Goal: Information Seeking & Learning: Find specific fact

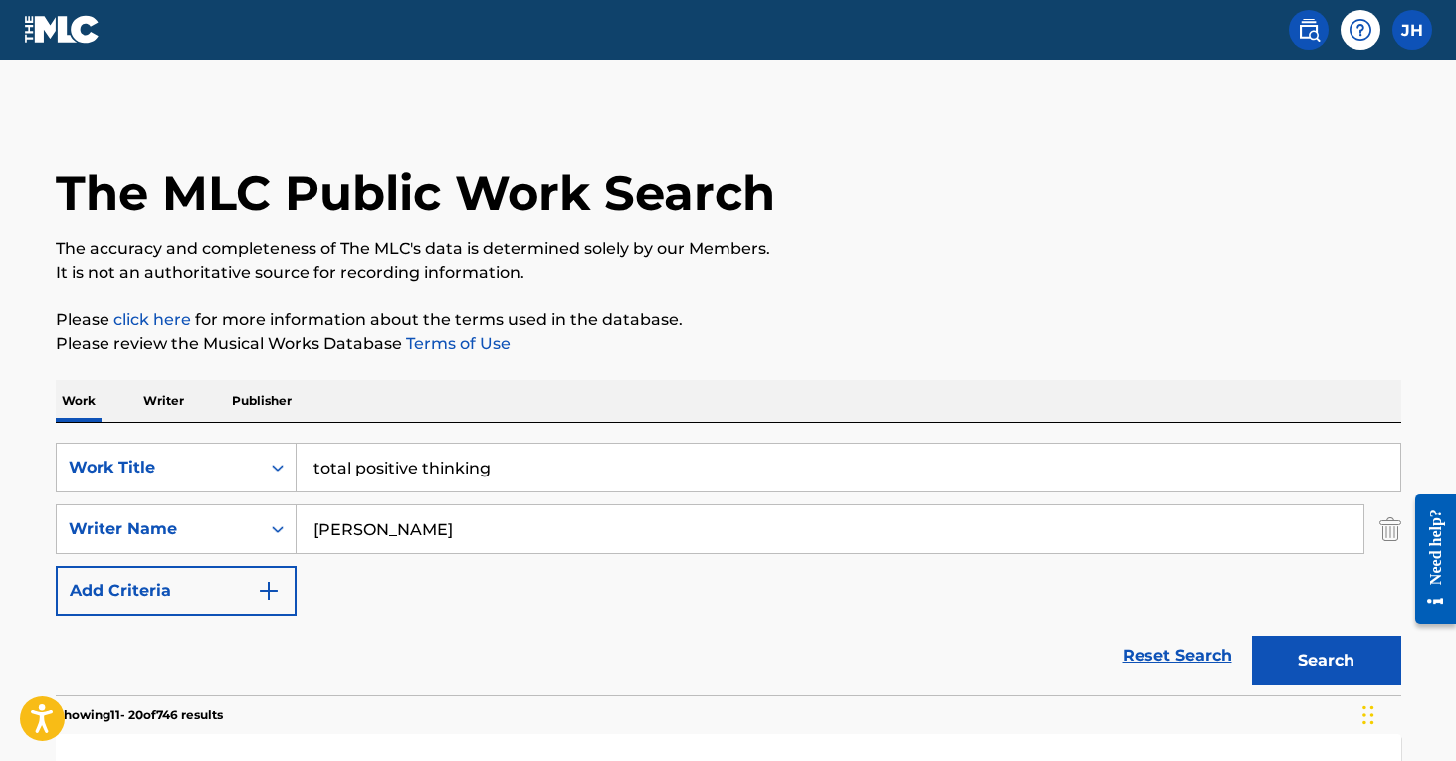
click at [1390, 520] on img "Search Form" at bounding box center [1390, 530] width 22 height 50
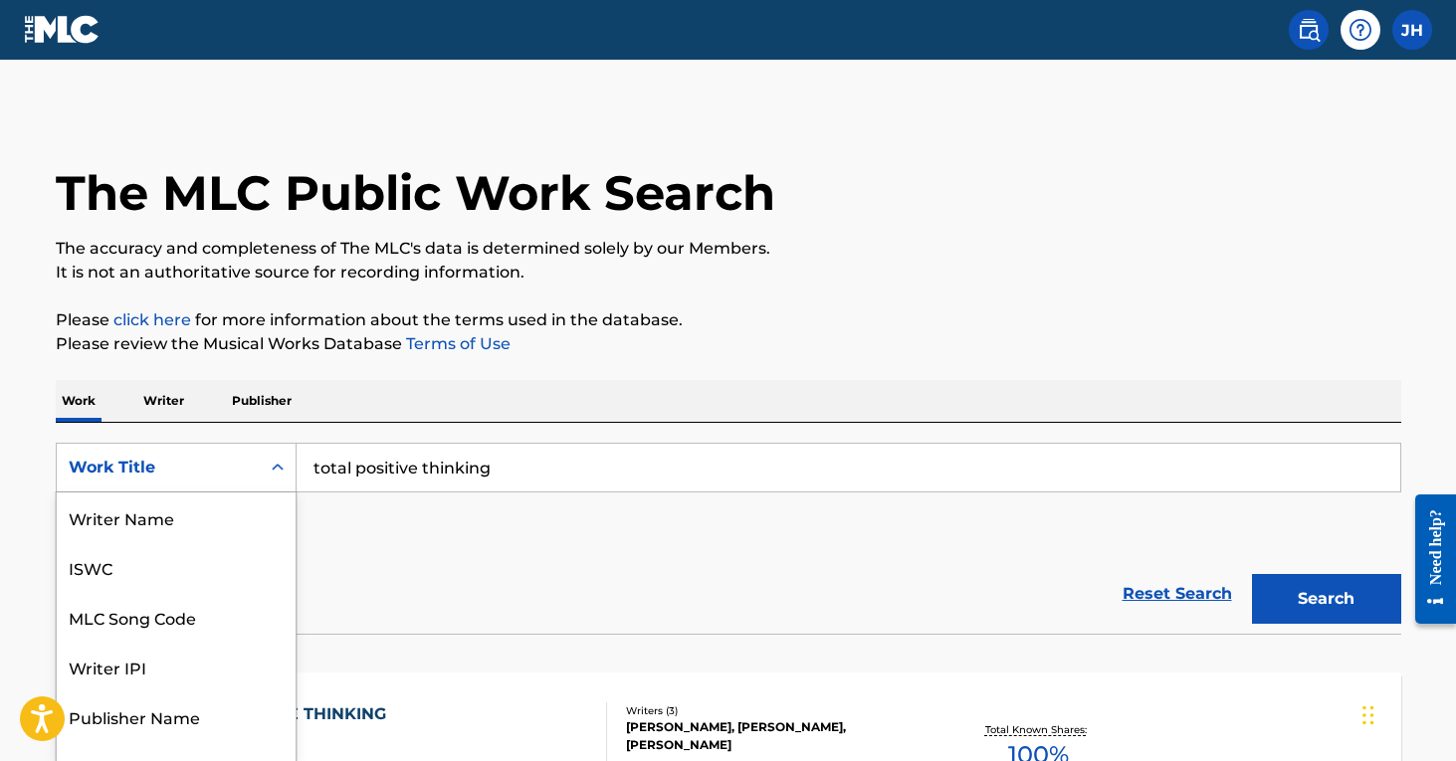
scroll to position [25, 0]
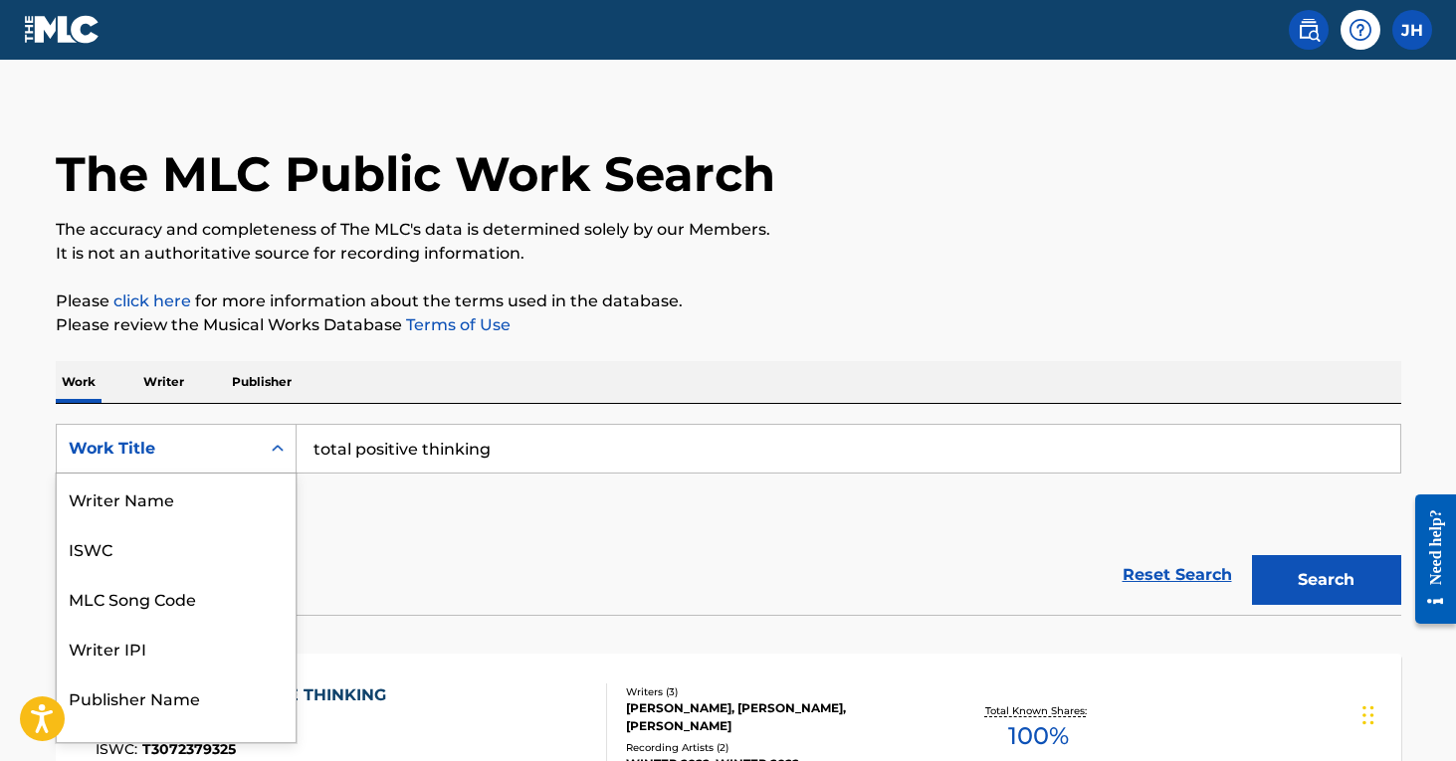
click at [275, 474] on div "Work Title selected, 8 of 8. 8 results available. Use Up and Down to choose opt…" at bounding box center [176, 449] width 241 height 50
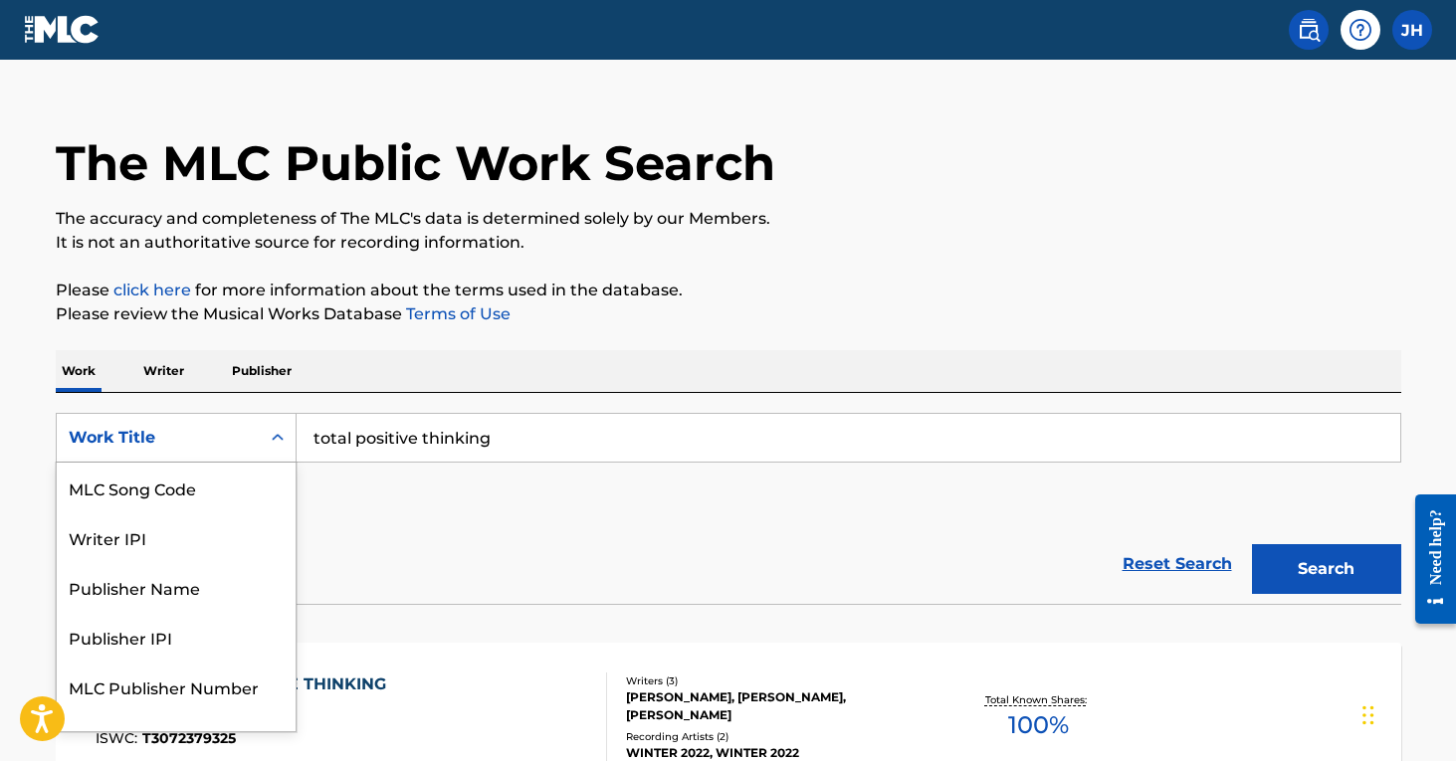
scroll to position [31, 0]
click at [266, 482] on div "MLC Song Code" at bounding box center [176, 487] width 239 height 50
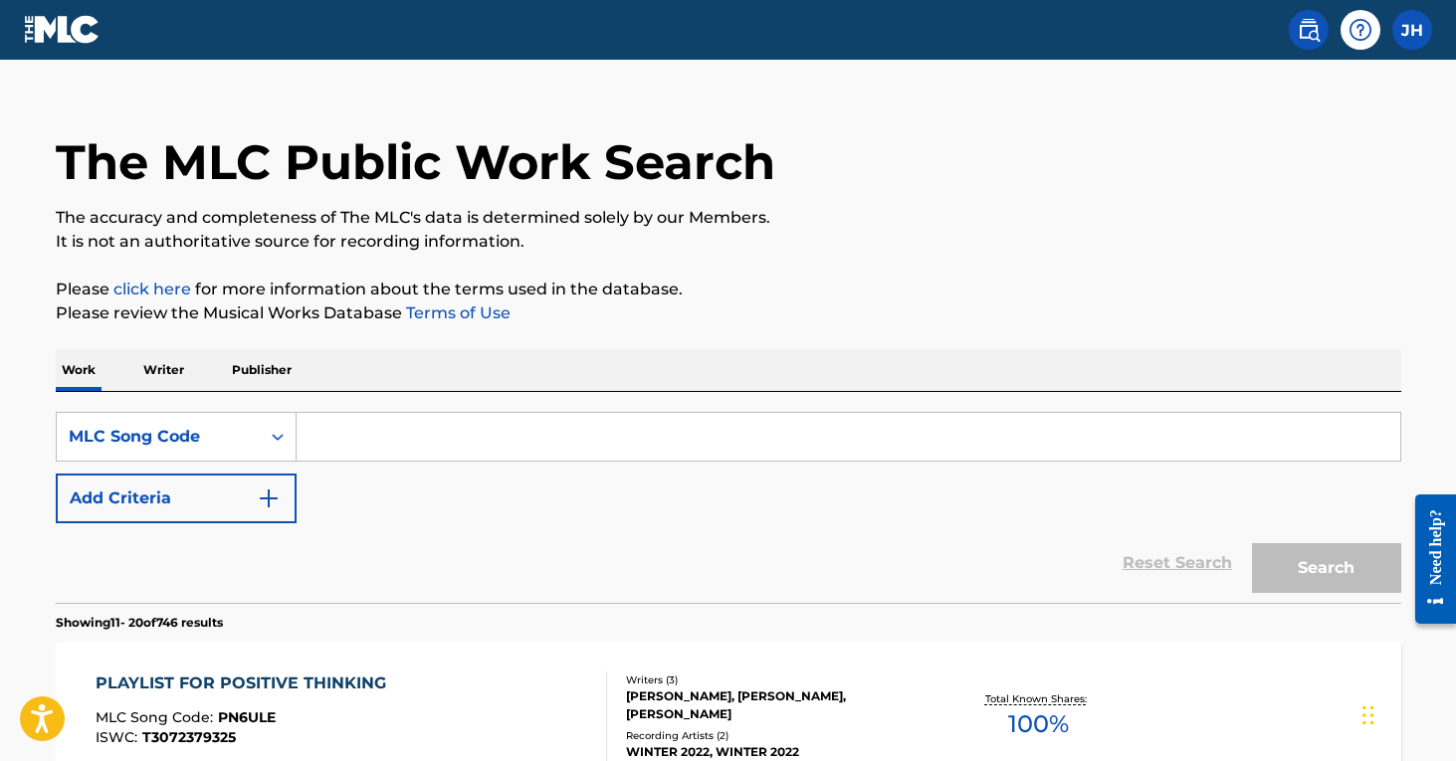
click at [451, 419] on input "Search Form" at bounding box center [849, 437] width 1104 height 48
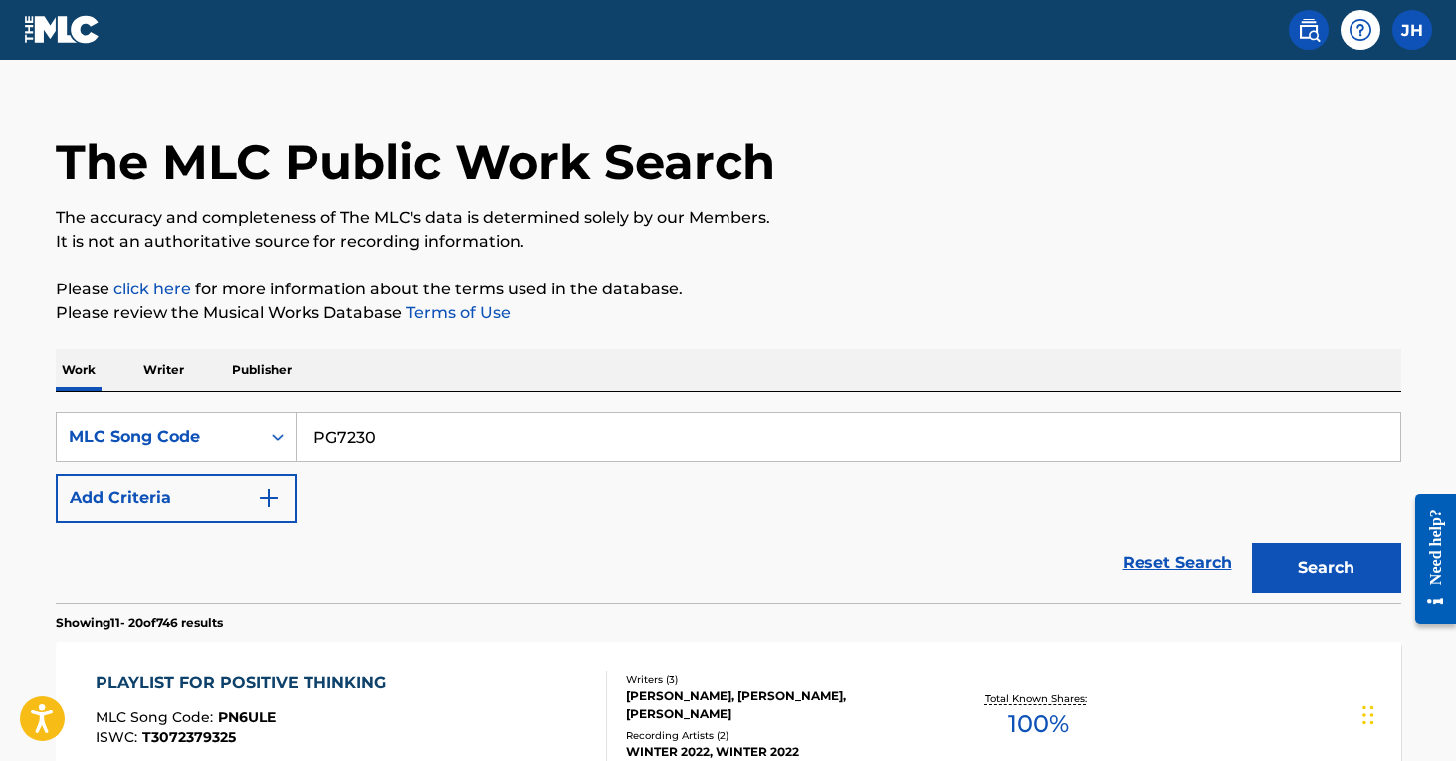
click at [1326, 568] on button "Search" at bounding box center [1326, 568] width 149 height 50
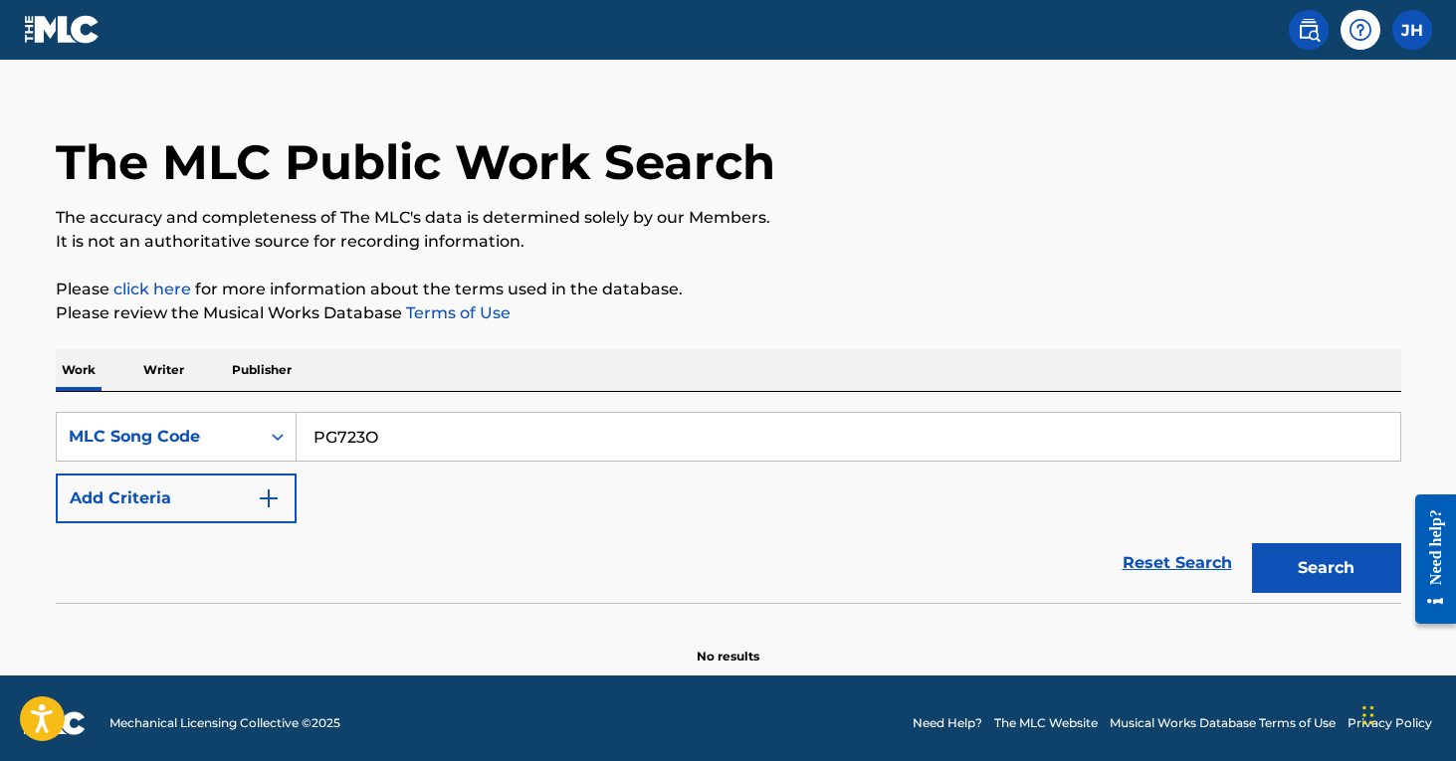
click at [1326, 568] on button "Search" at bounding box center [1326, 568] width 149 height 50
drag, startPoint x: 421, startPoint y: 443, endPoint x: 295, endPoint y: 434, distance: 126.7
click at [295, 434] on div "SearchWithCriteriad0aef40e-5ba0-4206-a539-bbc0c0932b33 MLC Song Code PG723O" at bounding box center [728, 437] width 1345 height 50
click at [1326, 568] on button "Search" at bounding box center [1326, 568] width 149 height 50
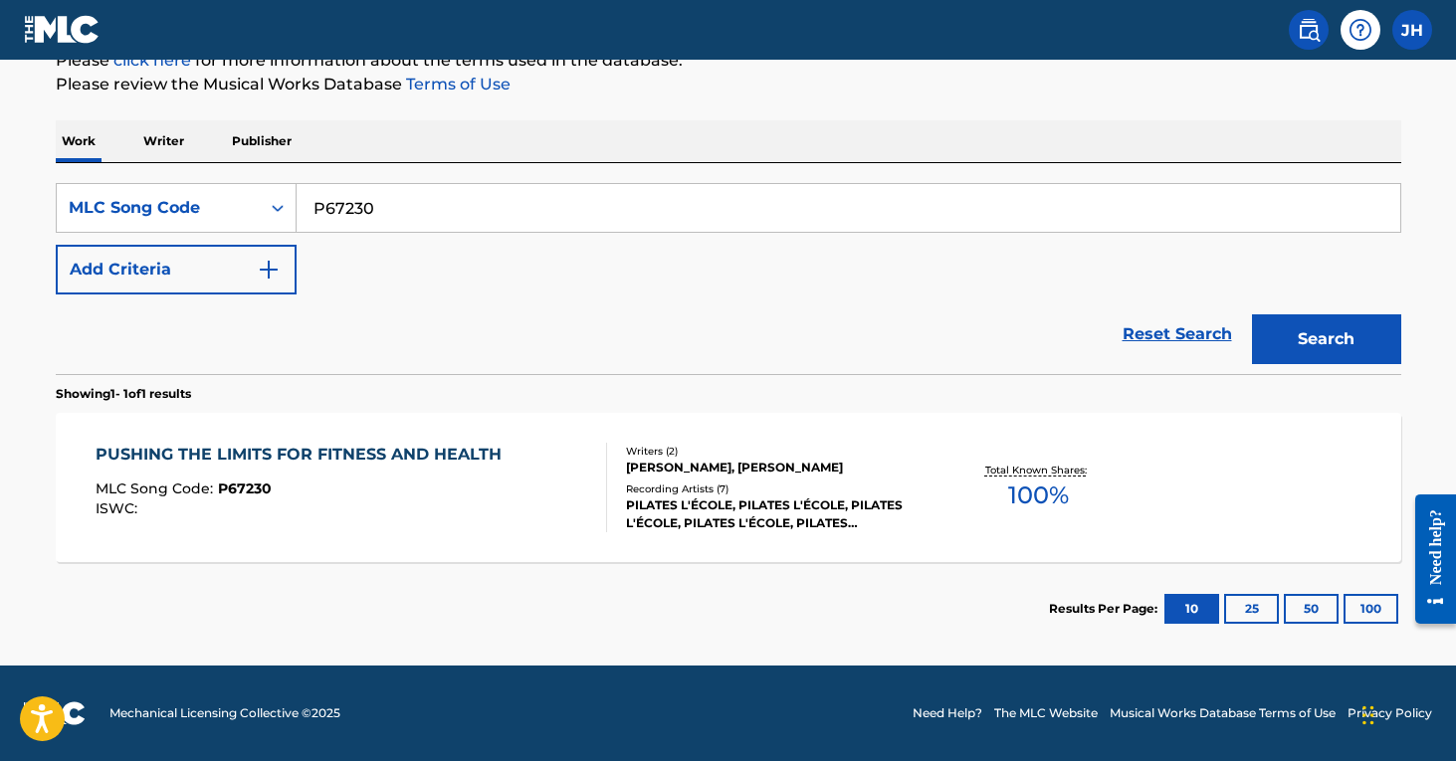
scroll to position [260, 0]
type input "P6723O"
click at [1326, 339] on button "Search" at bounding box center [1326, 339] width 149 height 50
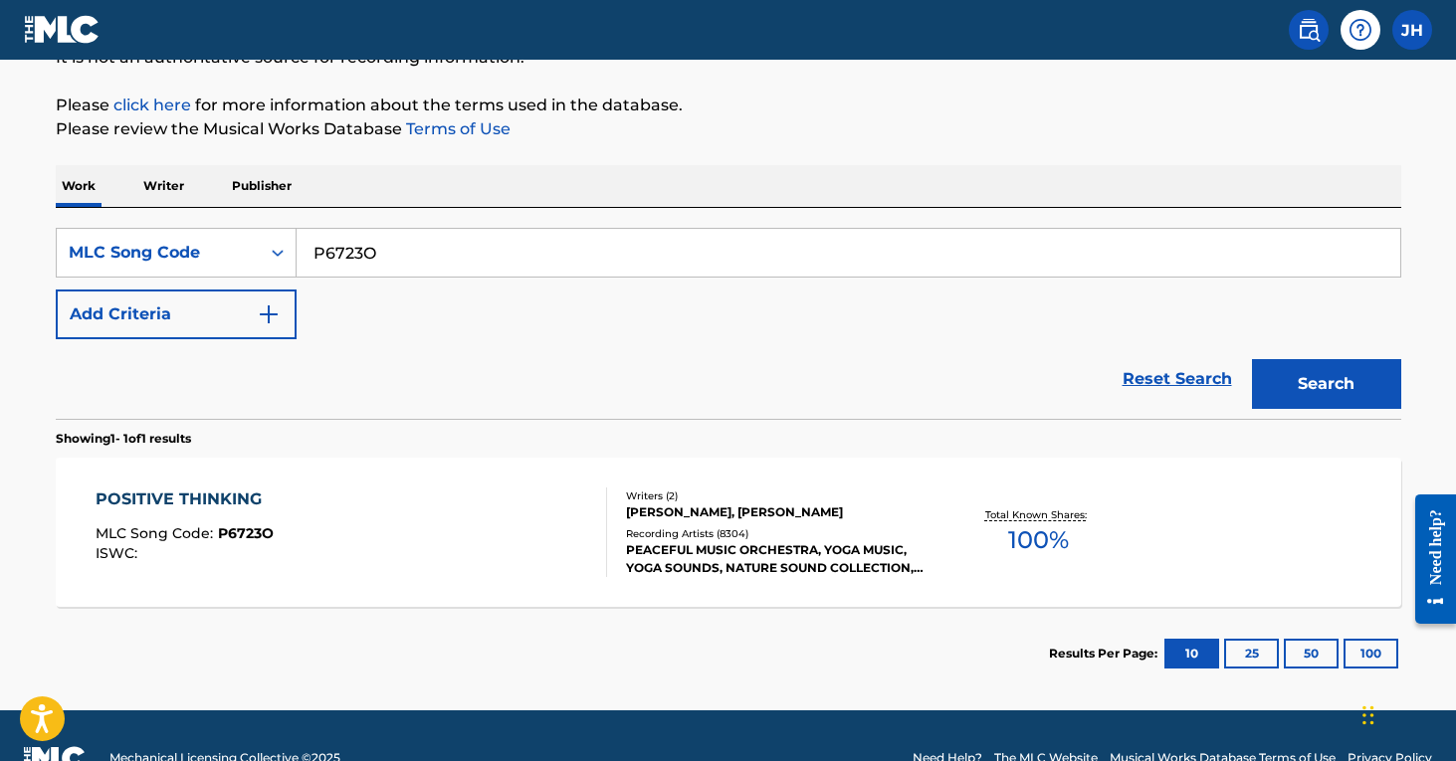
scroll to position [221, 0]
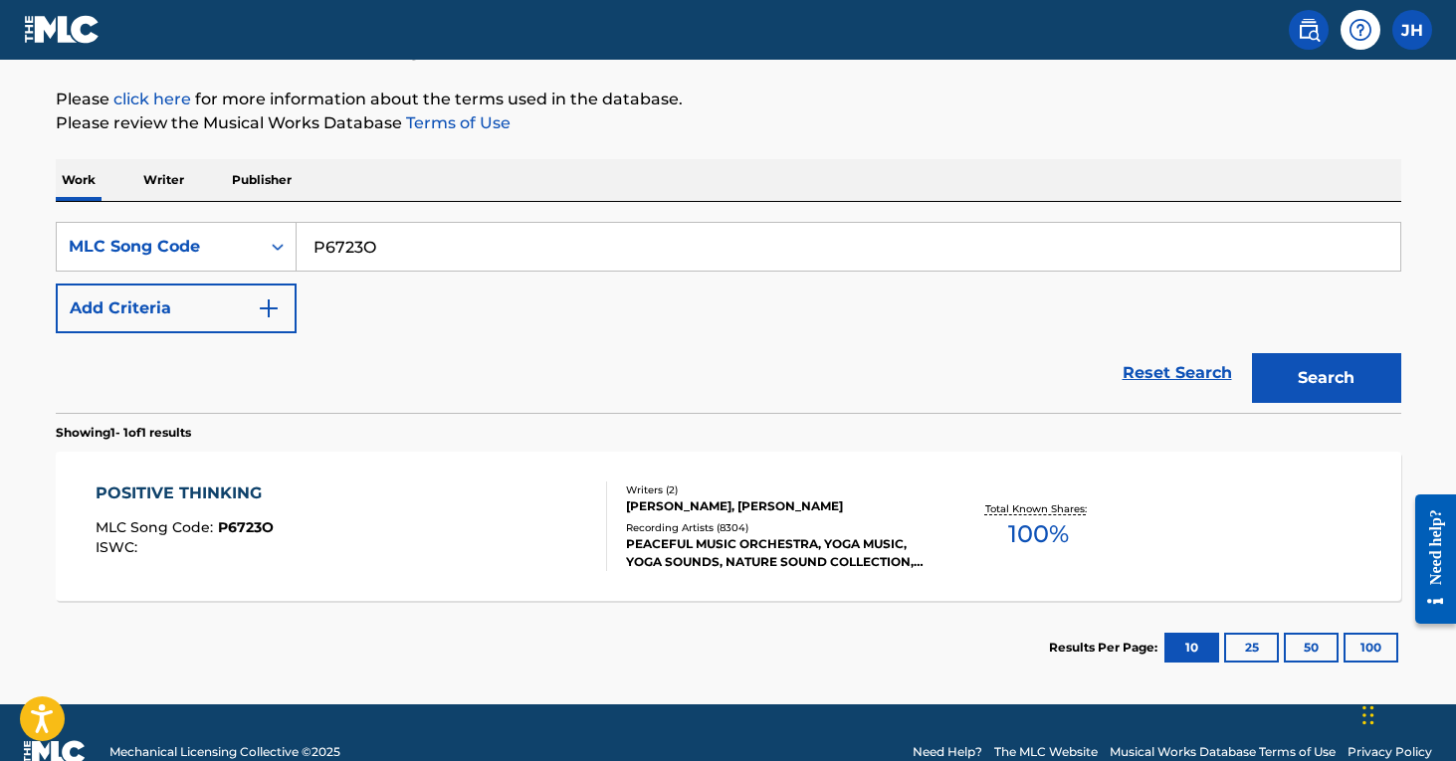
click at [477, 489] on div "POSITIVE THINKING MLC Song Code : P6723O ISWC :" at bounding box center [352, 527] width 512 height 90
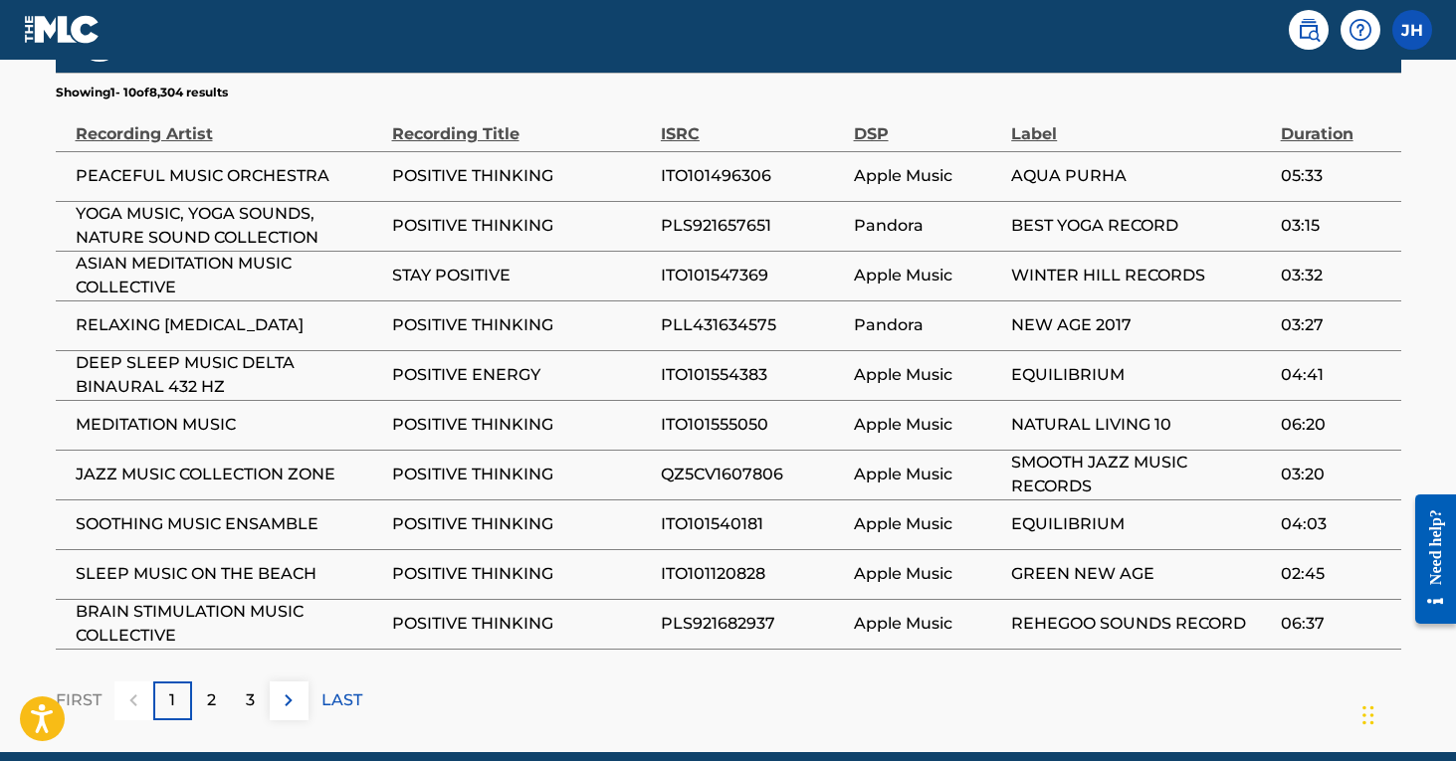
scroll to position [1250, 0]
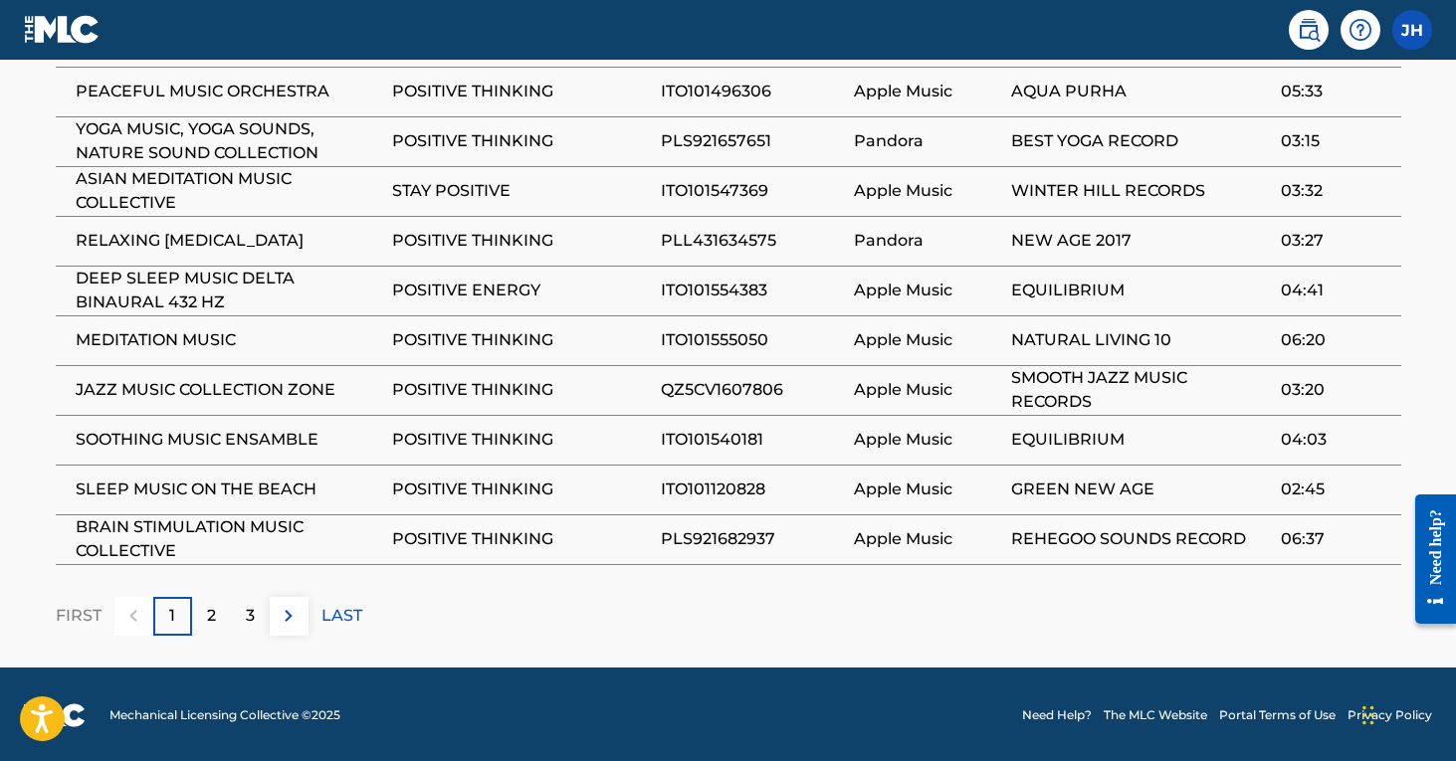
click at [214, 607] on p "2" at bounding box center [211, 616] width 9 height 24
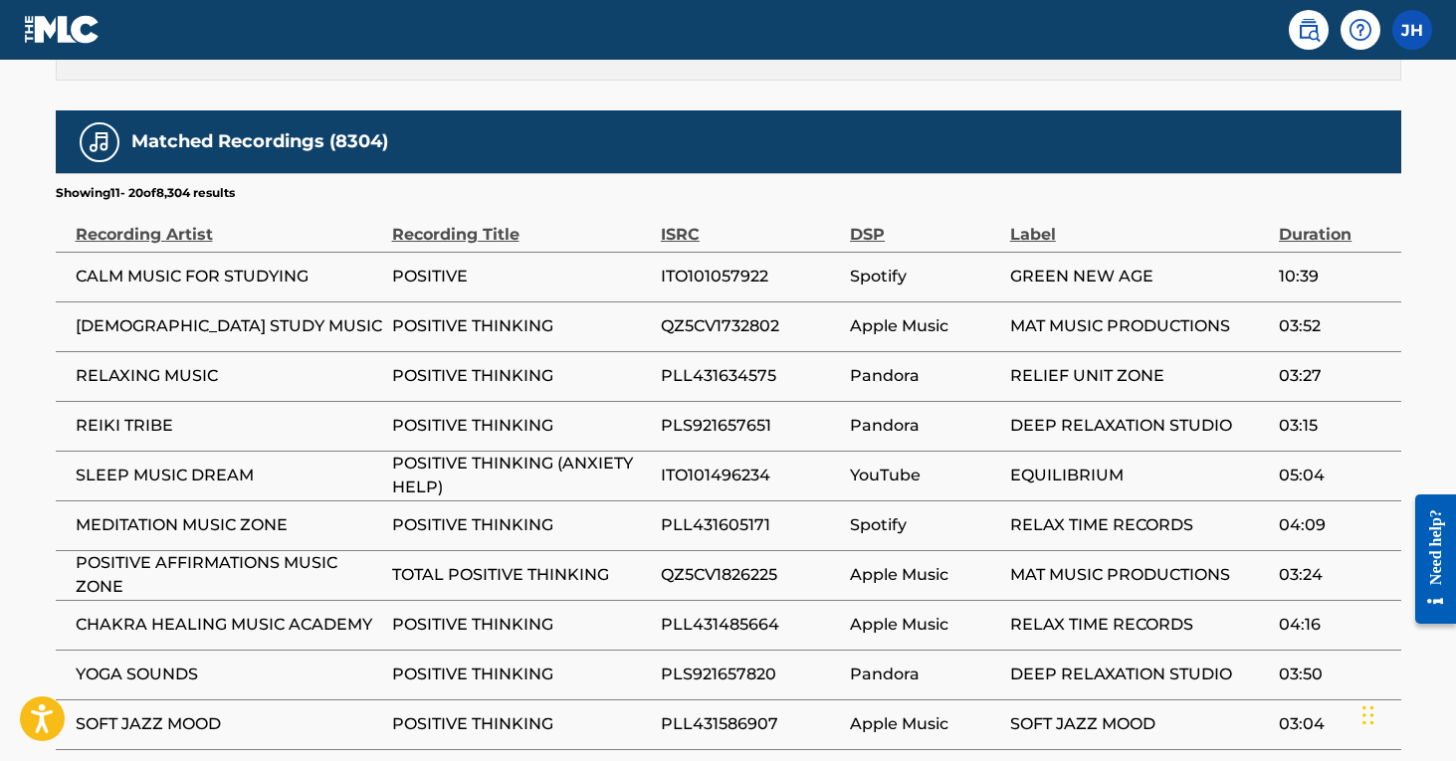
scroll to position [1086, 0]
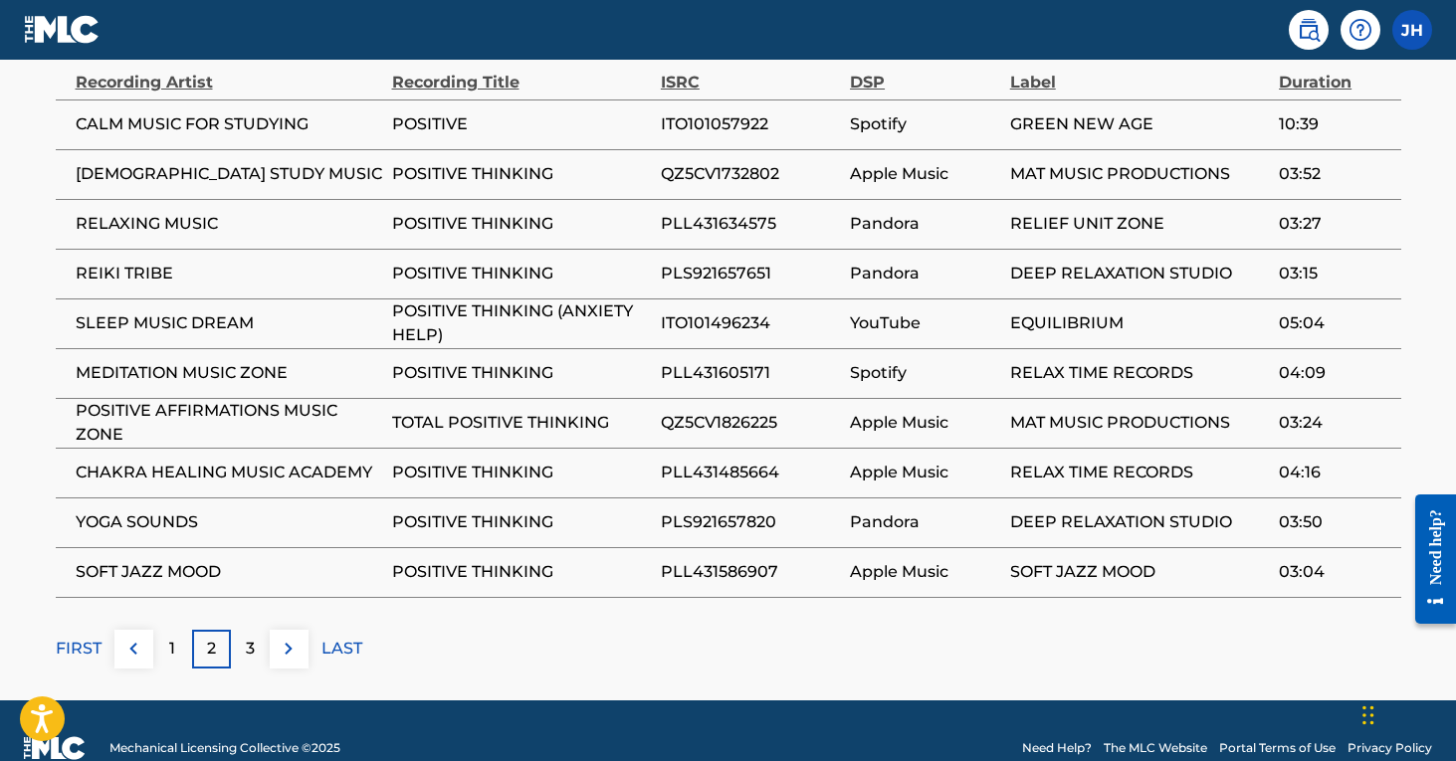
click at [252, 655] on p "3" at bounding box center [250, 649] width 9 height 24
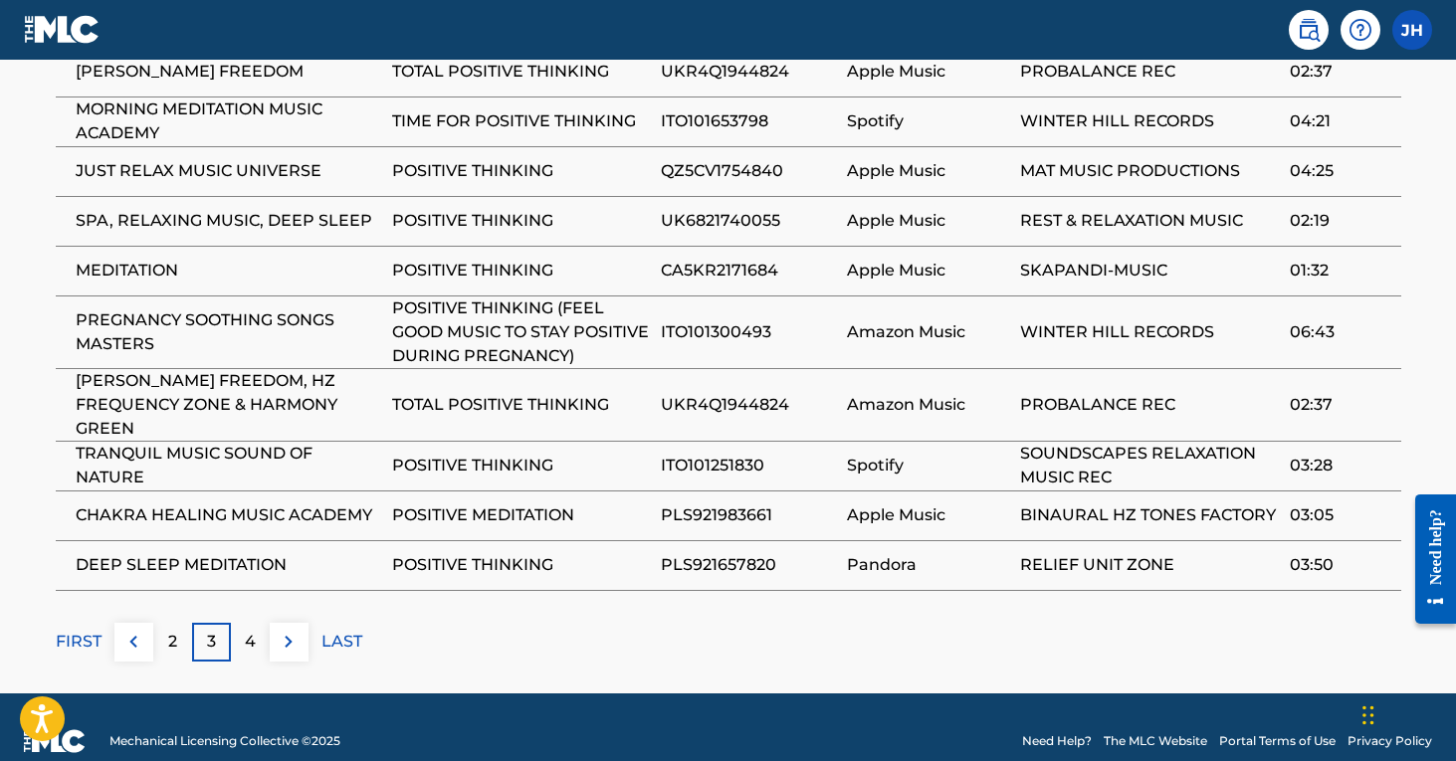
scroll to position [1295, 0]
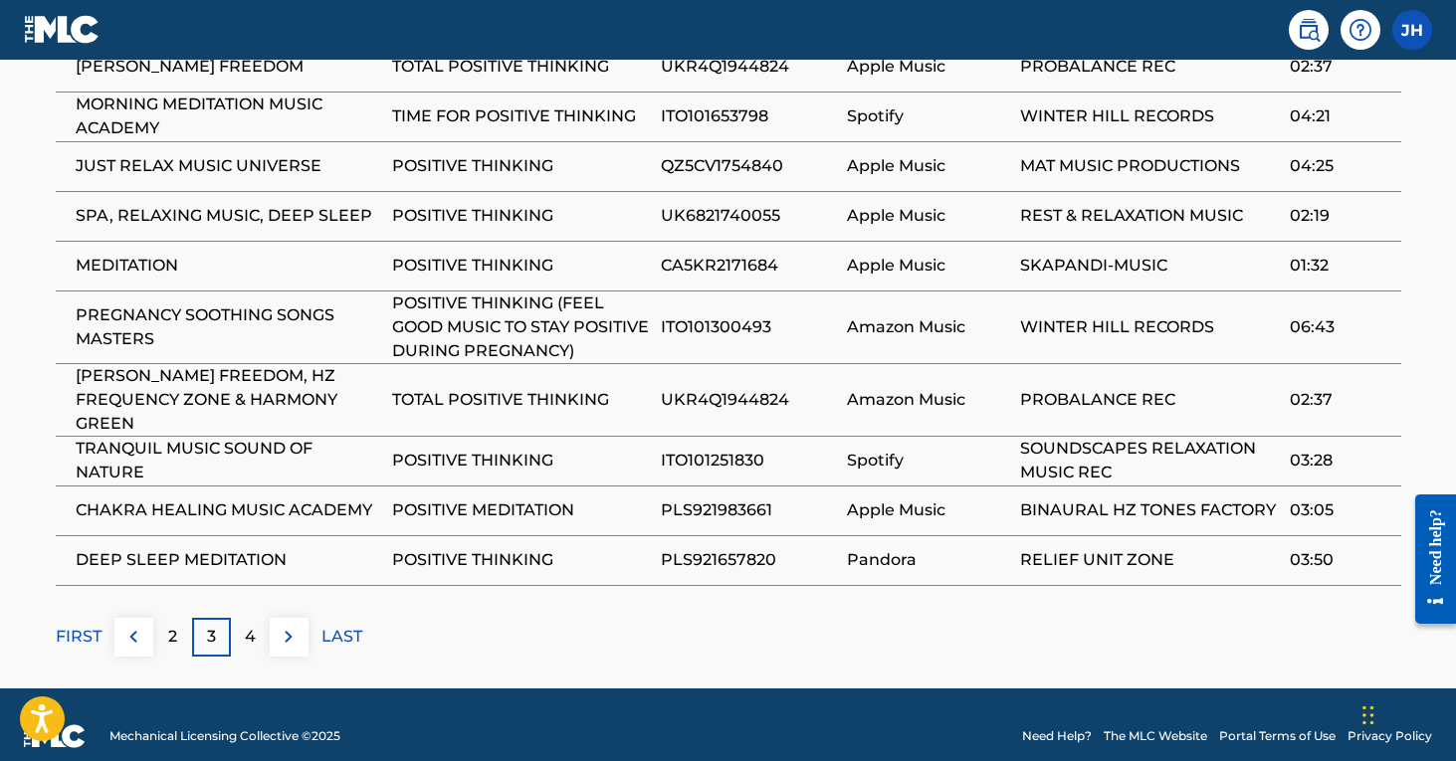
click at [256, 651] on div "4" at bounding box center [250, 637] width 39 height 39
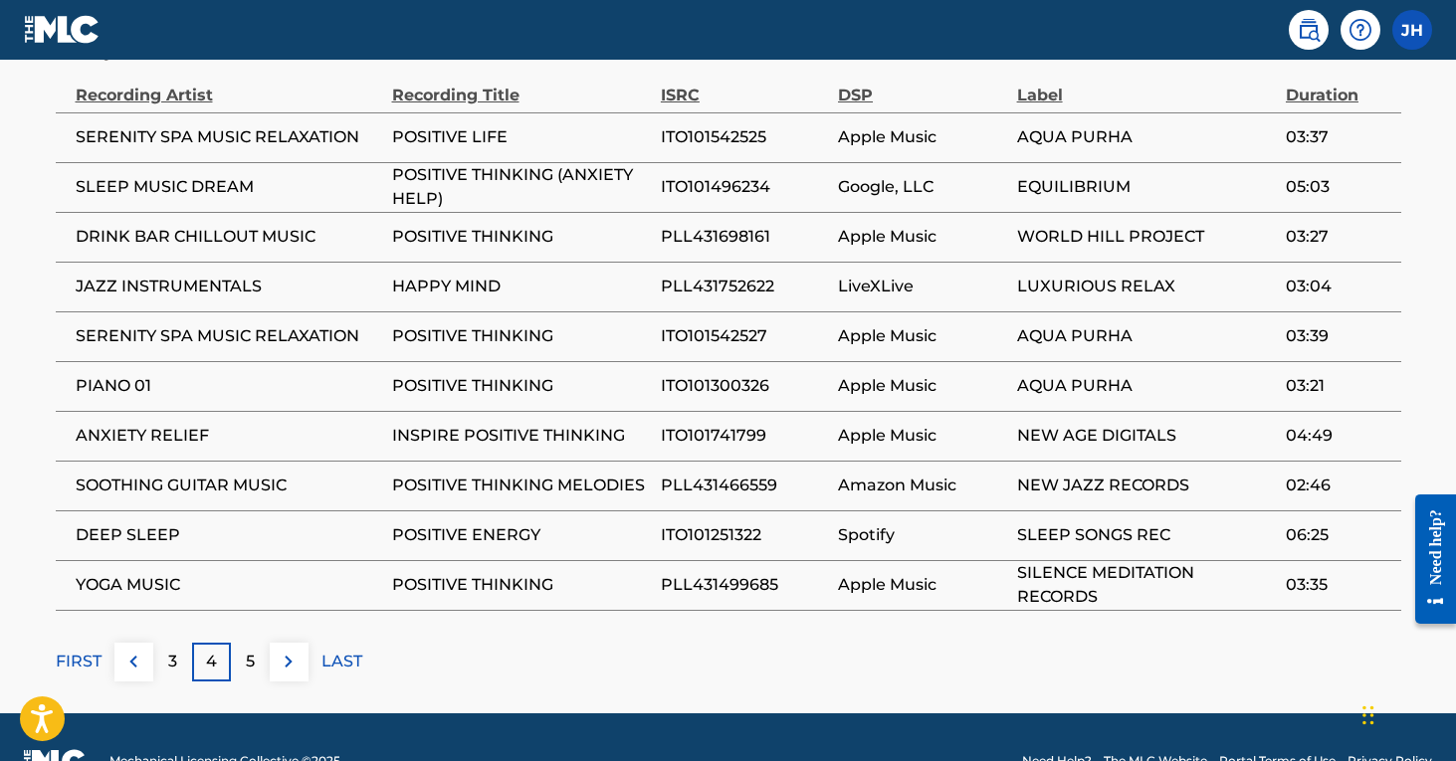
scroll to position [1240, 0]
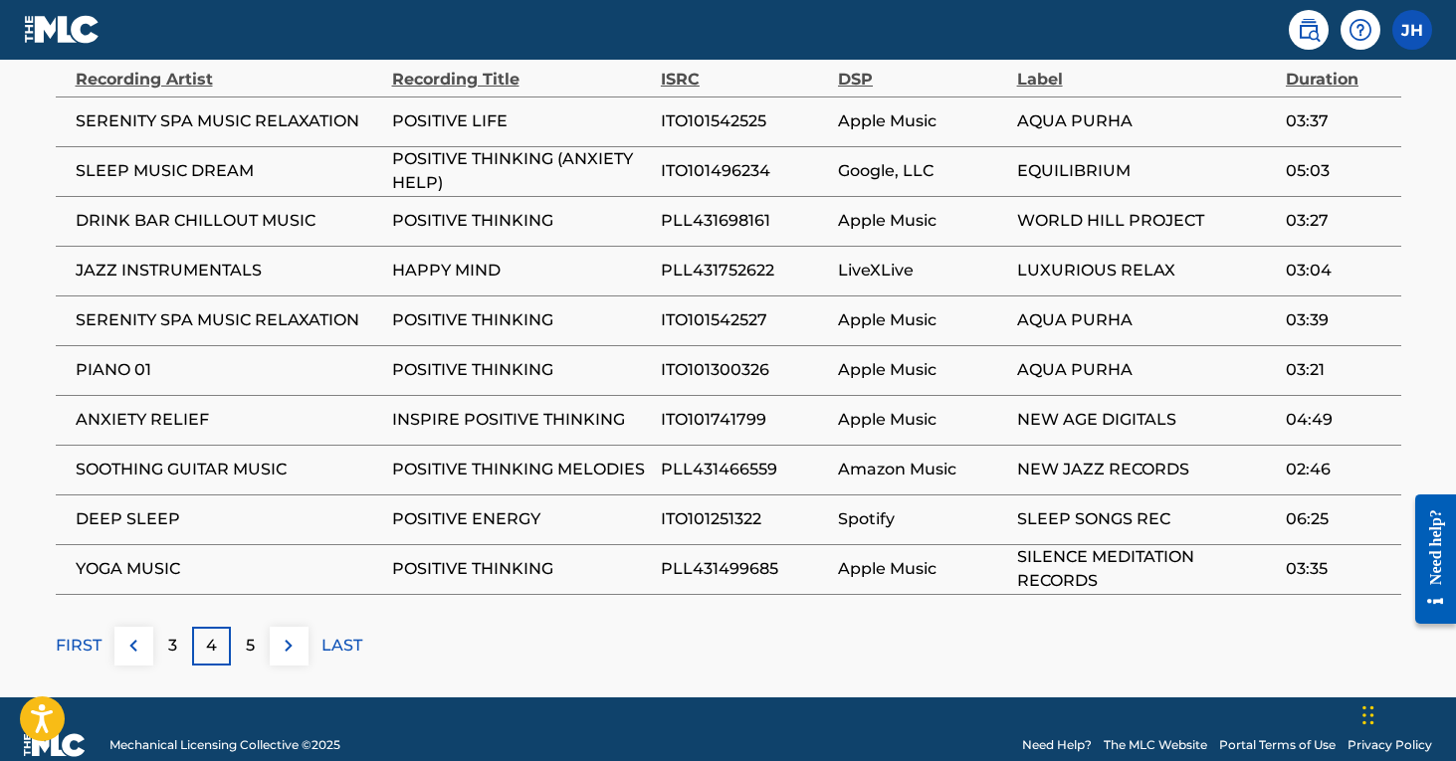
click at [252, 657] on div "5" at bounding box center [250, 646] width 39 height 39
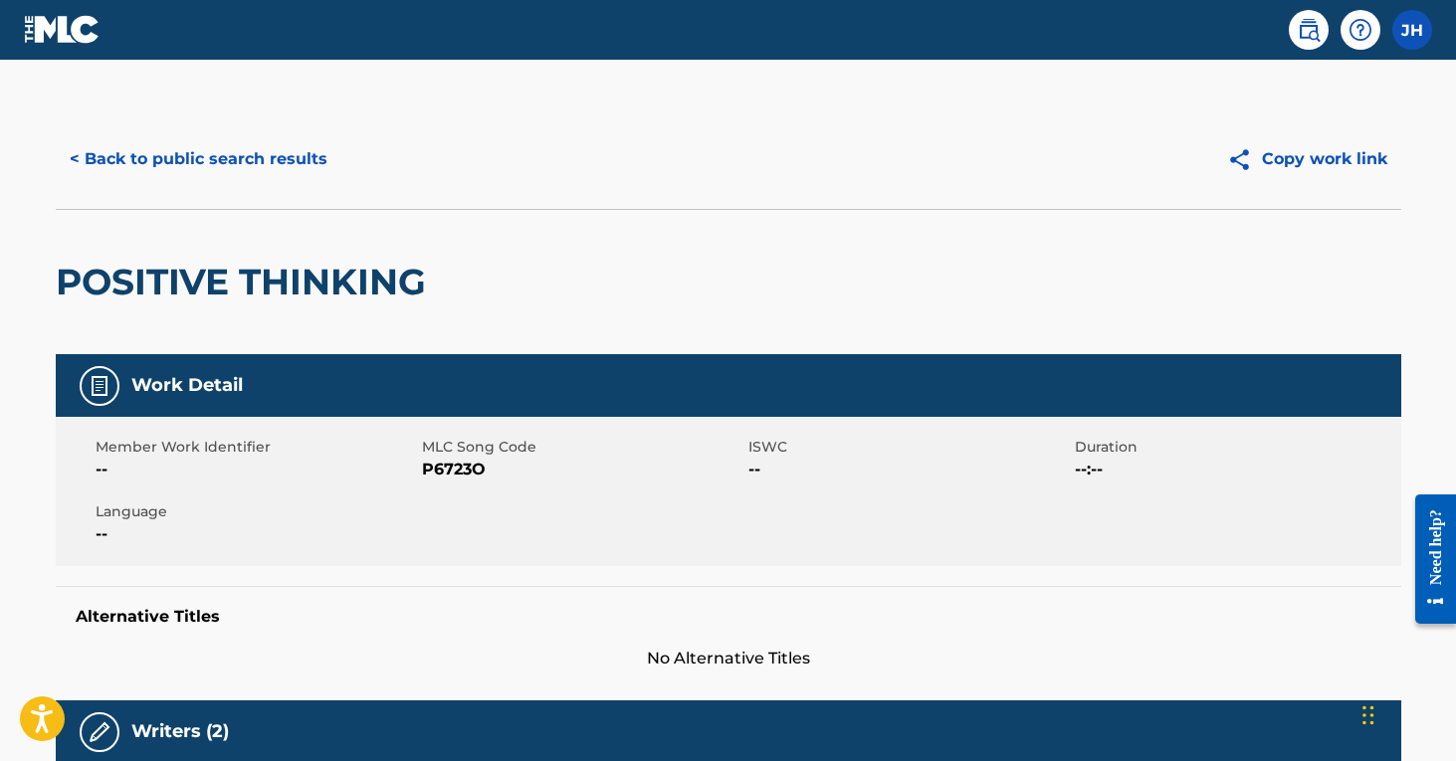
scroll to position [0, 0]
click at [291, 158] on button "< Back to public search results" at bounding box center [199, 159] width 286 height 50
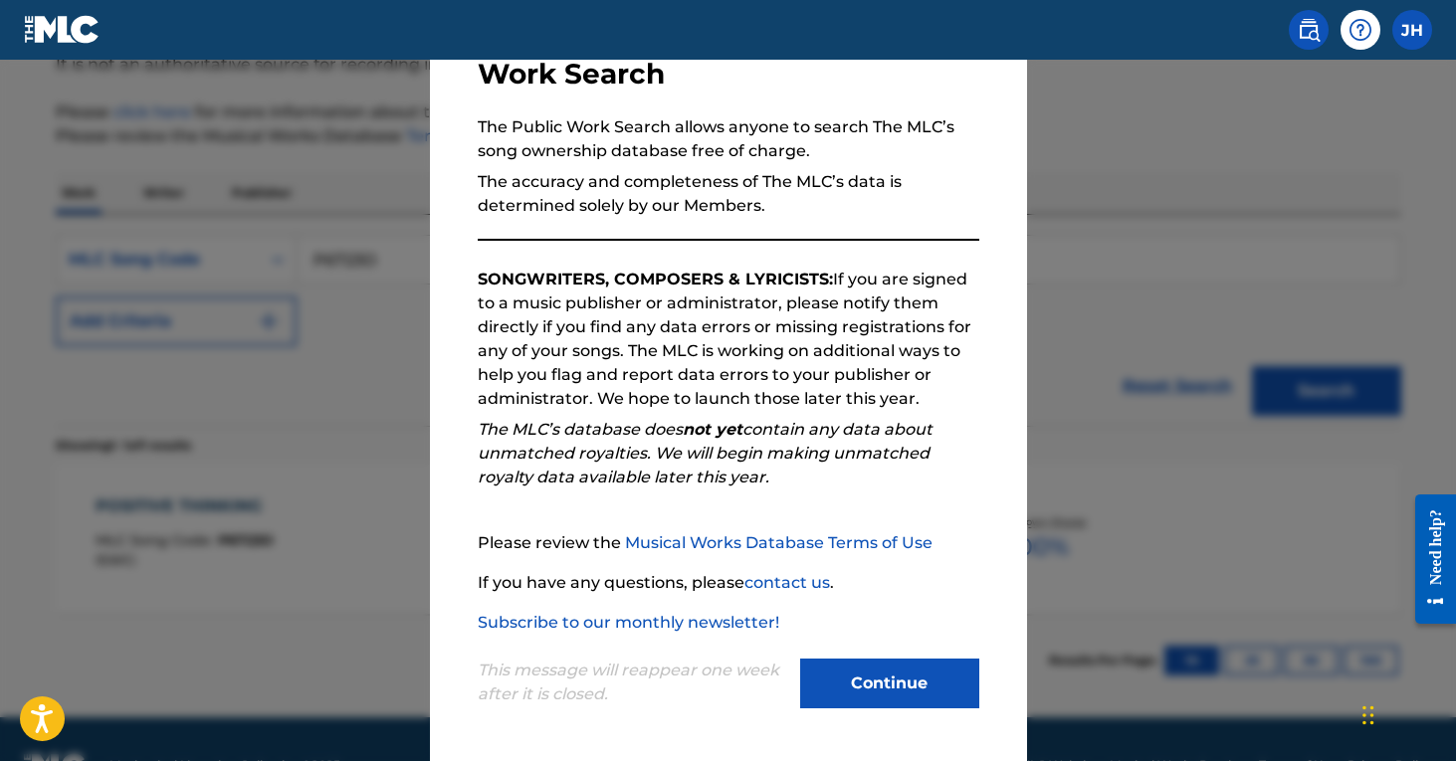
scroll to position [149, 0]
click at [963, 686] on button "Continue" at bounding box center [889, 684] width 179 height 50
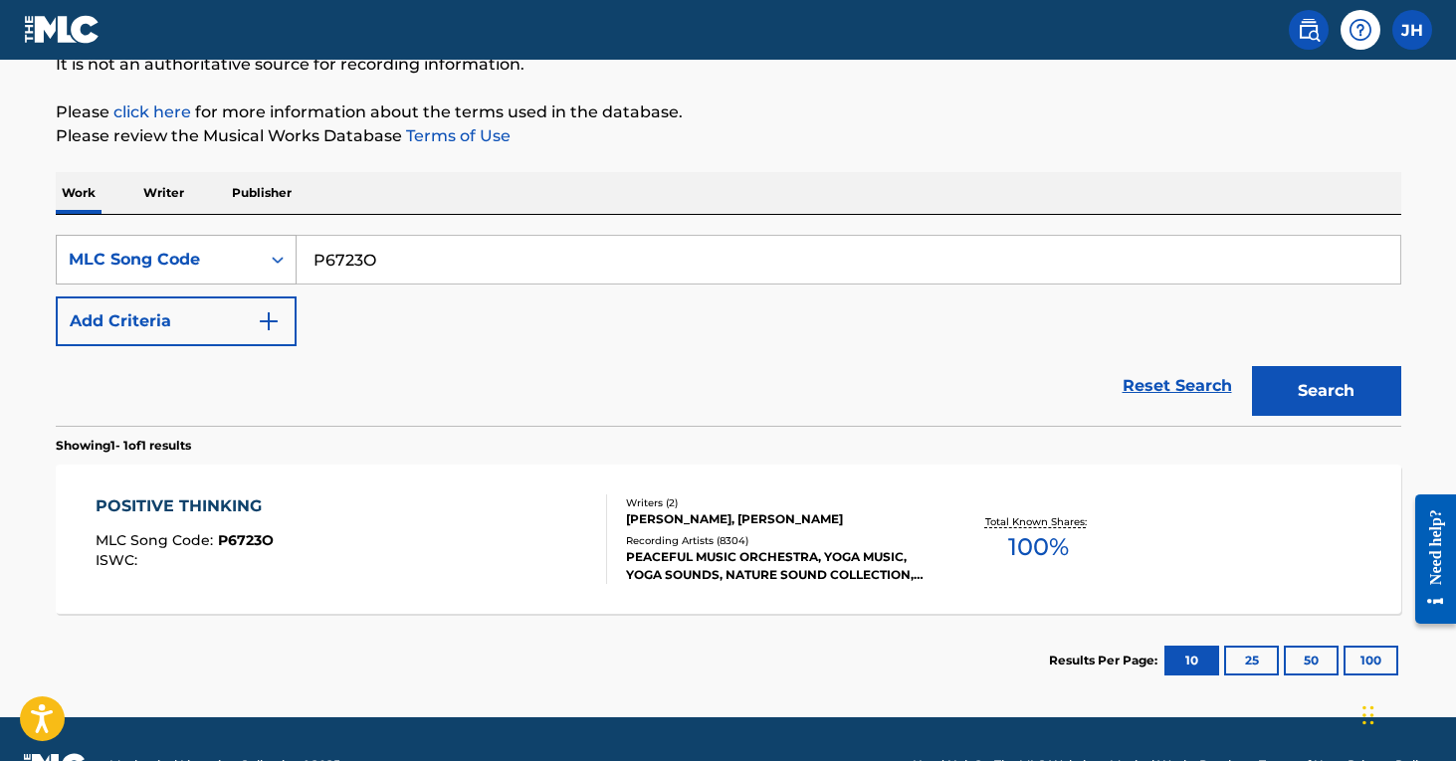
click at [273, 263] on icon "Search Form" at bounding box center [278, 260] width 20 height 20
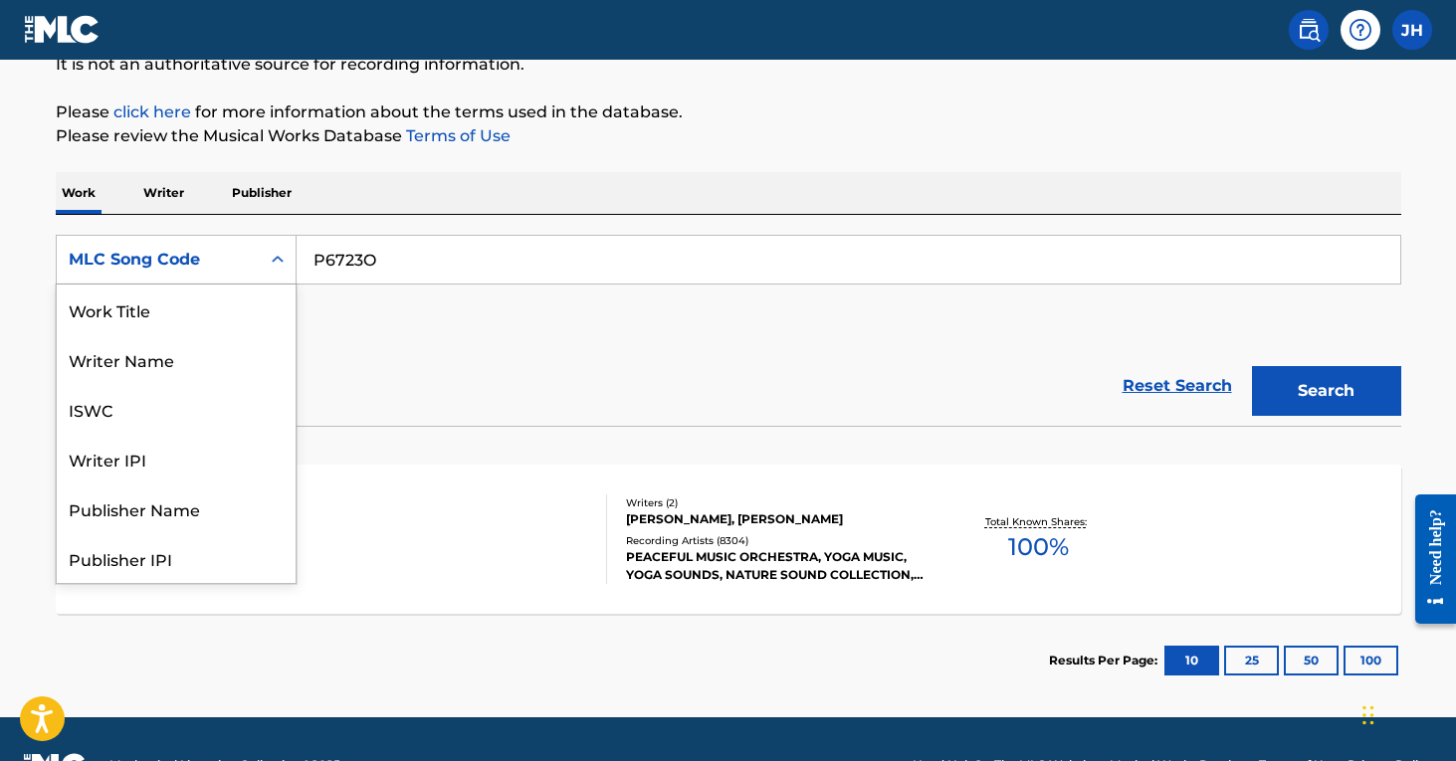
scroll to position [0, 0]
click at [172, 321] on div "Work Title" at bounding box center [176, 310] width 239 height 50
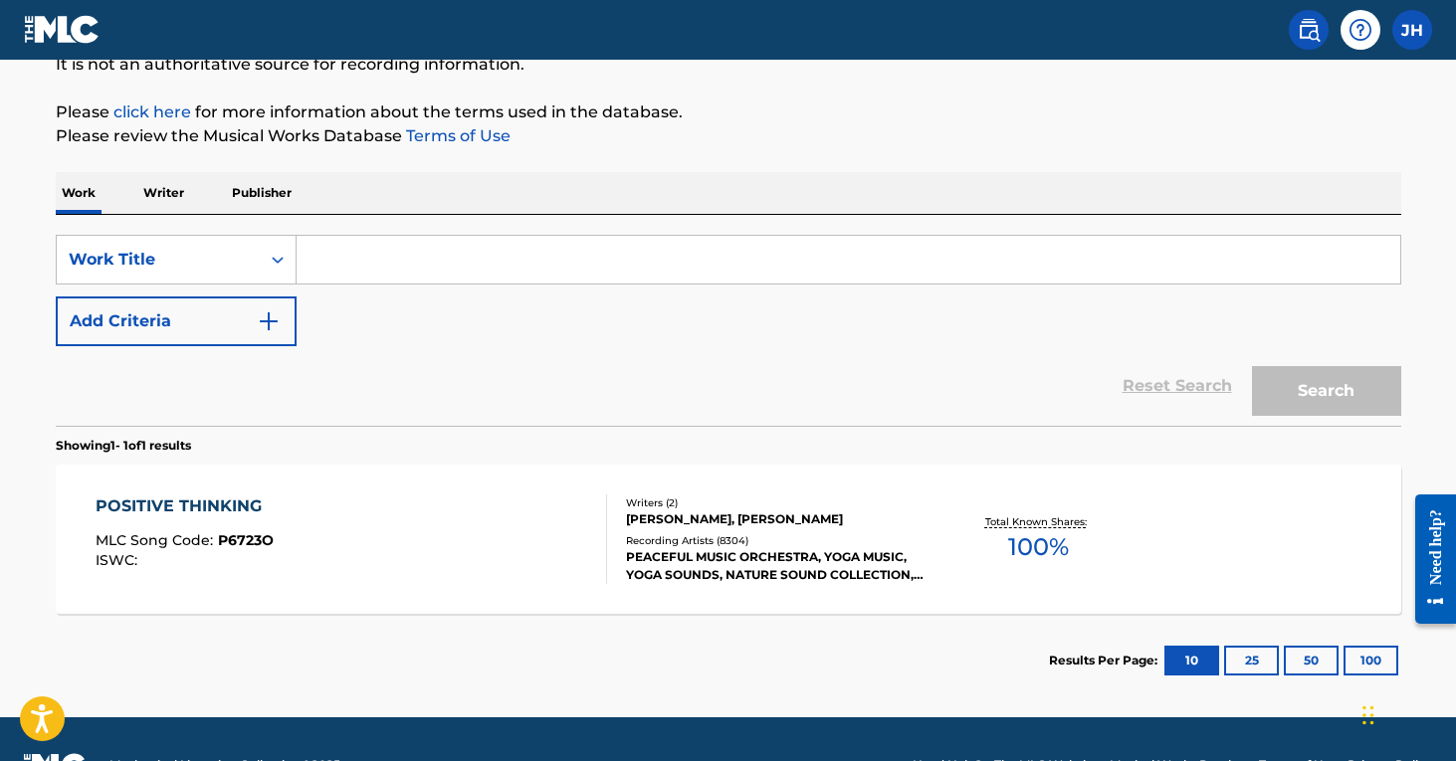
click at [416, 240] on input "Search Form" at bounding box center [849, 260] width 1104 height 48
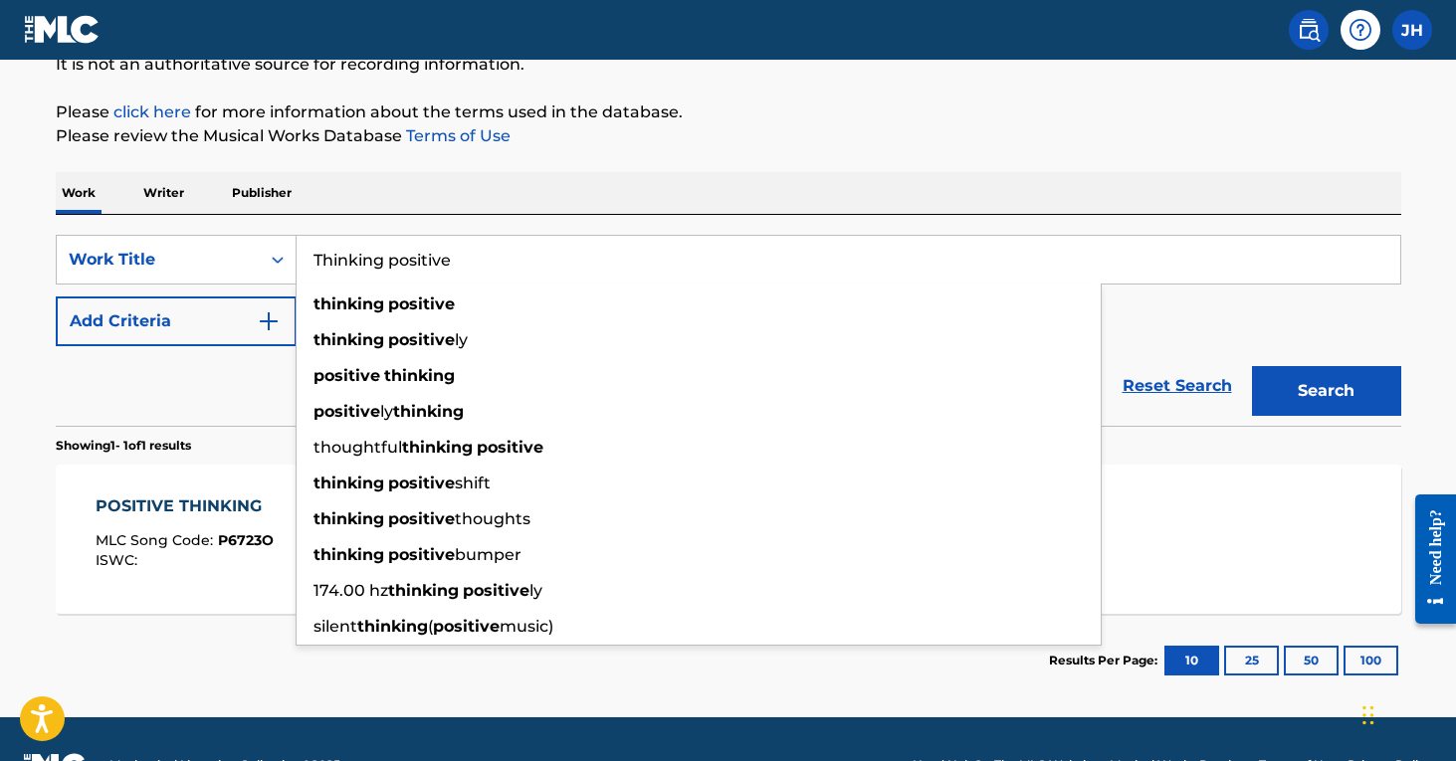
type input "Thinking positive"
click at [1326, 391] on button "Search" at bounding box center [1326, 391] width 149 height 50
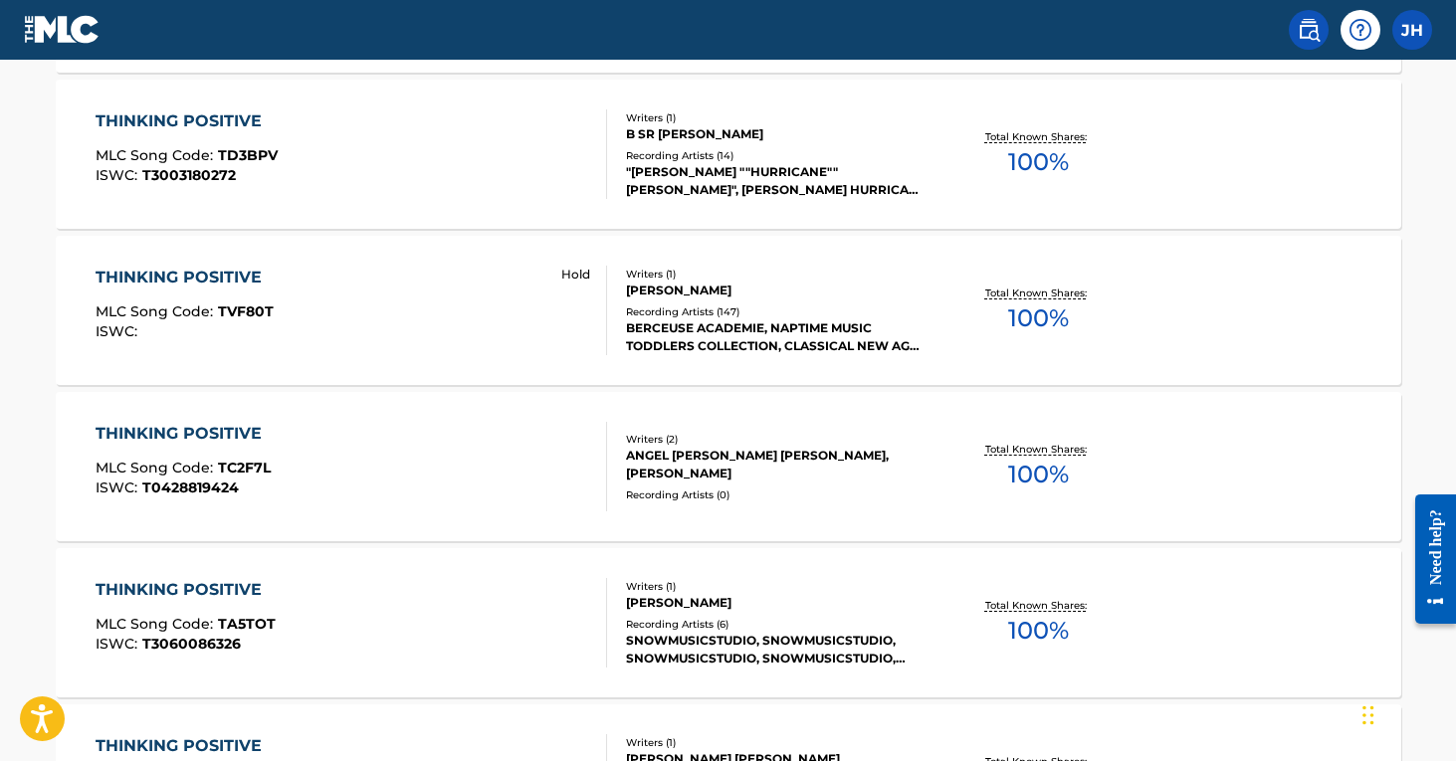
scroll to position [752, 0]
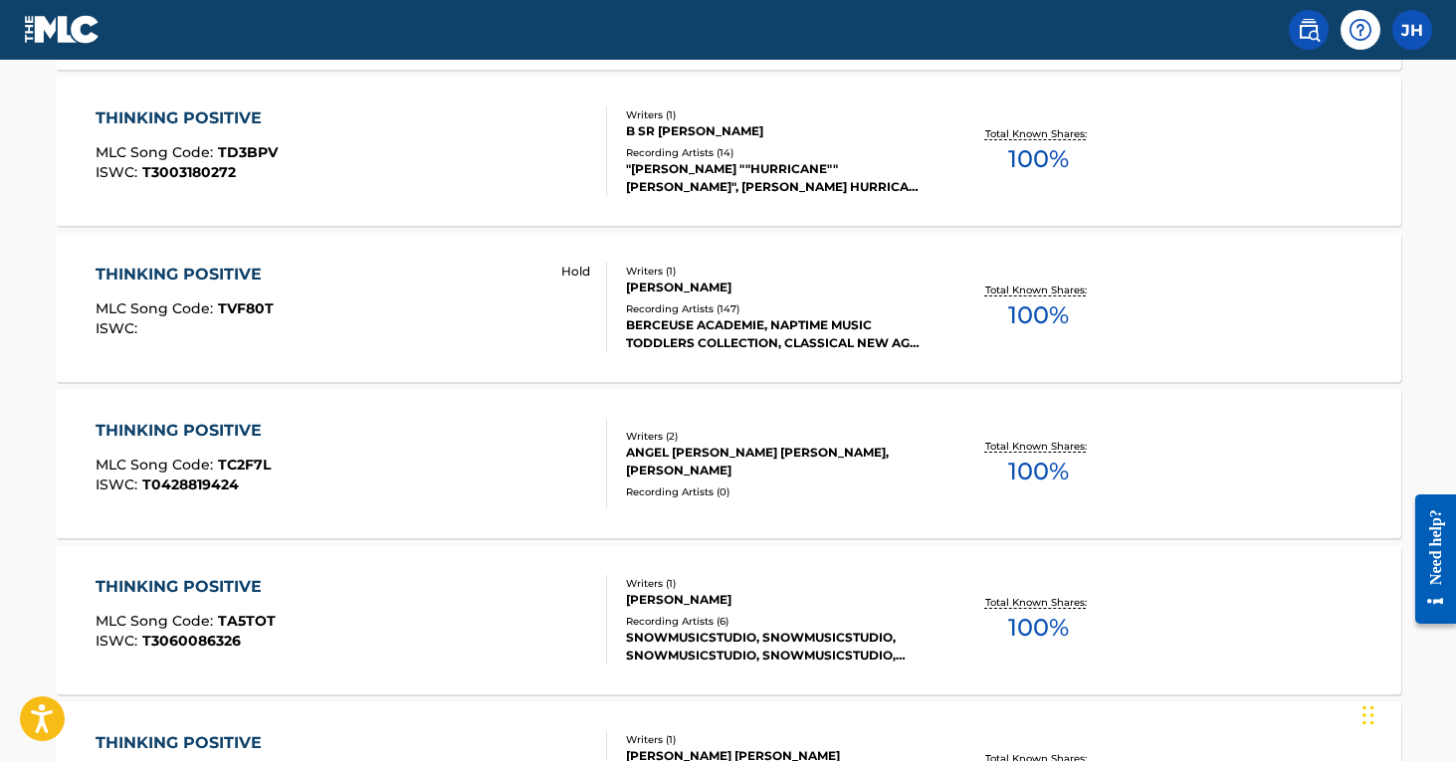
click at [753, 334] on div "BERCEUSE ACADEMIE, NAPTIME MUSIC TODDLERS COLLECTION, CLASSICAL NEW AGE PIANO M…" at bounding box center [776, 334] width 301 height 36
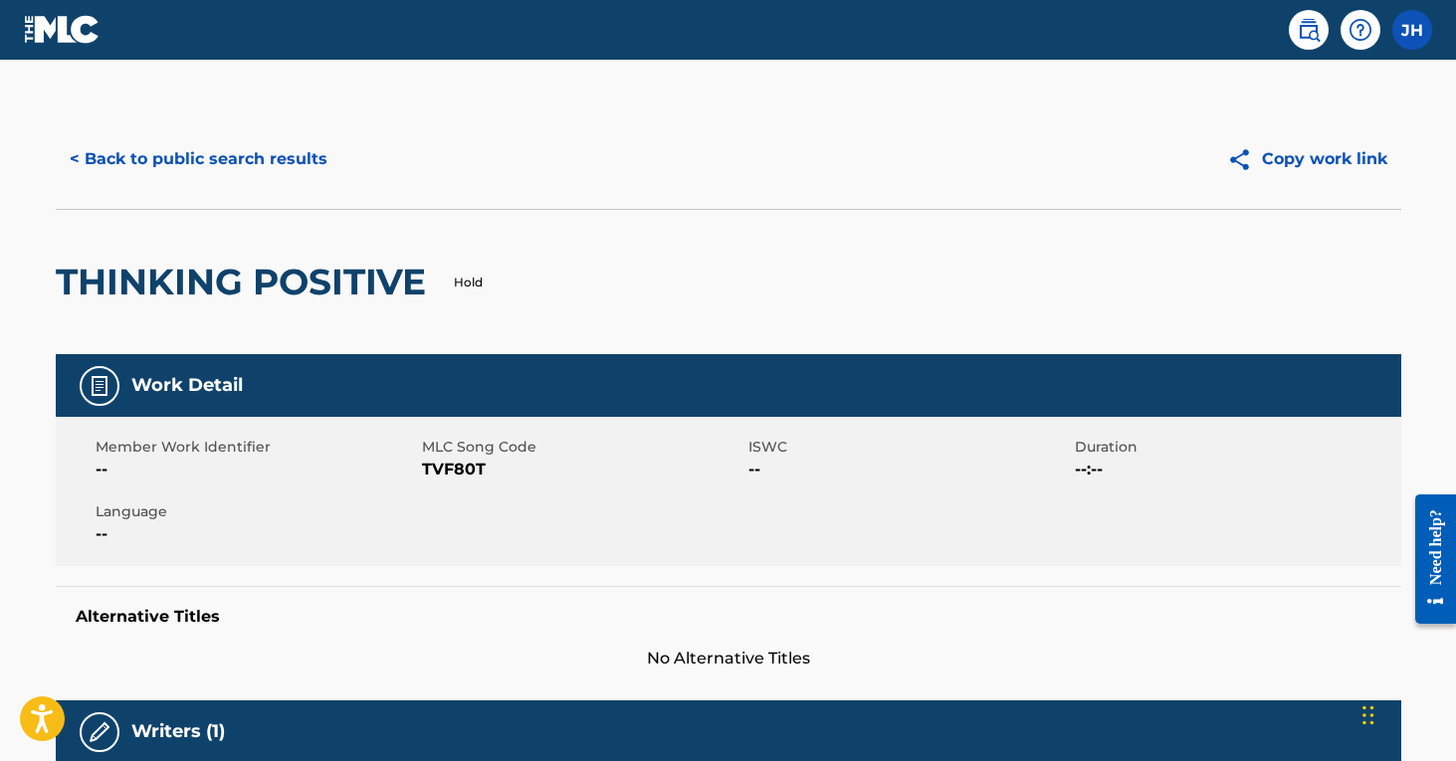
click at [266, 158] on button "< Back to public search results" at bounding box center [199, 159] width 286 height 50
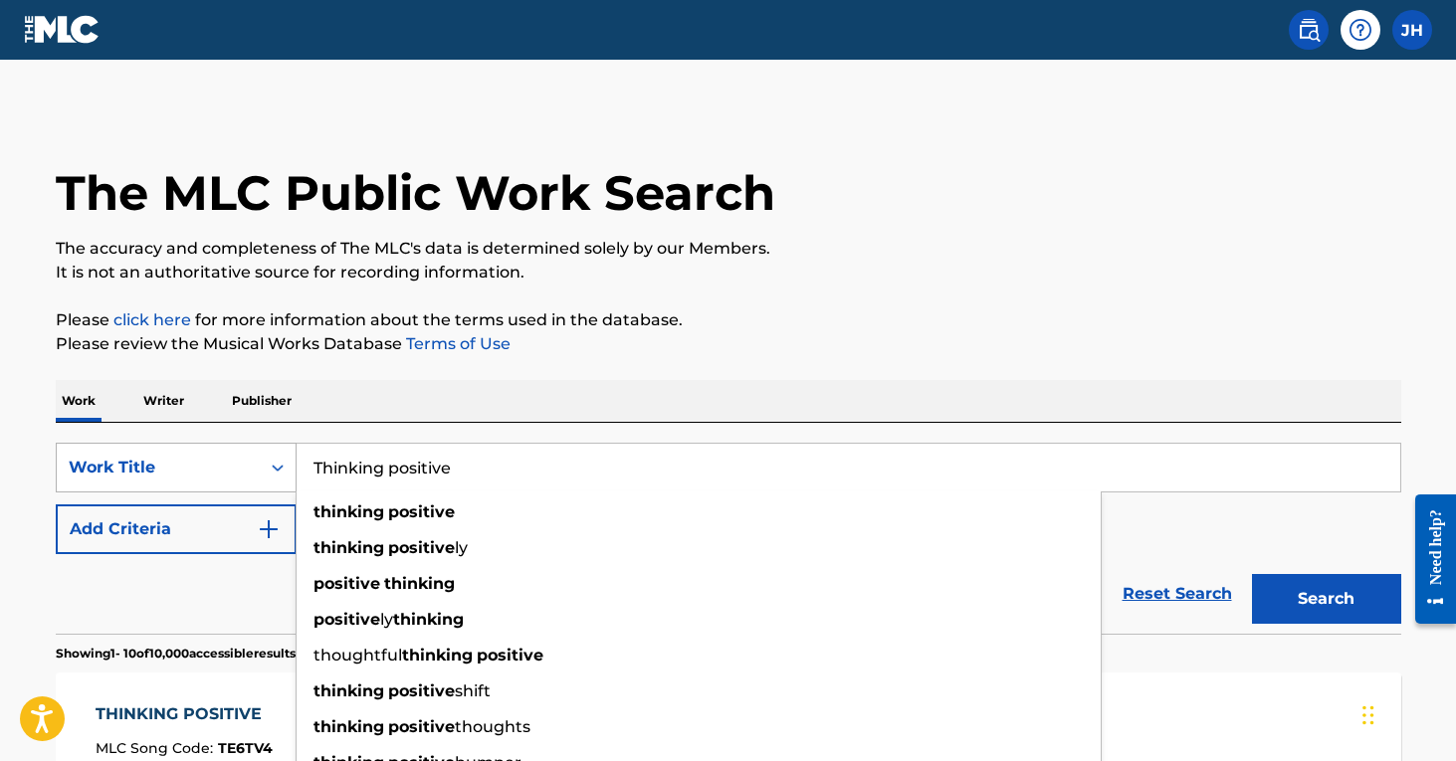
drag, startPoint x: 478, startPoint y: 461, endPoint x: 287, endPoint y: 453, distance: 191.2
click at [287, 453] on div "SearchWithCriteriaf8aa359d-cf83-4c51-85db-d2ff2b2dbd2e Work Title Thinking posi…" at bounding box center [728, 468] width 1345 height 50
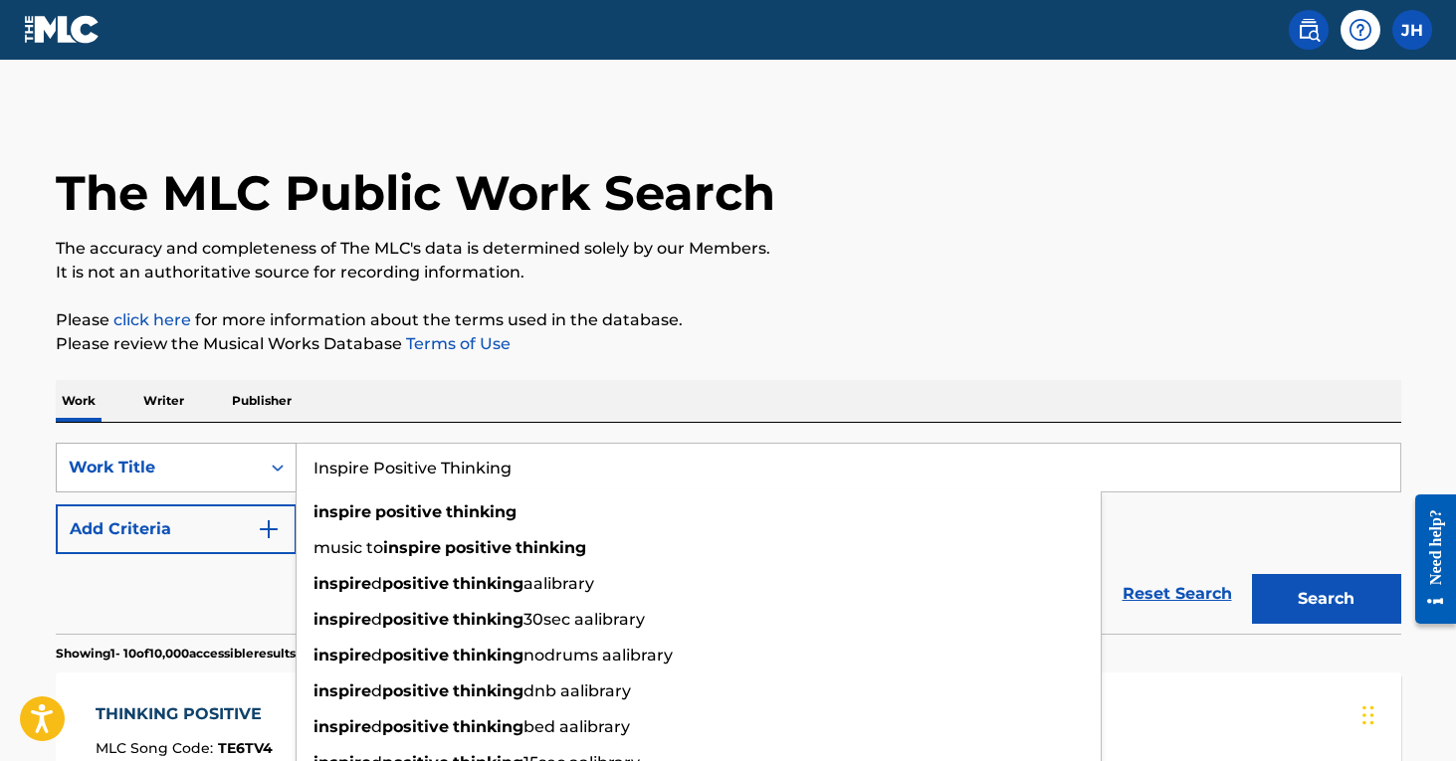
click at [1326, 599] on button "Search" at bounding box center [1326, 599] width 149 height 50
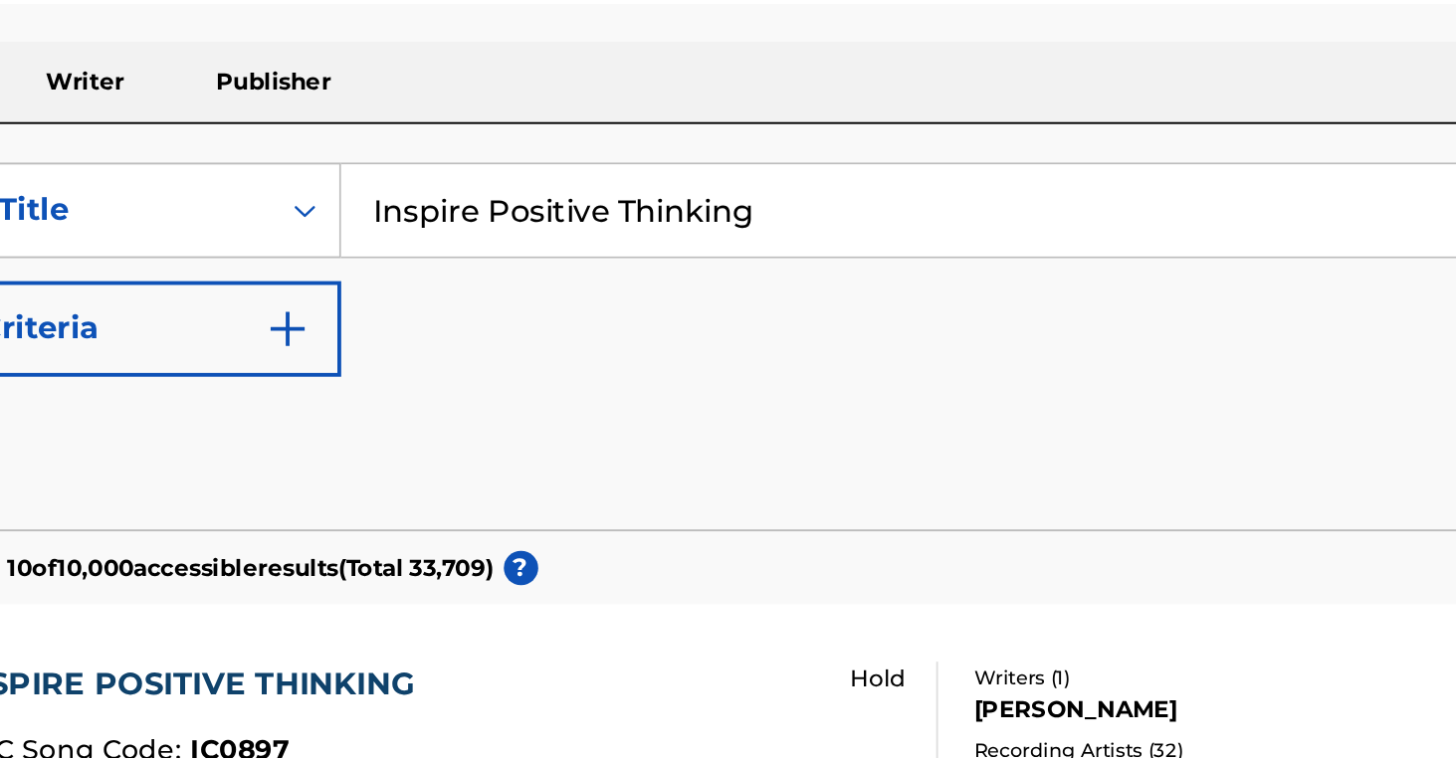
scroll to position [244, 0]
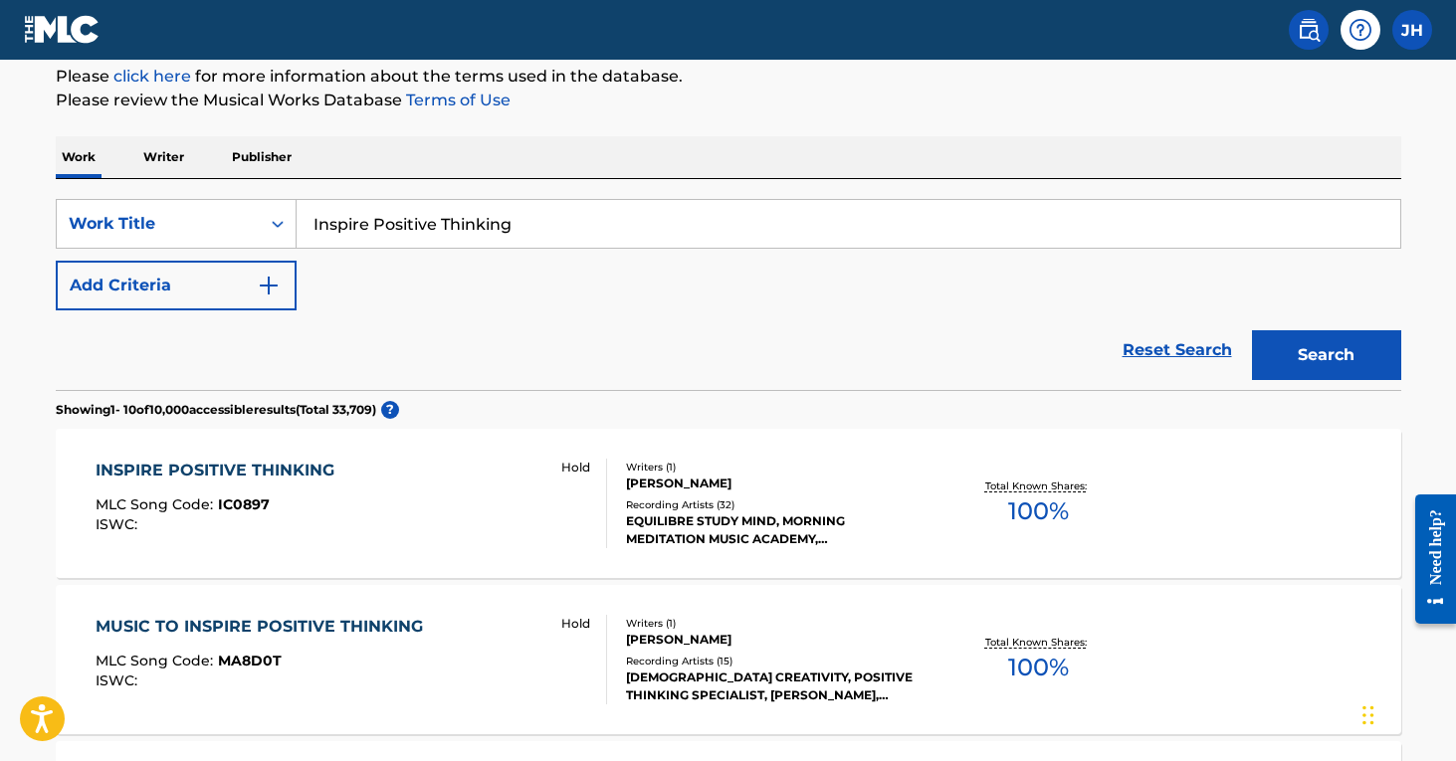
drag, startPoint x: 568, startPoint y: 216, endPoint x: 302, endPoint y: 222, distance: 266.8
click at [302, 222] on input "Inspire Positive Thinking" at bounding box center [849, 224] width 1104 height 48
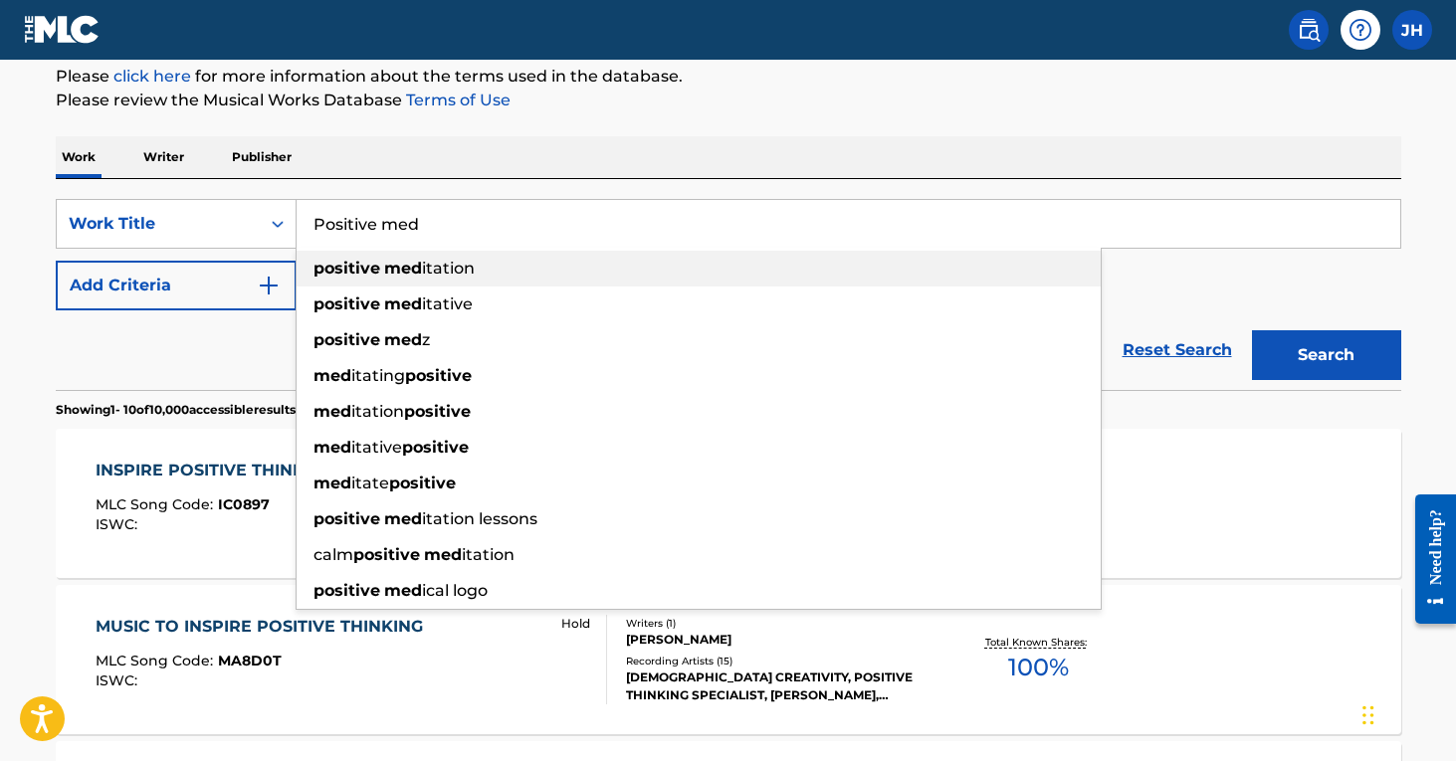
click at [356, 261] on strong "positive" at bounding box center [346, 268] width 67 height 19
type input "positive meditation"
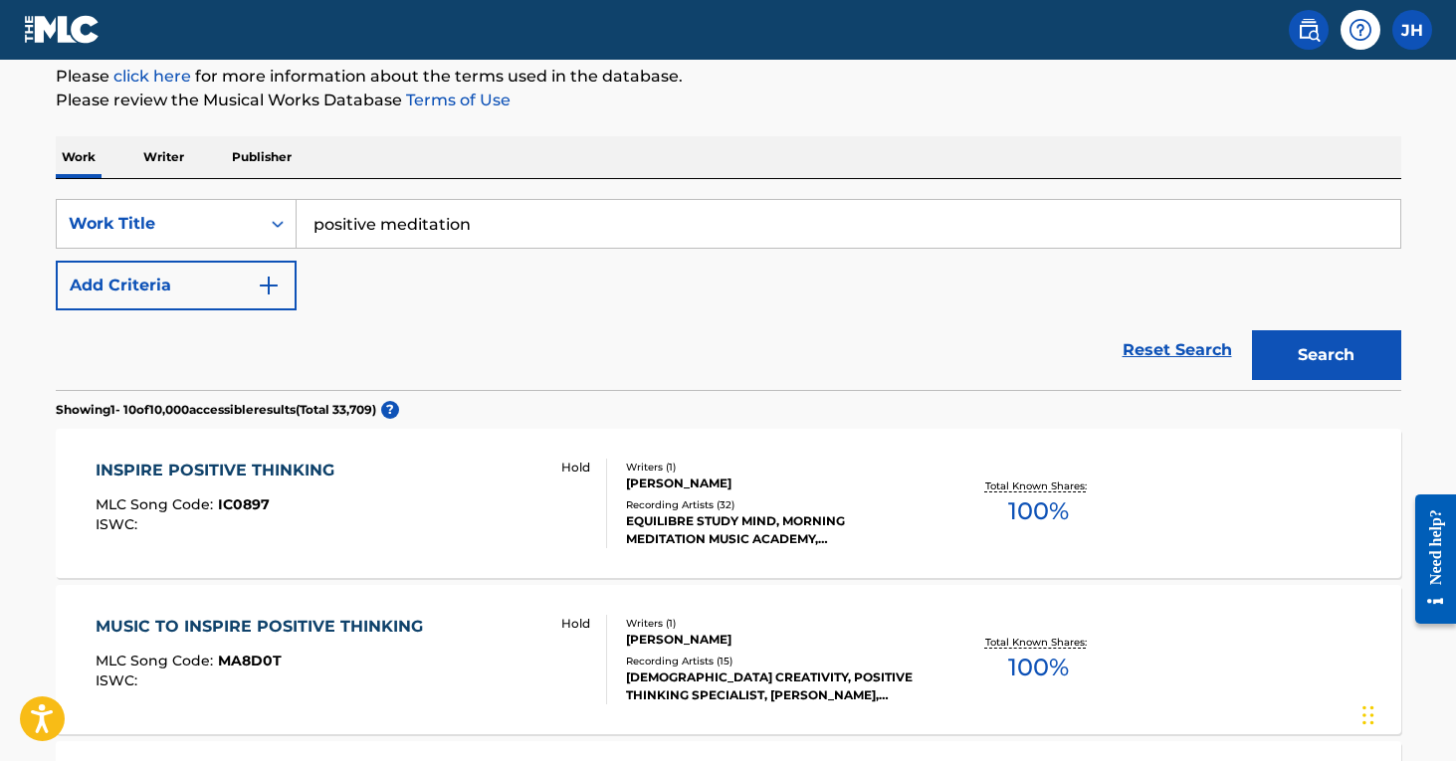
click at [1326, 355] on button "Search" at bounding box center [1326, 355] width 149 height 50
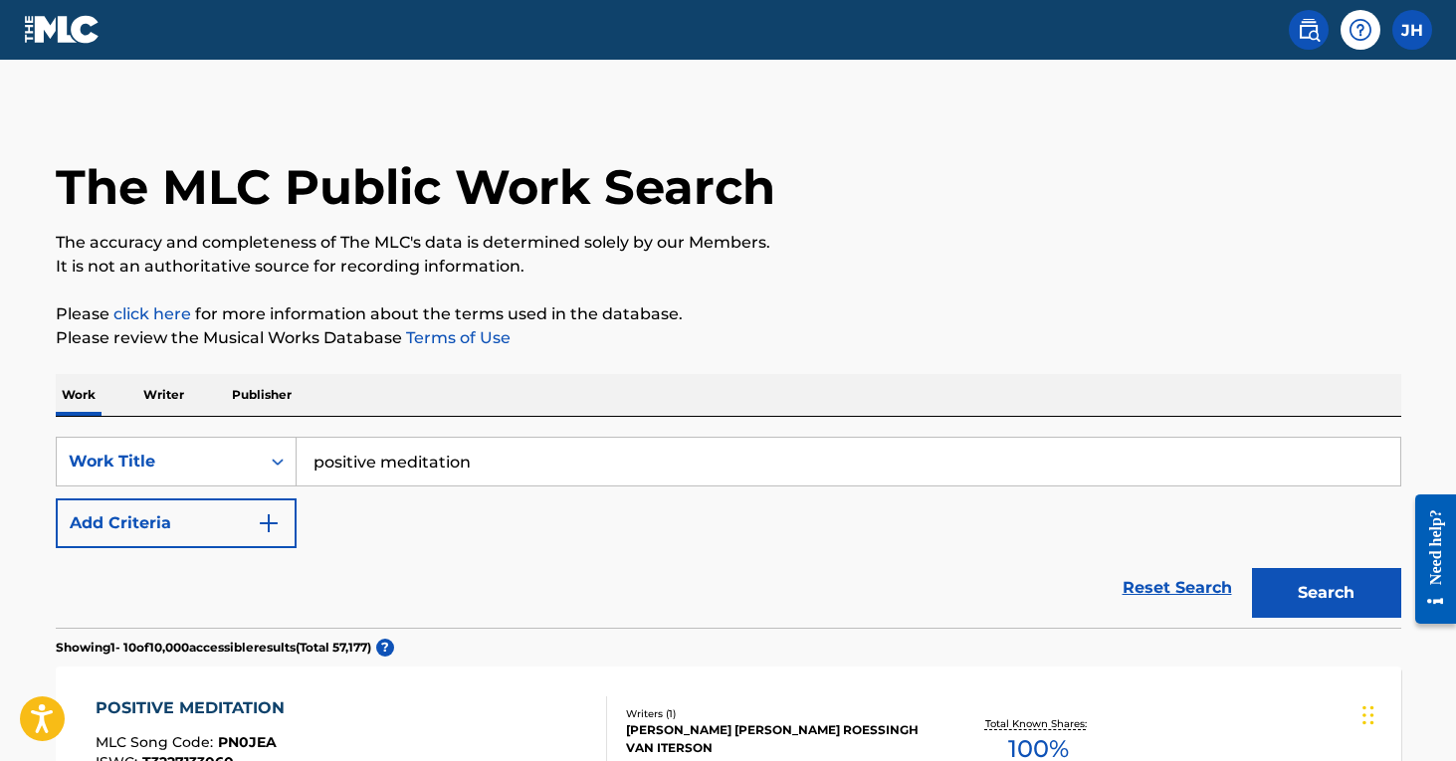
scroll to position [8, 0]
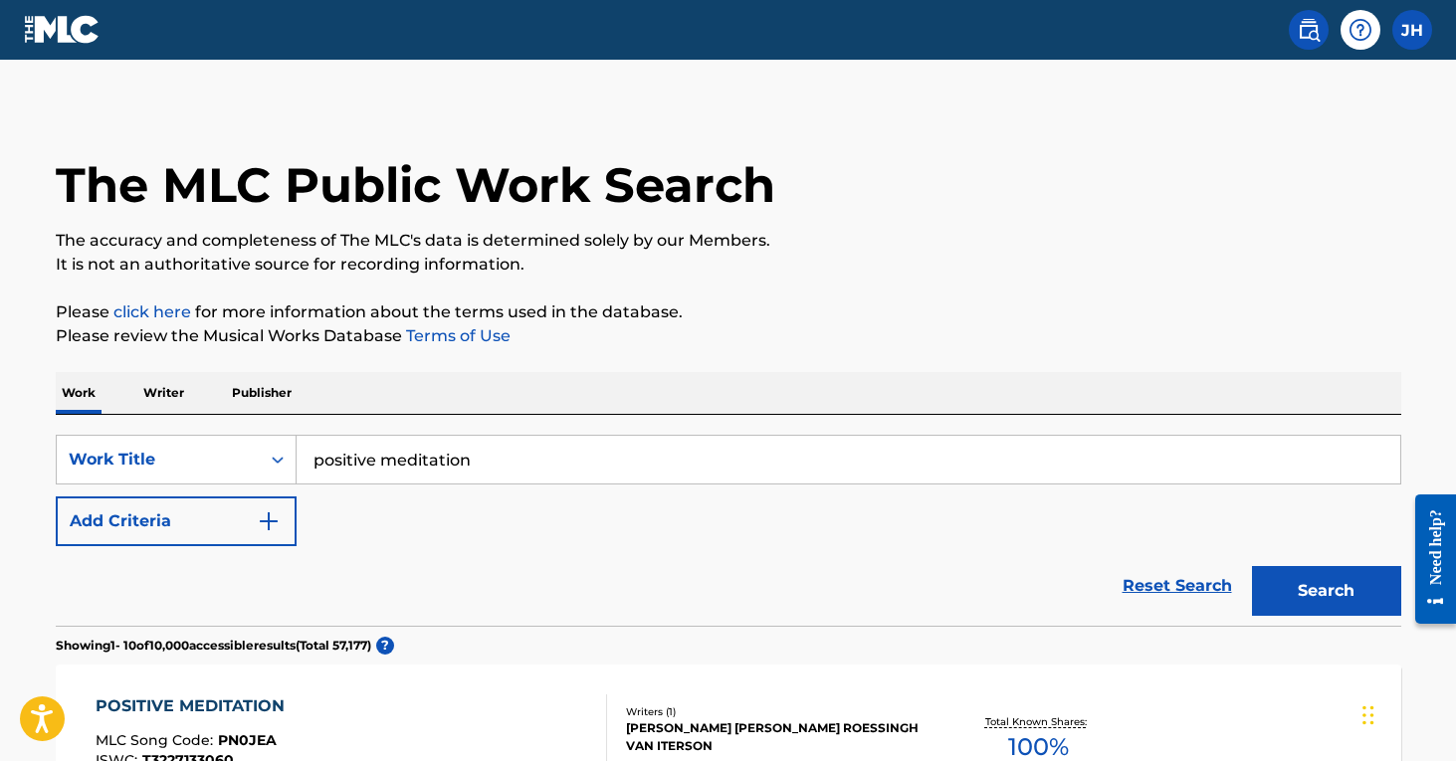
click at [282, 518] on button "Add Criteria" at bounding box center [176, 522] width 241 height 50
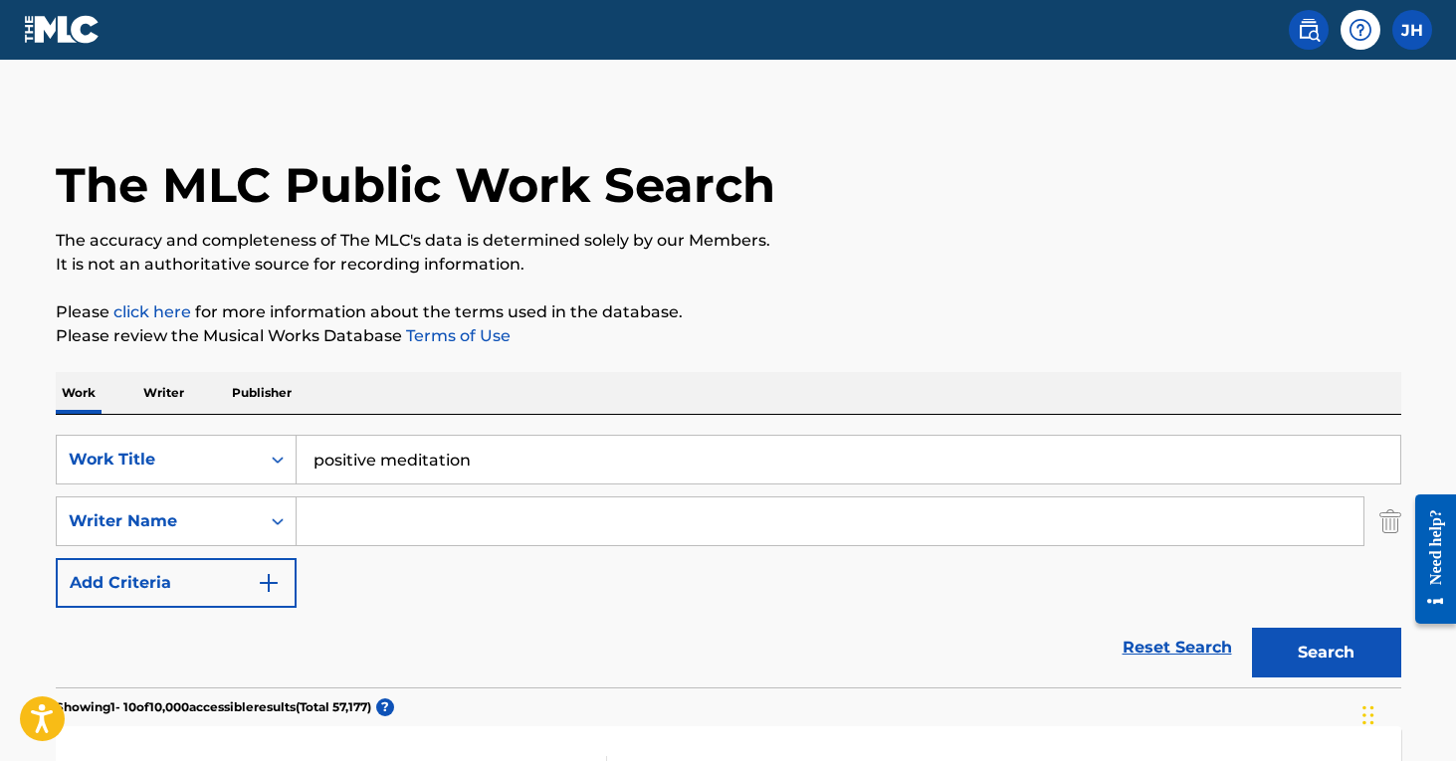
click at [348, 516] on input "Search Form" at bounding box center [830, 522] width 1067 height 48
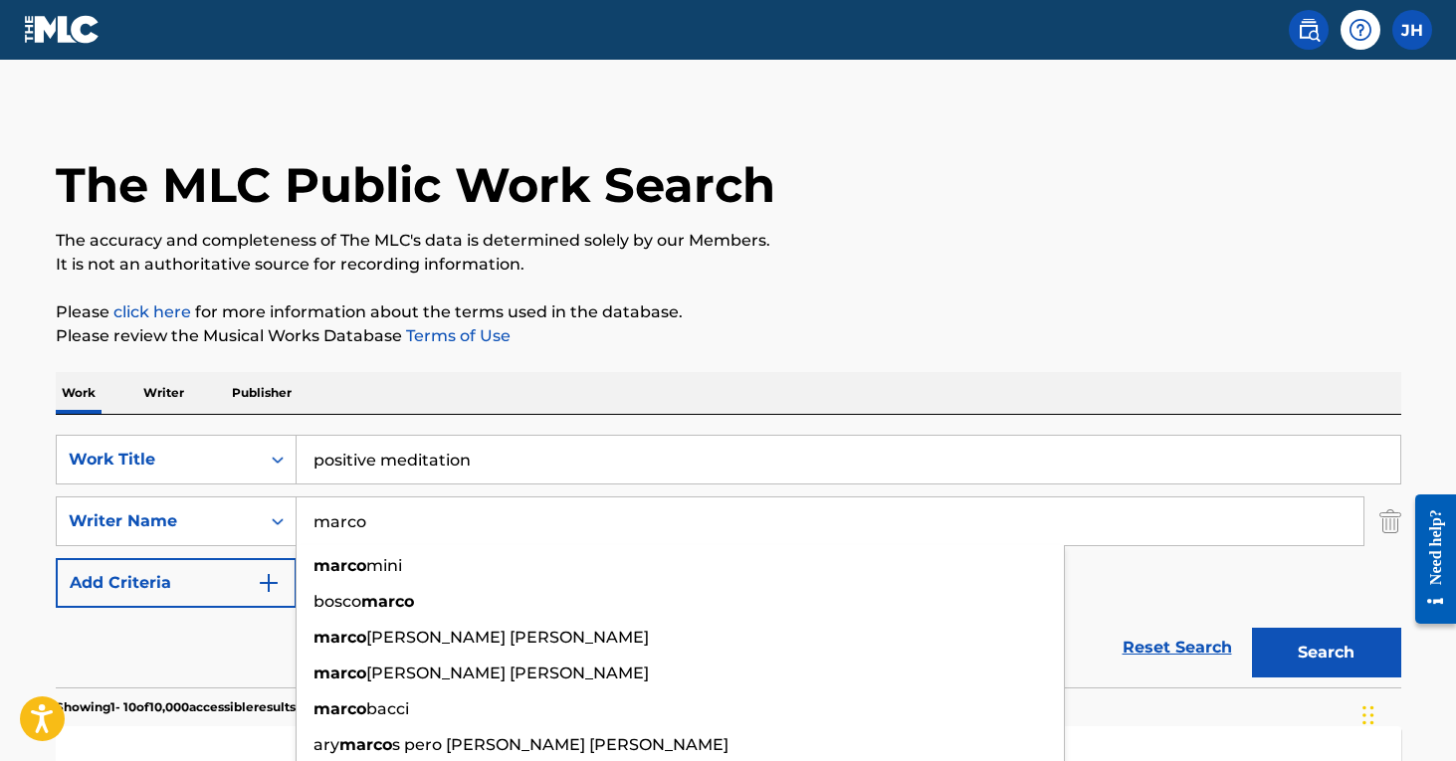
click at [1326, 653] on button "Search" at bounding box center [1326, 653] width 149 height 50
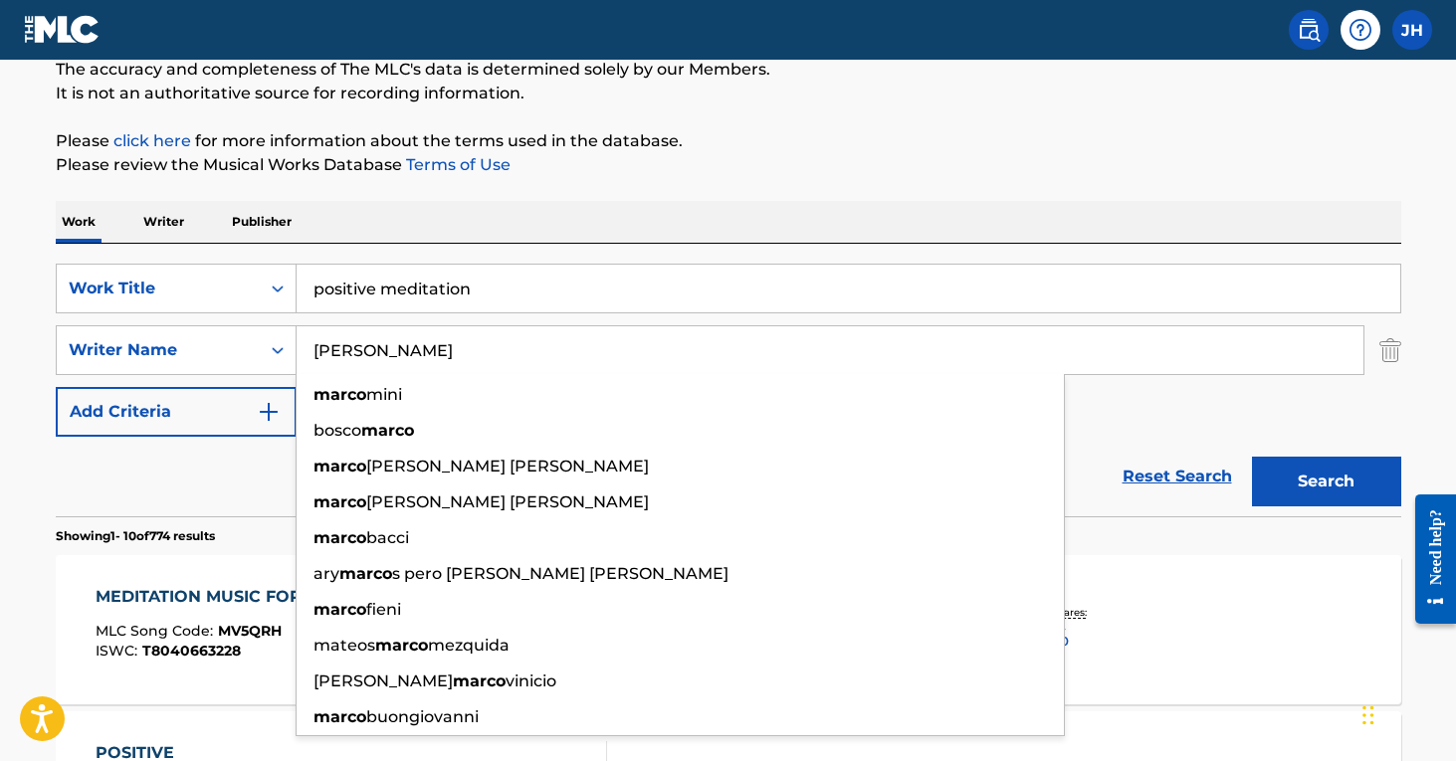
scroll to position [180, 0]
click at [345, 350] on input "[PERSON_NAME]" at bounding box center [830, 349] width 1067 height 48
click at [1326, 481] on button "Search" at bounding box center [1326, 481] width 149 height 50
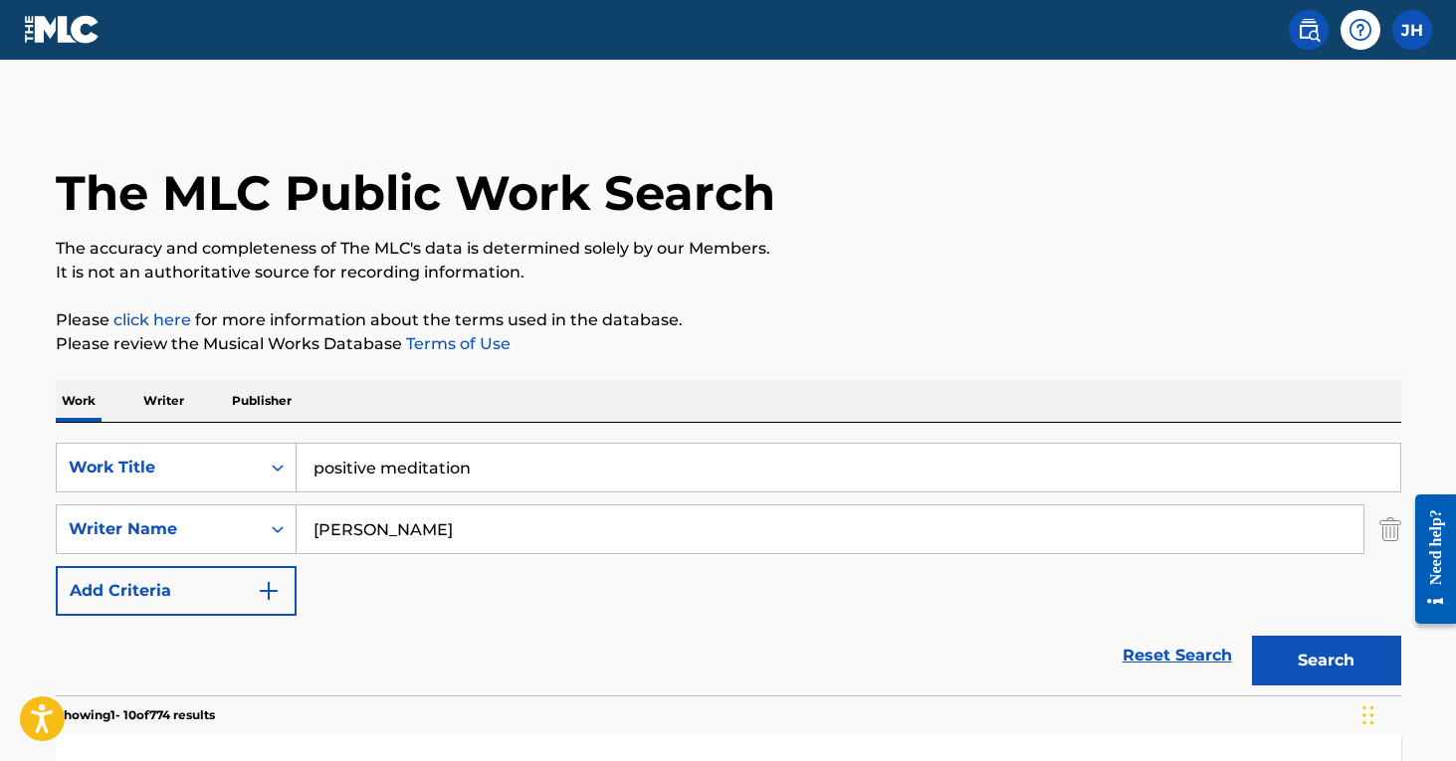
scroll to position [0, 0]
drag, startPoint x: 422, startPoint y: 511, endPoint x: 384, endPoint y: 531, distance: 43.2
click at [384, 531] on input "[PERSON_NAME]" at bounding box center [830, 530] width 1067 height 48
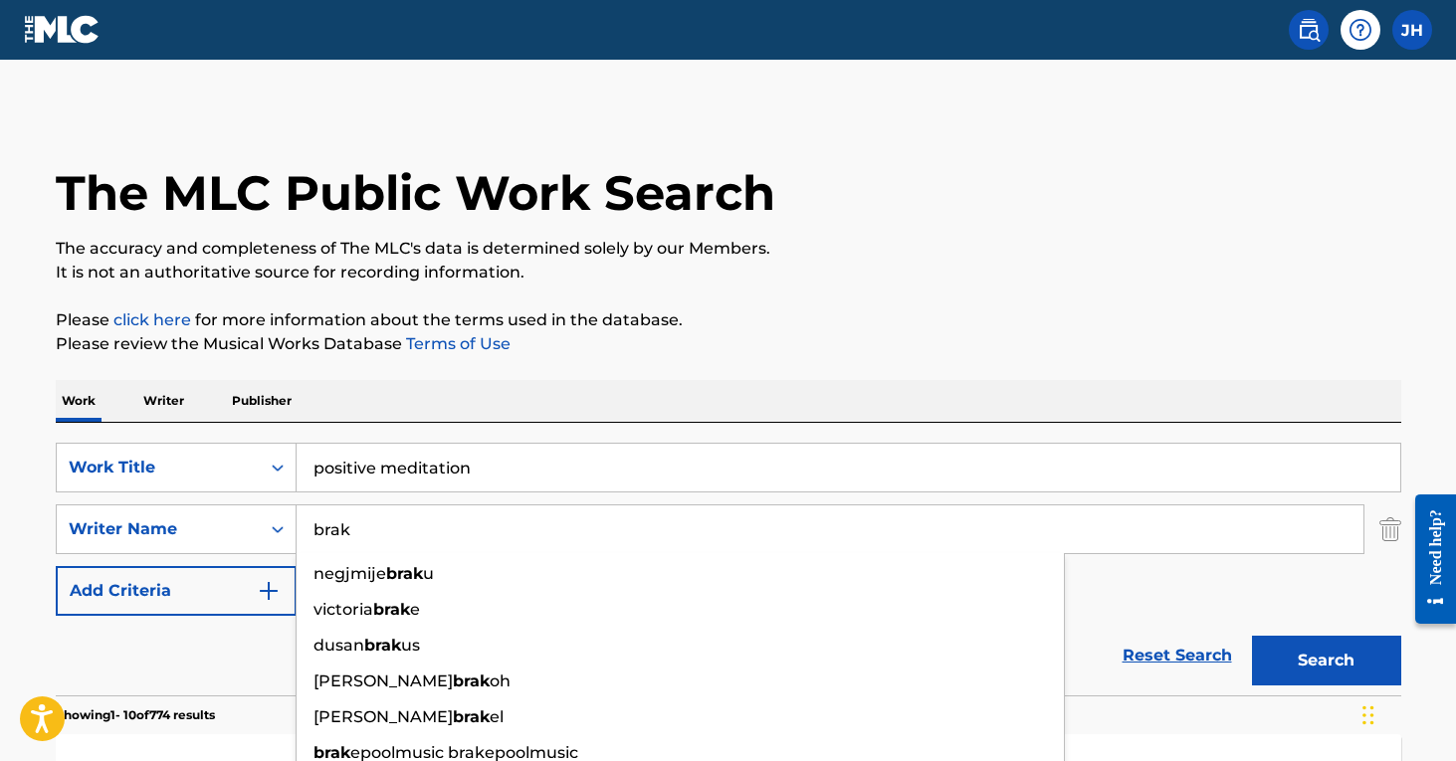
click at [1326, 661] on button "Search" at bounding box center [1326, 661] width 149 height 50
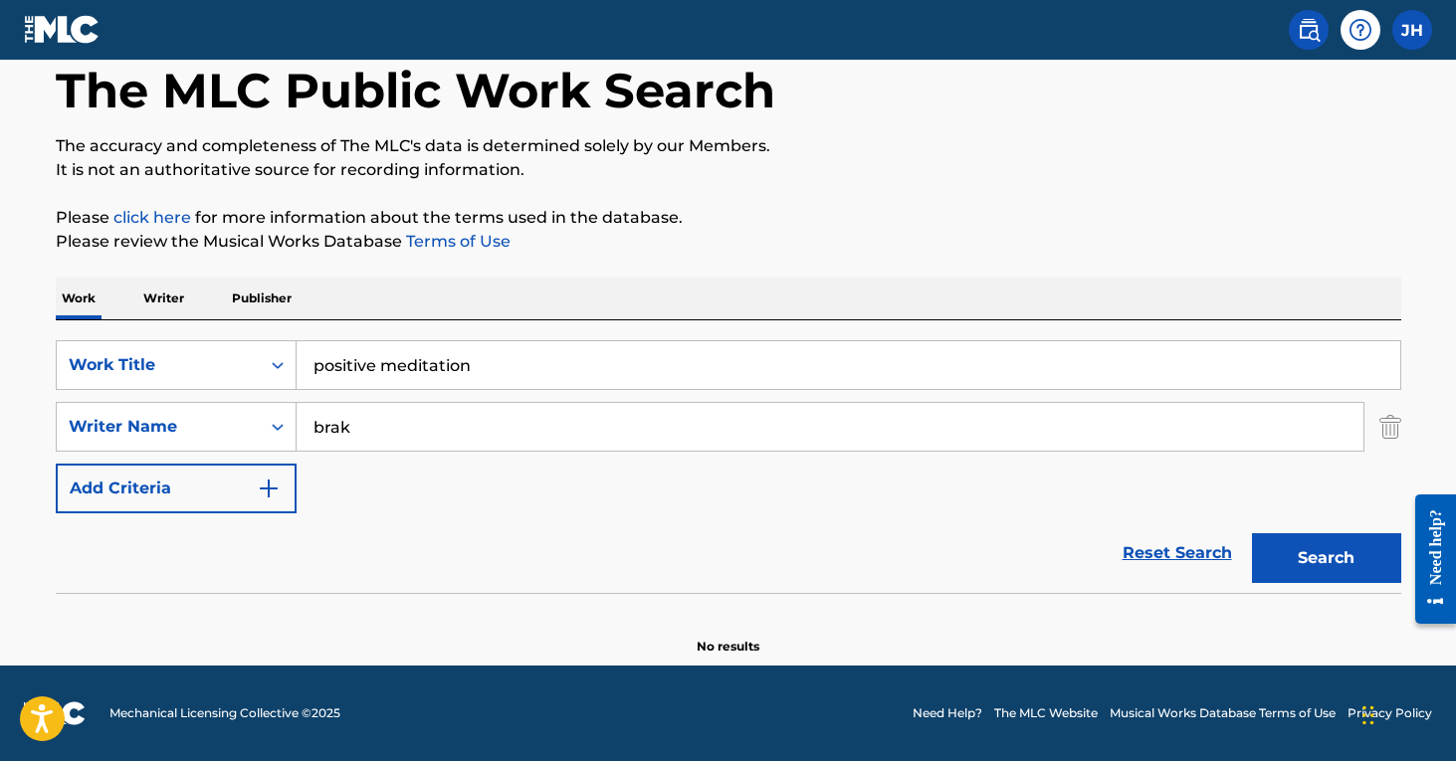
scroll to position [103, 0]
drag, startPoint x: 373, startPoint y: 436, endPoint x: 201, endPoint y: 405, distance: 174.9
click at [201, 405] on div "SearchWithCriteria9a00f95d-ea94-4e3c-b925-dbd326737c57 Writer Name [PERSON_NAME]" at bounding box center [728, 427] width 1345 height 50
type input "[PERSON_NAME]"
click at [1326, 558] on button "Search" at bounding box center [1326, 558] width 149 height 50
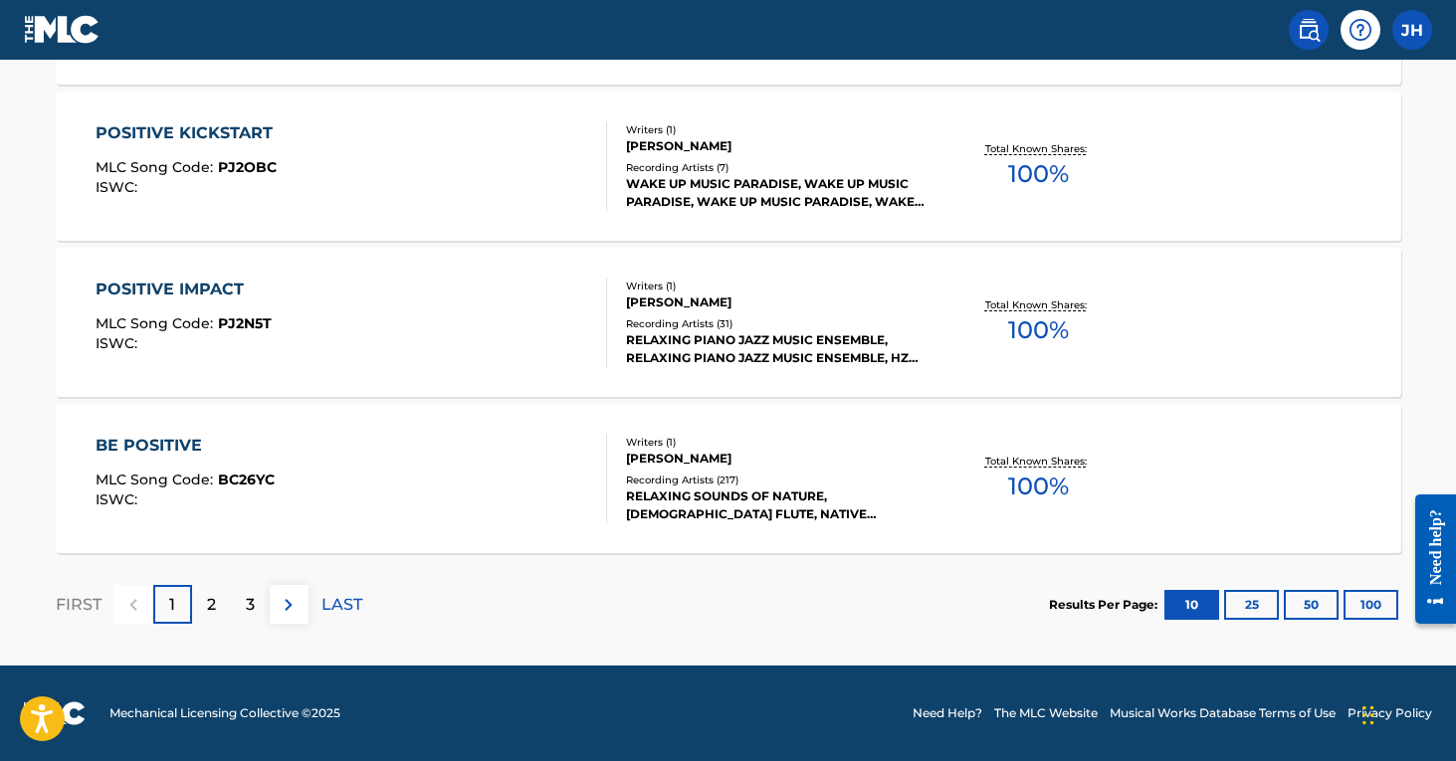
scroll to position [1737, 0]
click at [214, 604] on p "2" at bounding box center [211, 605] width 9 height 24
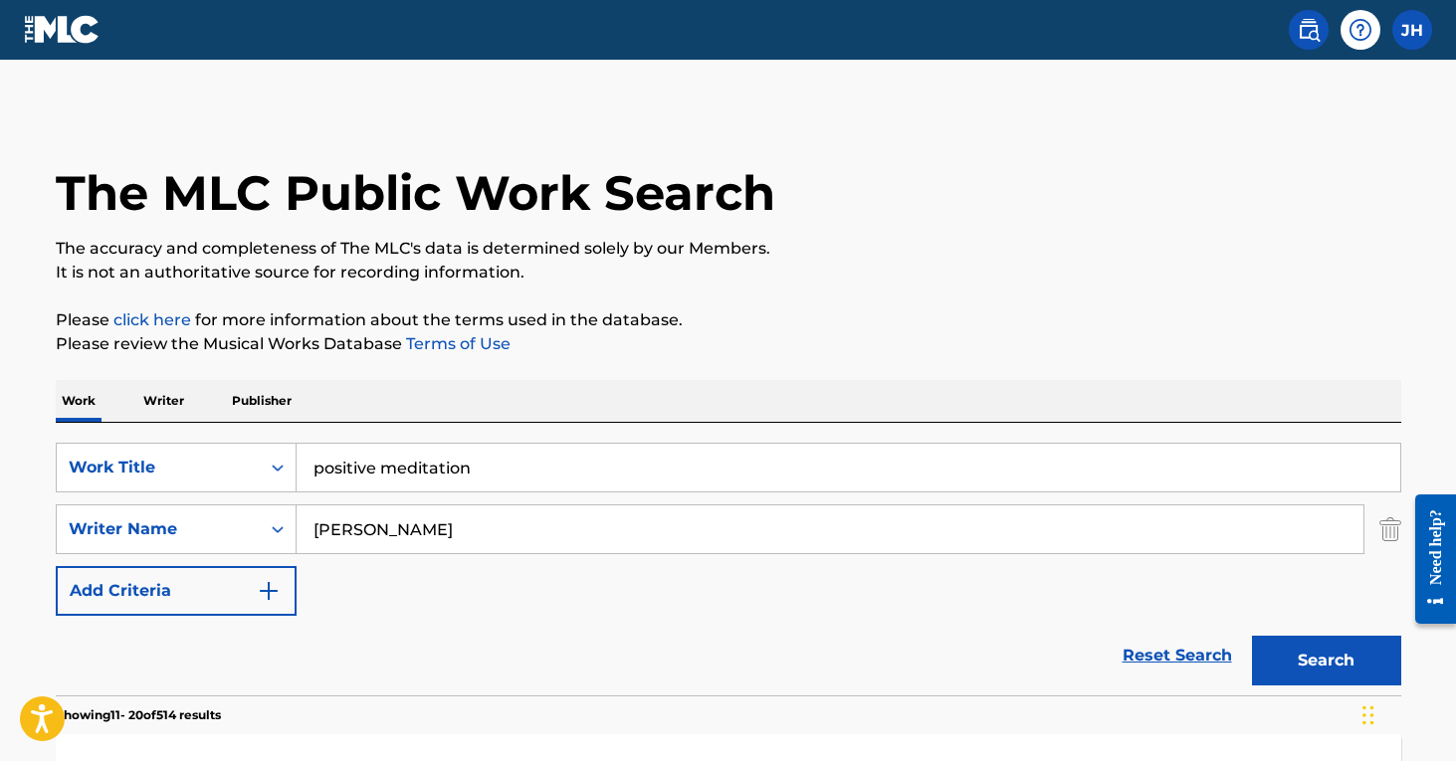
scroll to position [0, 0]
drag, startPoint x: 435, startPoint y: 529, endPoint x: 297, endPoint y: 526, distance: 138.4
click at [297, 526] on input "[PERSON_NAME]" at bounding box center [830, 530] width 1067 height 48
click at [479, 467] on input "positive meditation" at bounding box center [849, 468] width 1104 height 48
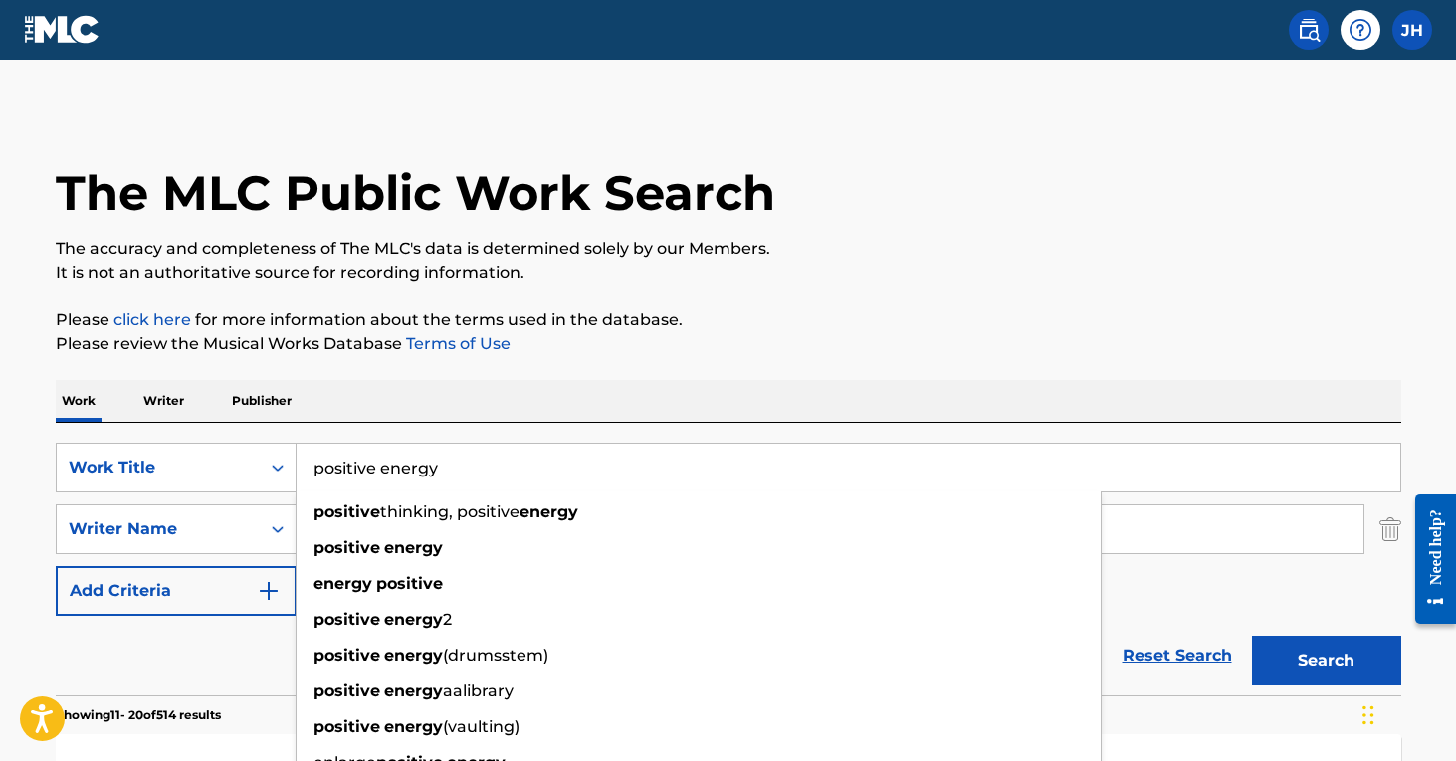
type input "positive energy"
click at [1326, 661] on button "Search" at bounding box center [1326, 661] width 149 height 50
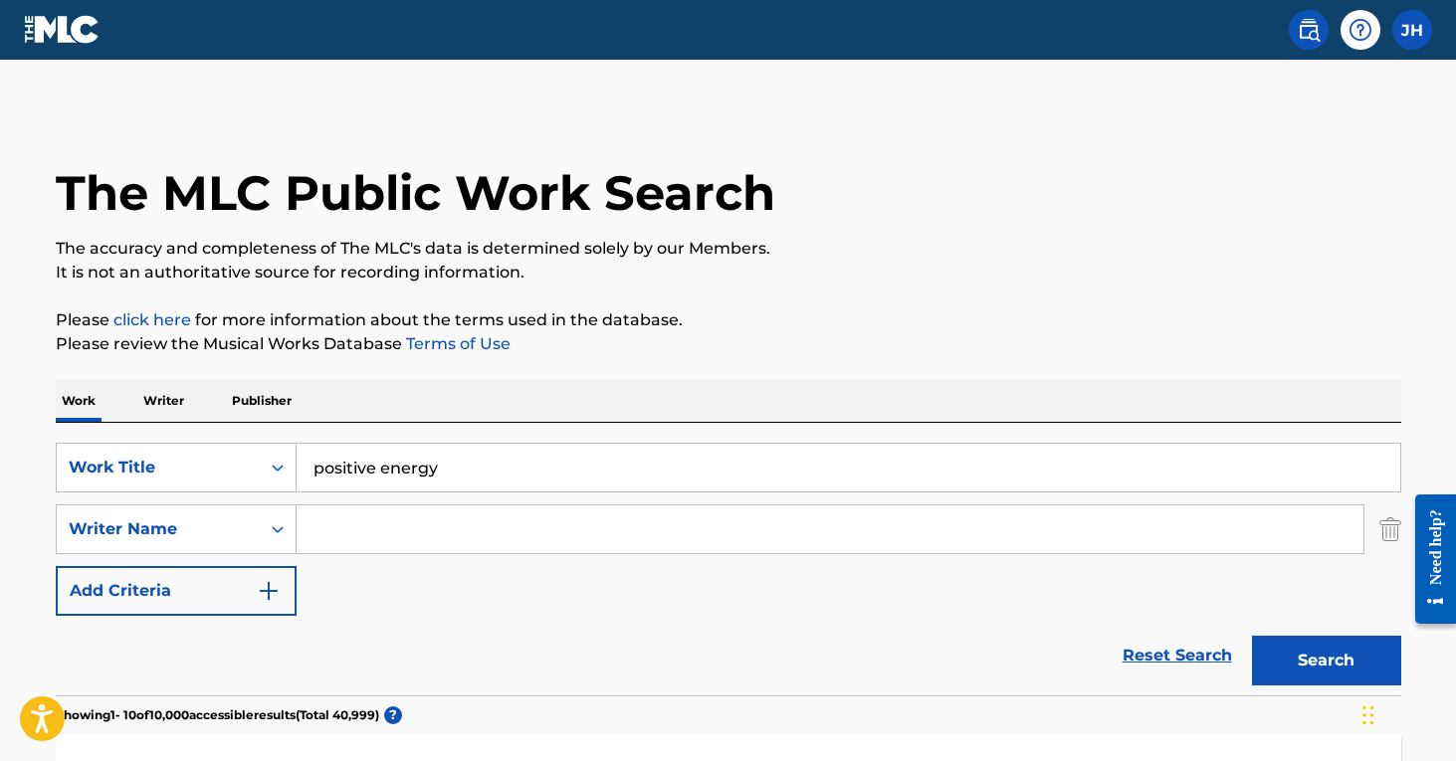
click at [395, 533] on input "Search Form" at bounding box center [830, 530] width 1067 height 48
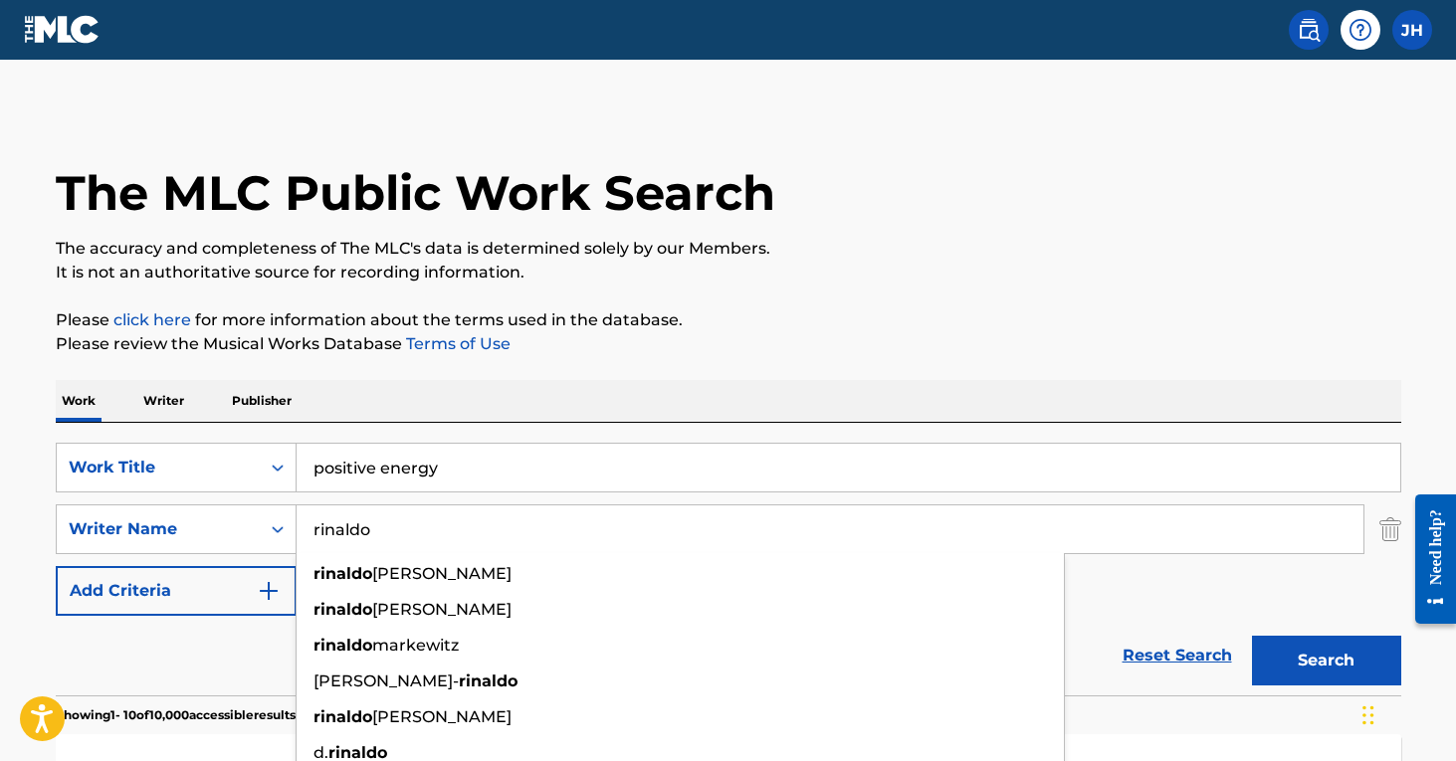
type input "rinaldo"
click at [1326, 661] on button "Search" at bounding box center [1326, 661] width 149 height 50
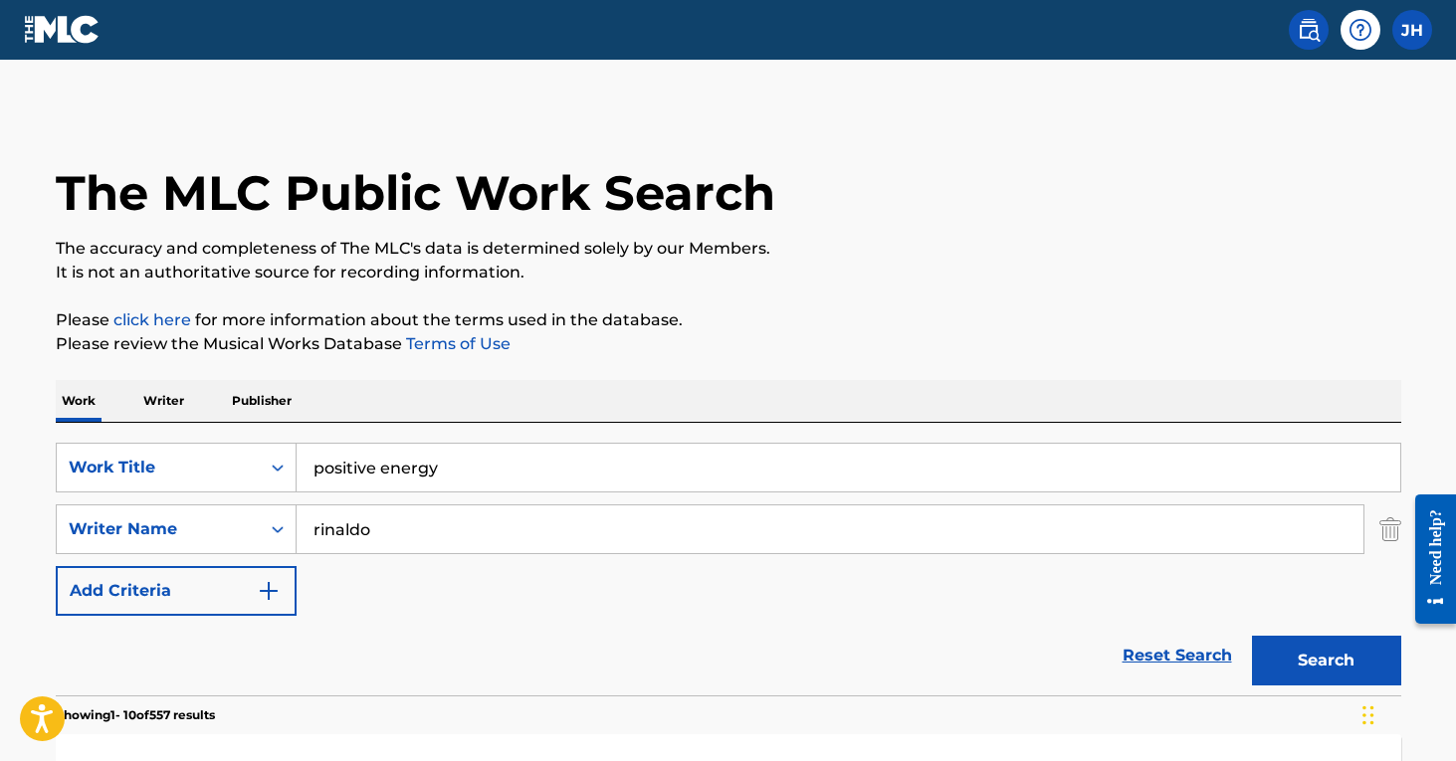
click at [1394, 531] on img "Search Form" at bounding box center [1390, 530] width 22 height 50
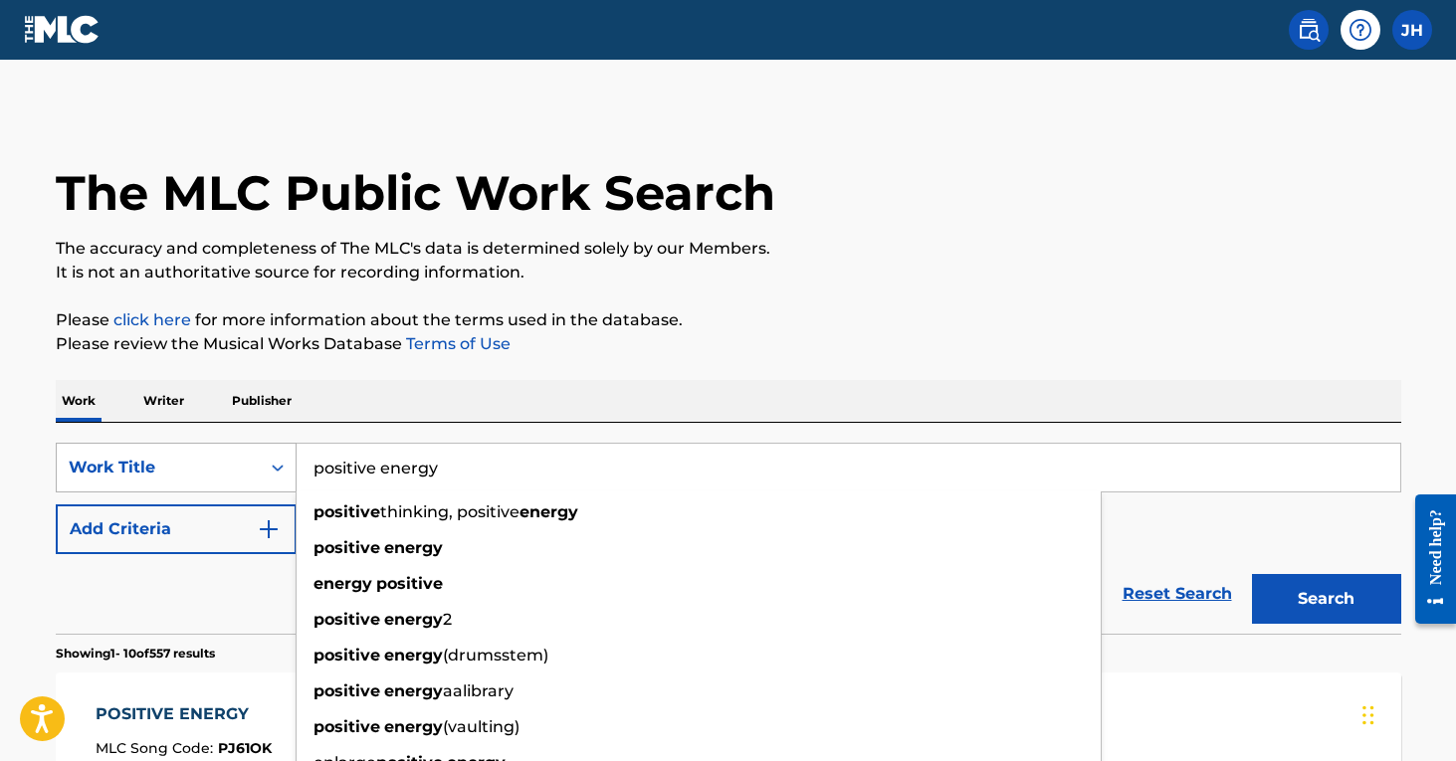
drag, startPoint x: 511, startPoint y: 479, endPoint x: 216, endPoint y: 470, distance: 294.7
click at [216, 470] on div "SearchWithCriteriaf8aa359d-cf83-4c51-85db-d2ff2b2dbd2e Work Title positive ener…" at bounding box center [728, 468] width 1345 height 50
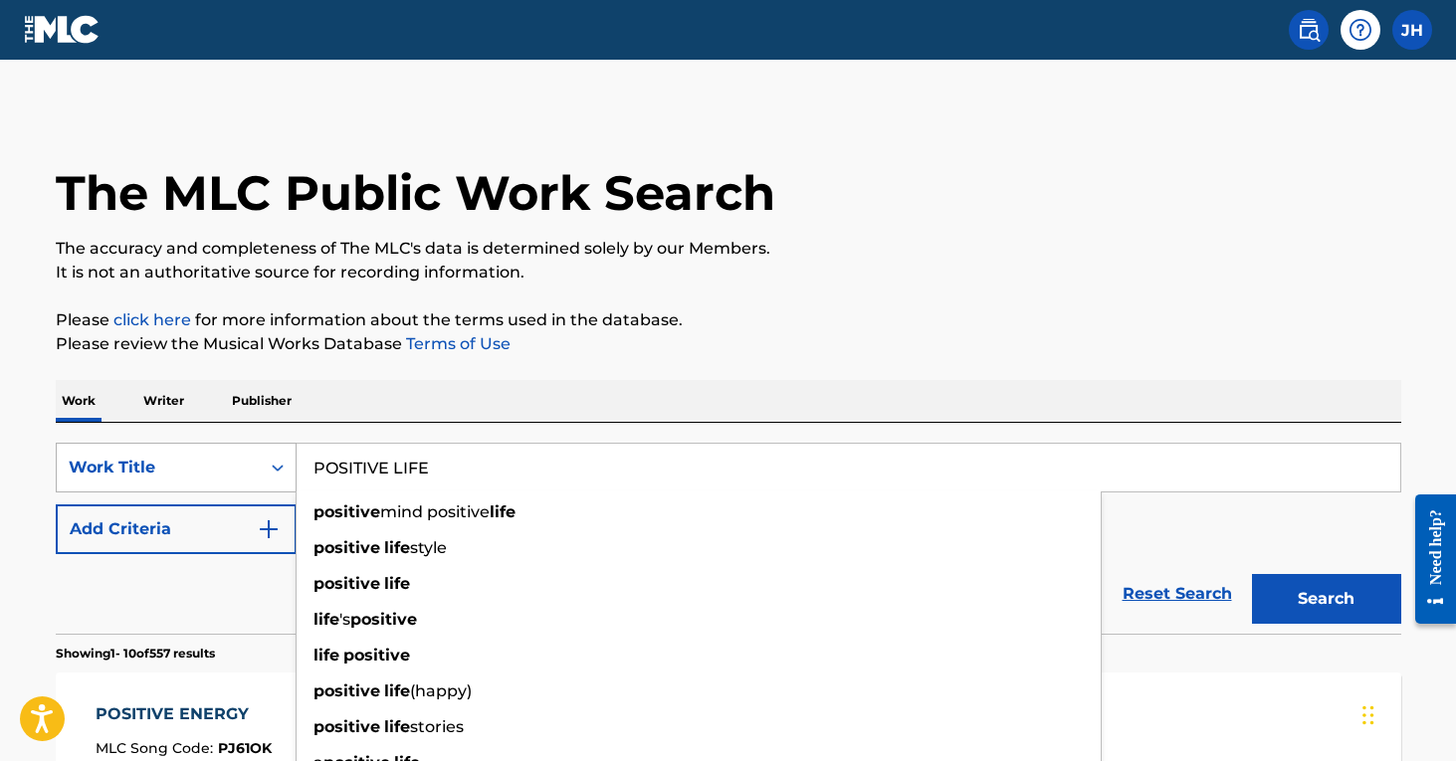
type input "POSITIVE LIFE"
click at [1326, 599] on button "Search" at bounding box center [1326, 599] width 149 height 50
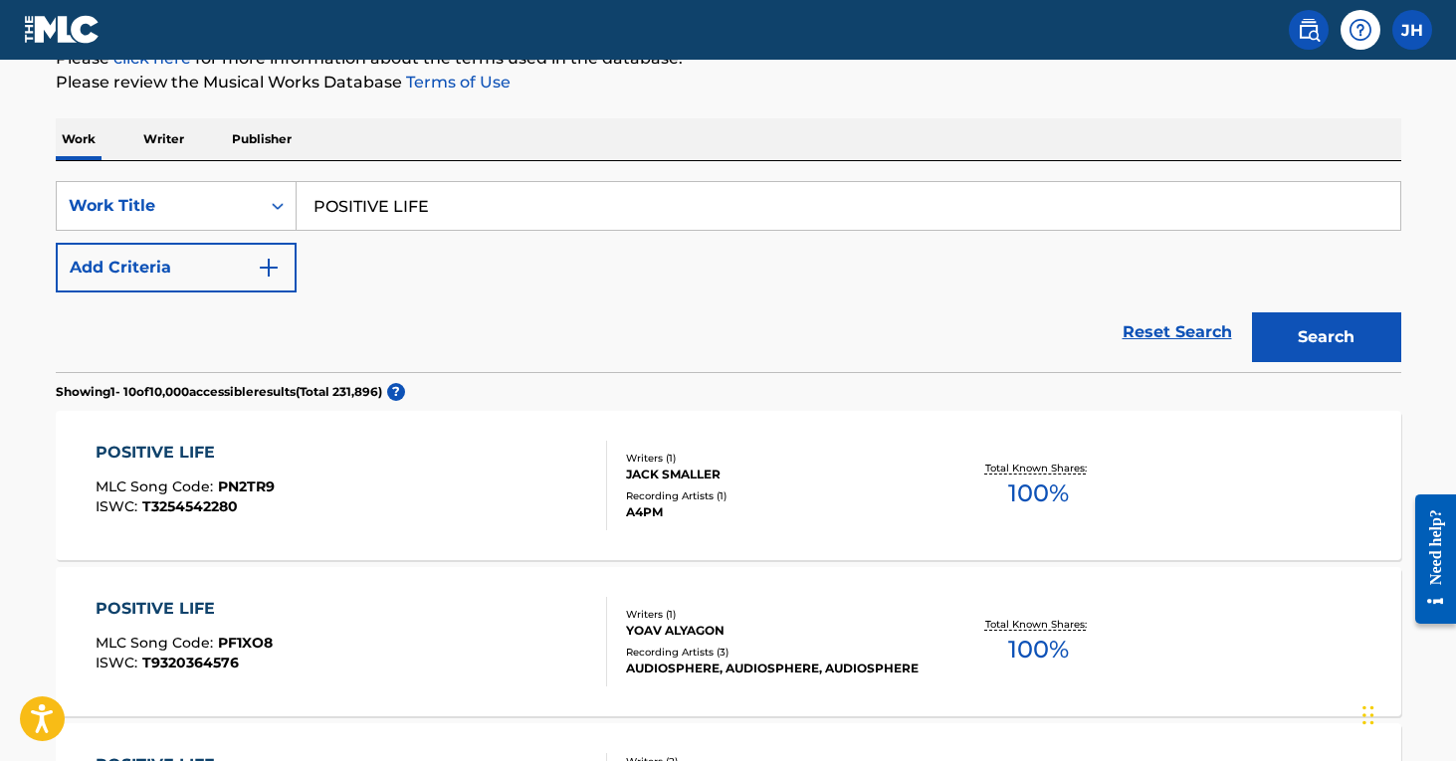
scroll to position [255, 0]
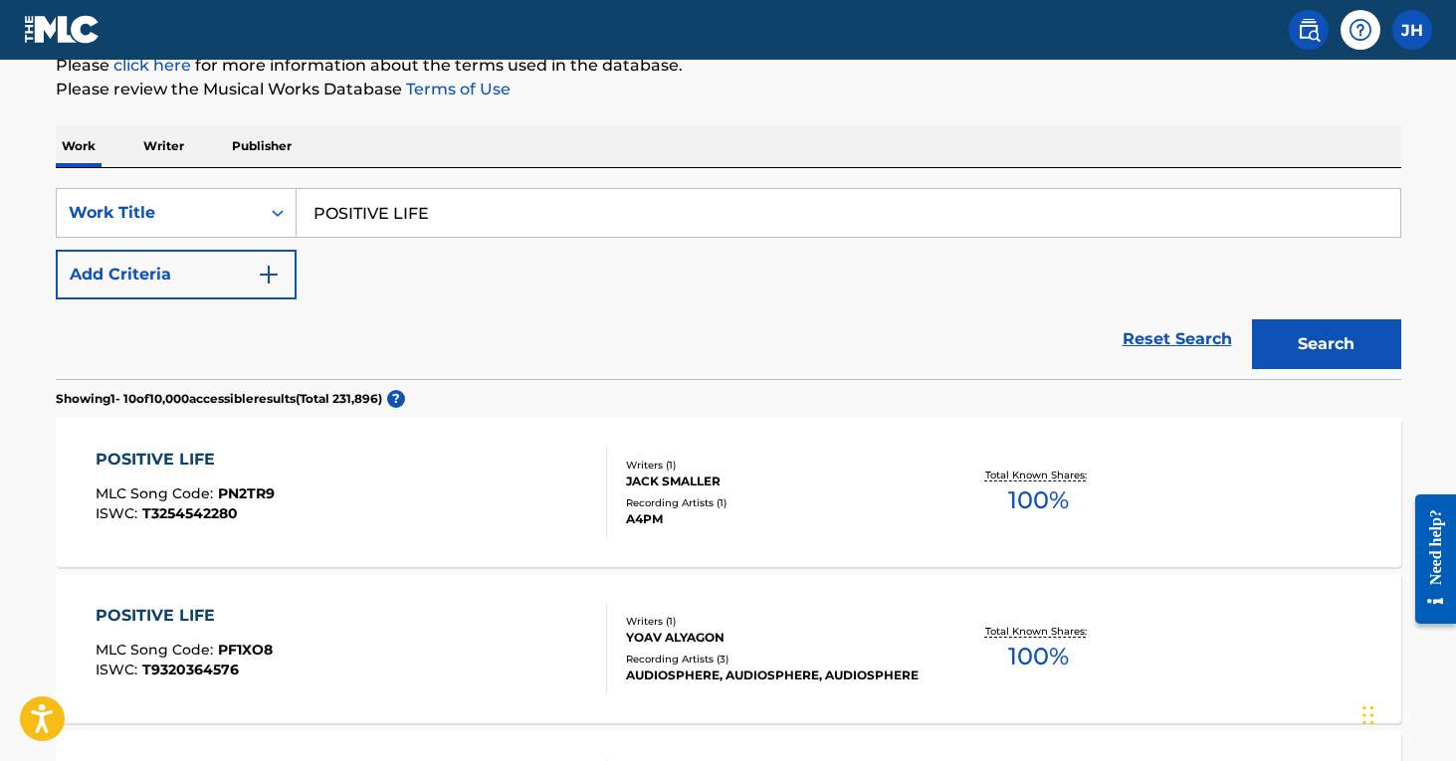
click at [269, 284] on img "Search Form" at bounding box center [269, 275] width 24 height 24
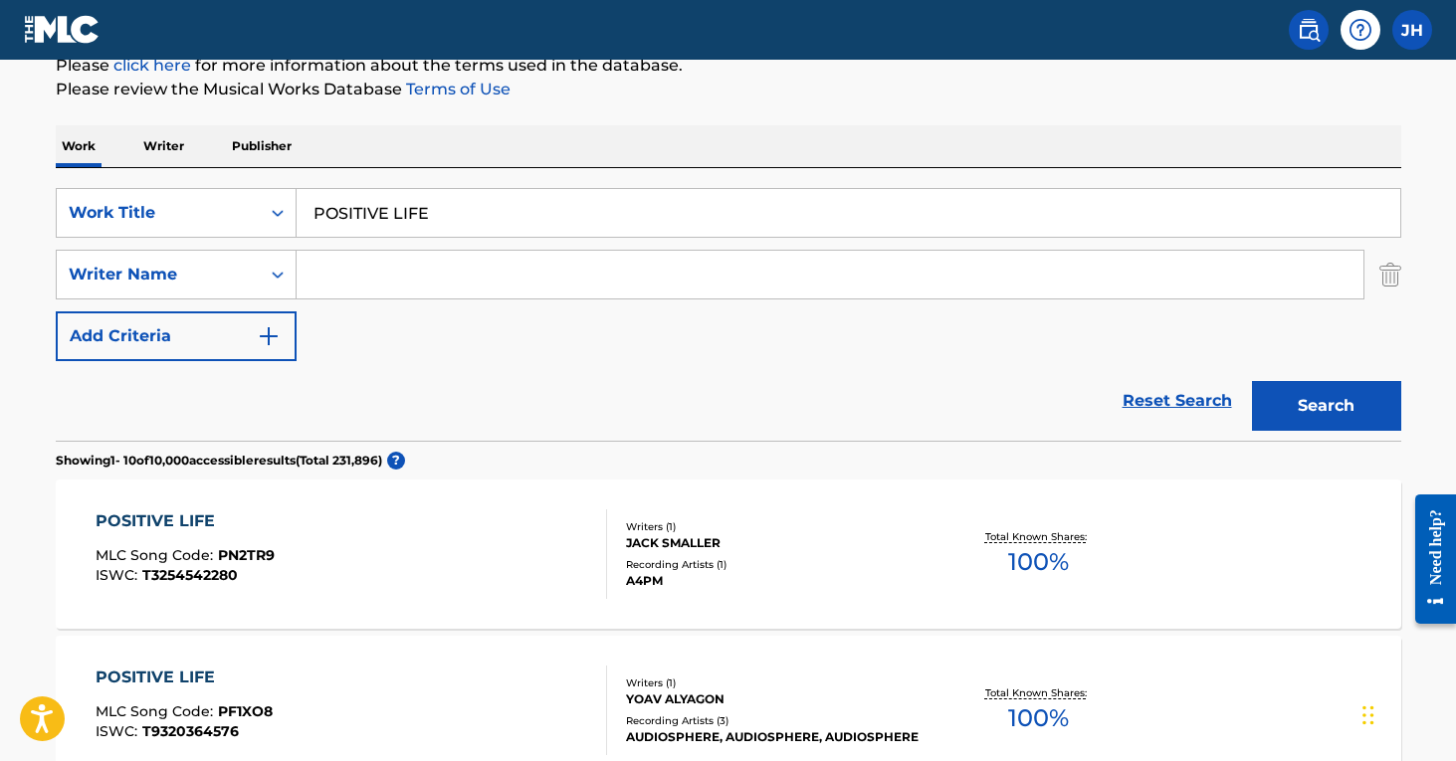
click at [366, 288] on input "Search Form" at bounding box center [830, 275] width 1067 height 48
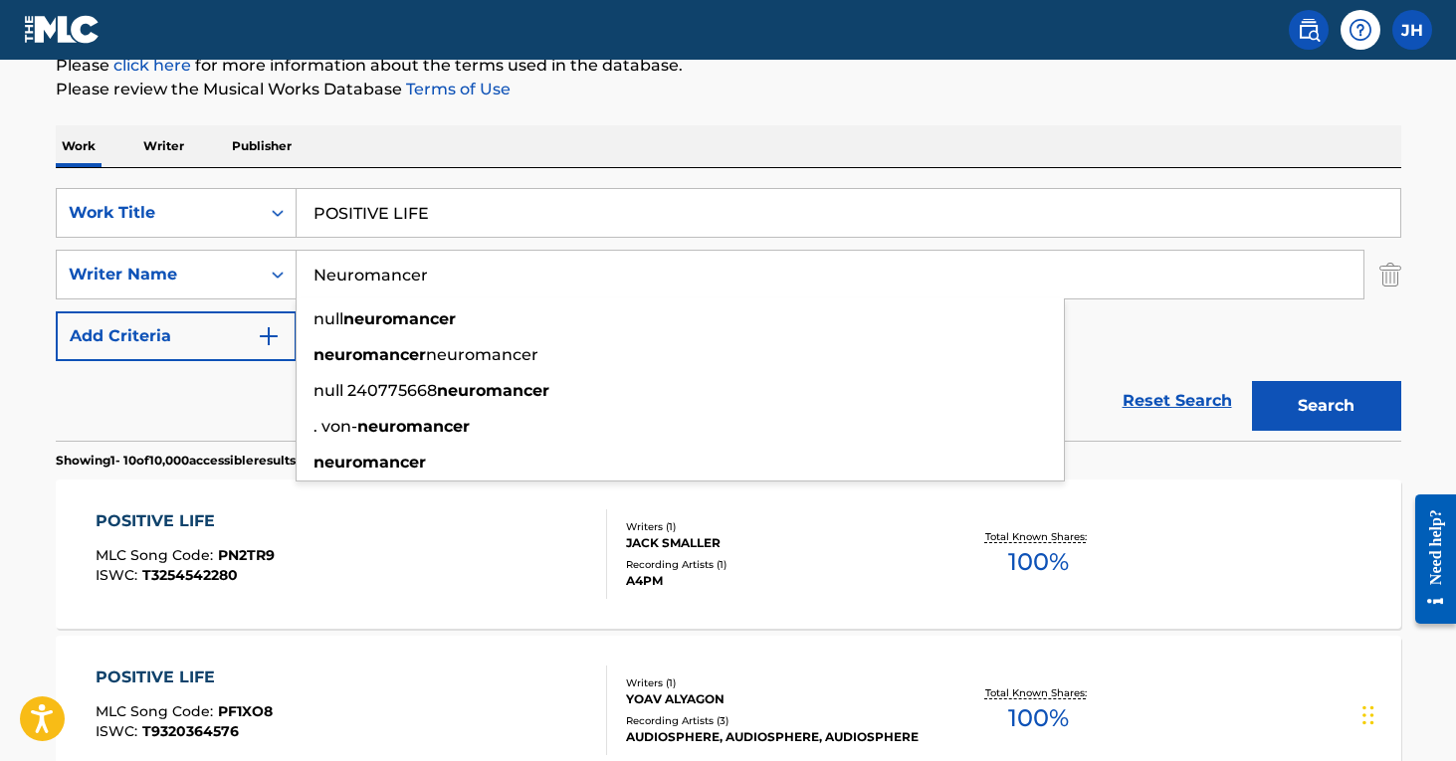
type input "Neuromancer"
click at [1326, 406] on button "Search" at bounding box center [1326, 406] width 149 height 50
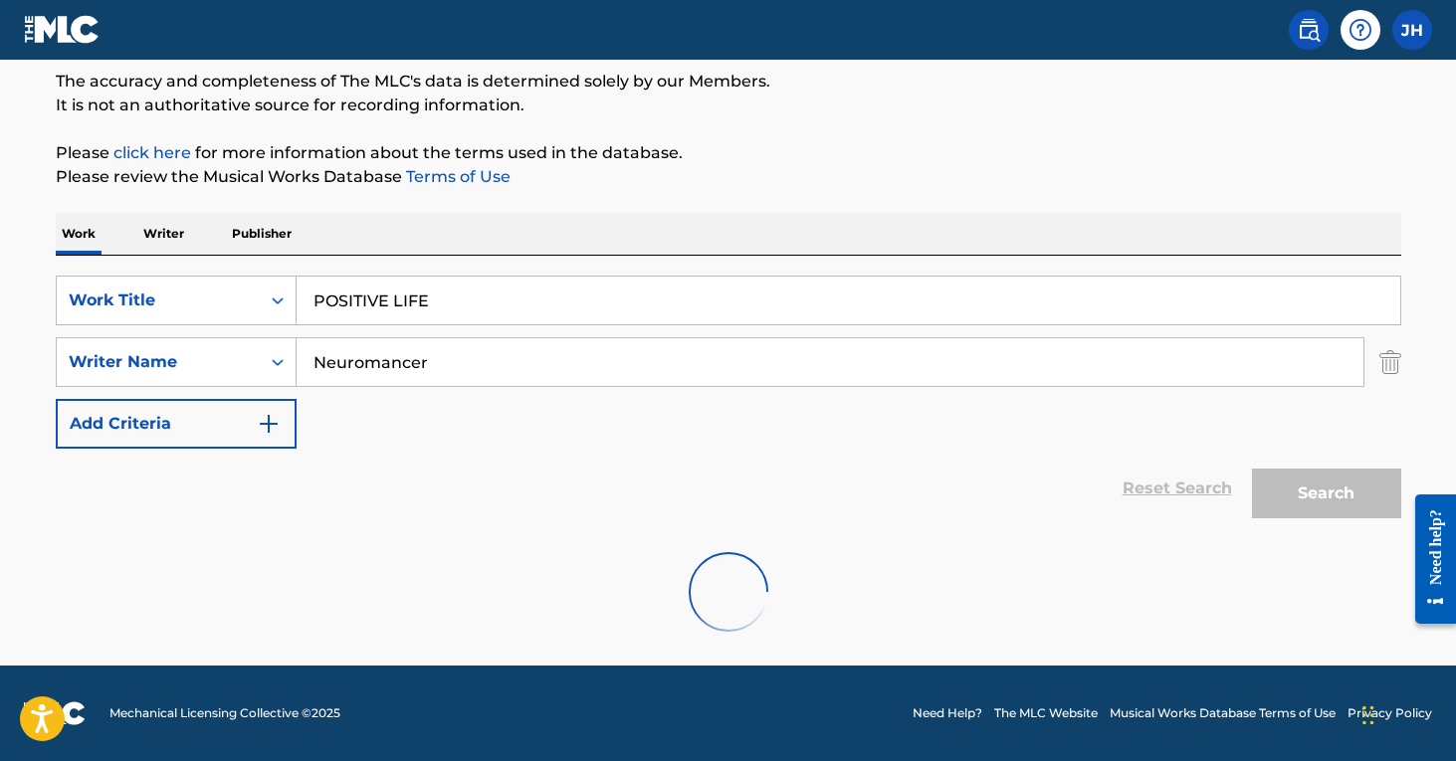
scroll to position [167, 0]
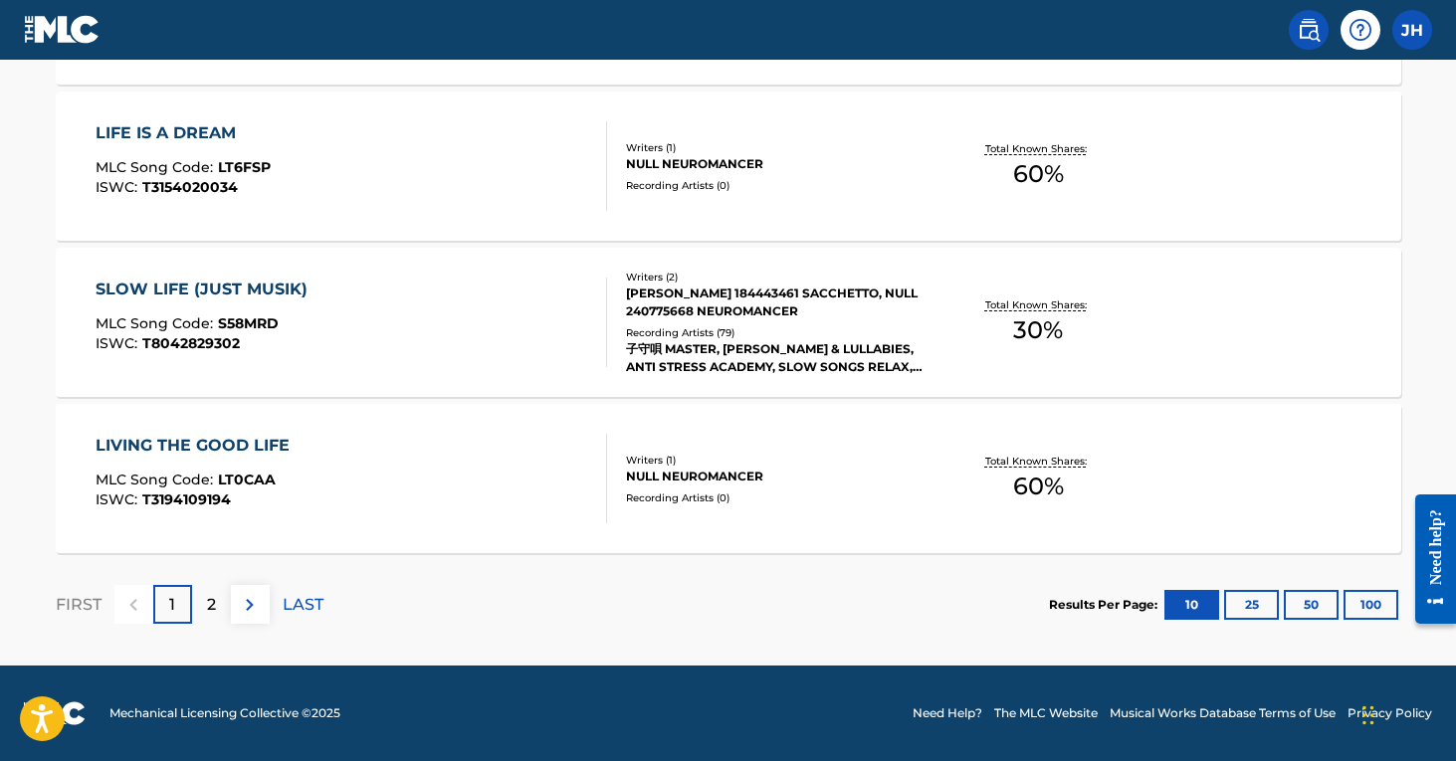
click at [220, 600] on div "2" at bounding box center [211, 604] width 39 height 39
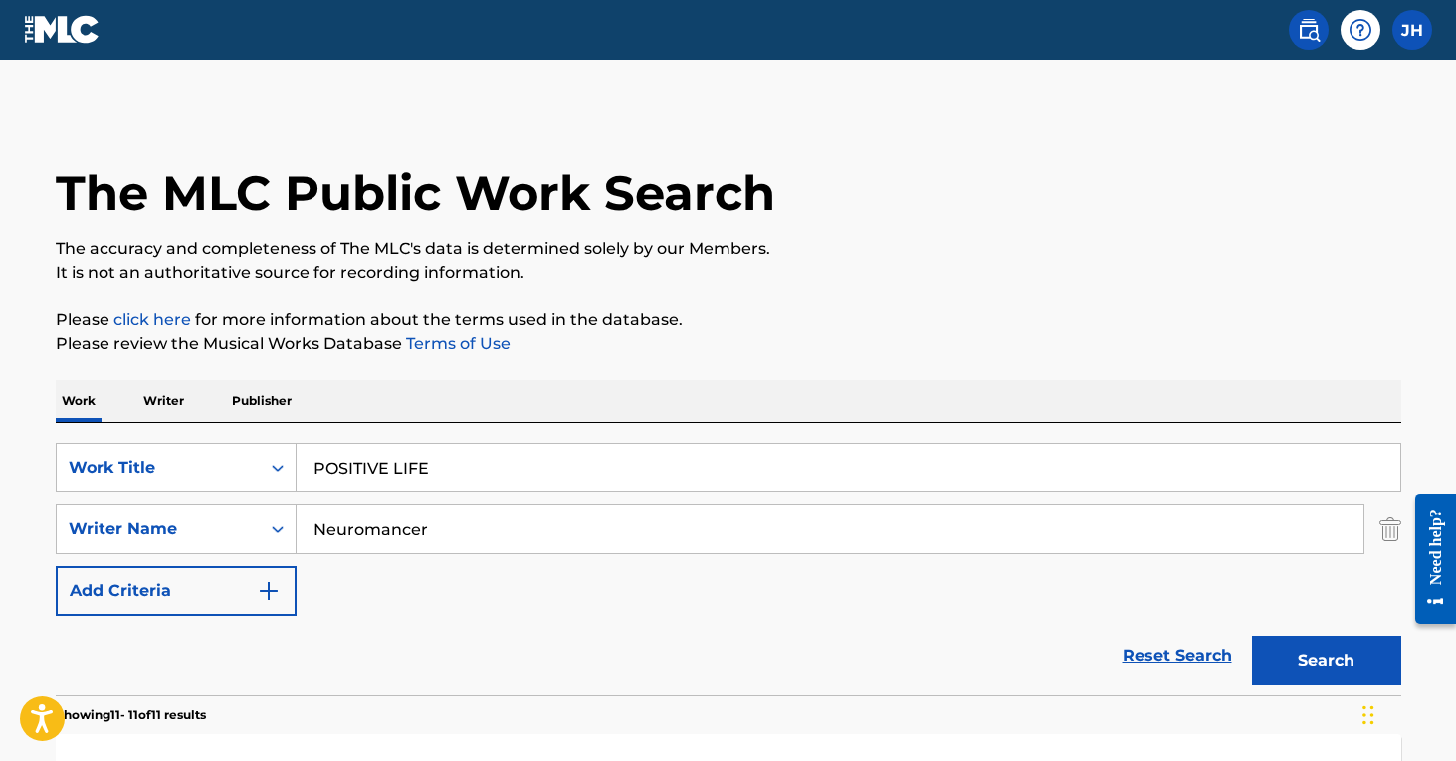
scroll to position [0, 0]
click at [1373, 2] on nav "[PERSON_NAME] [PERSON_NAME] [PERSON_NAME][EMAIL_ADDRESS][PERSON_NAME][DOMAIN_NA…" at bounding box center [728, 30] width 1456 height 60
click at [1387, 523] on img "Search Form" at bounding box center [1390, 530] width 22 height 50
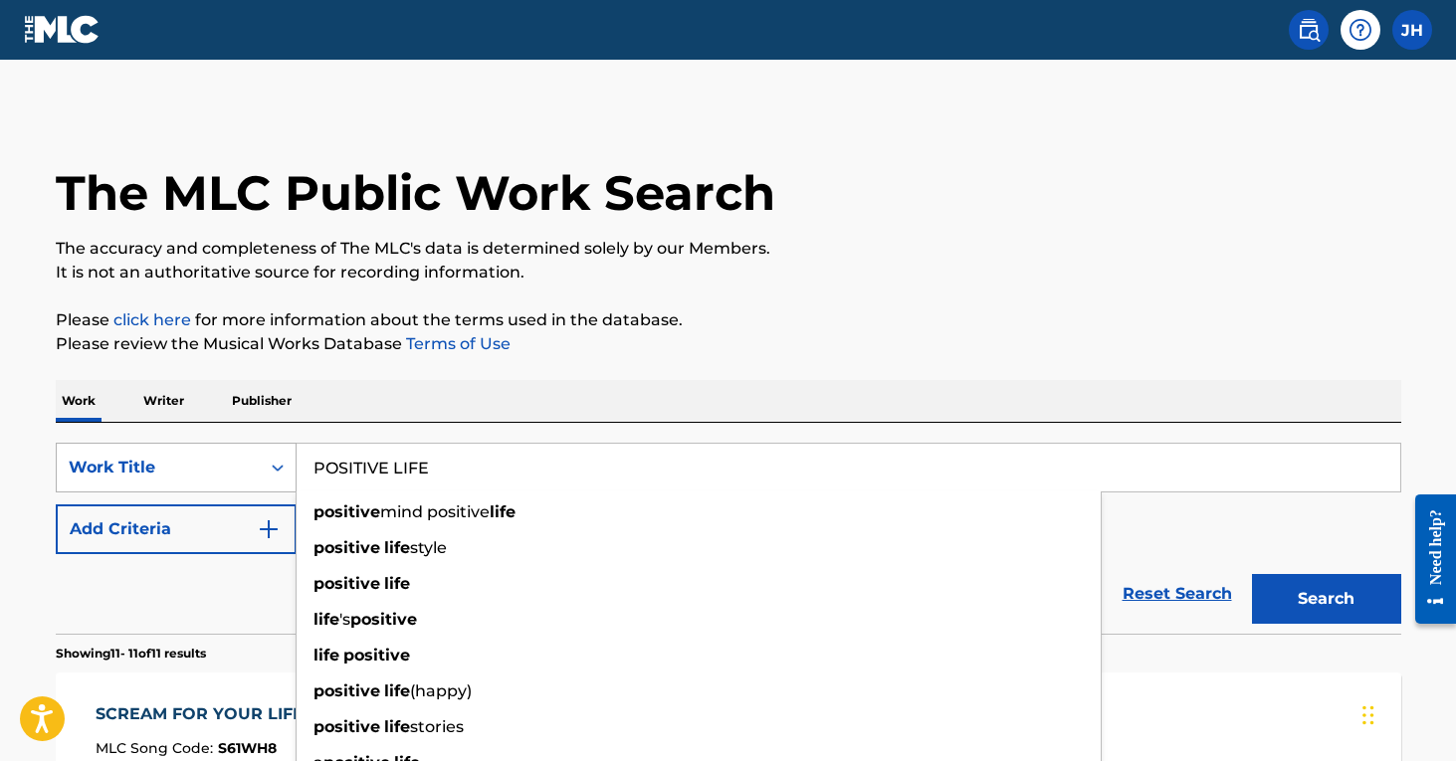
drag, startPoint x: 458, startPoint y: 475, endPoint x: 270, endPoint y: 449, distance: 189.9
click at [270, 449] on div "SearchWithCriteriaf8aa359d-cf83-4c51-85db-d2ff2b2dbd2e Work Title POSITIVE LIFE…" at bounding box center [728, 468] width 1345 height 50
click at [1326, 599] on button "Search" at bounding box center [1326, 599] width 149 height 50
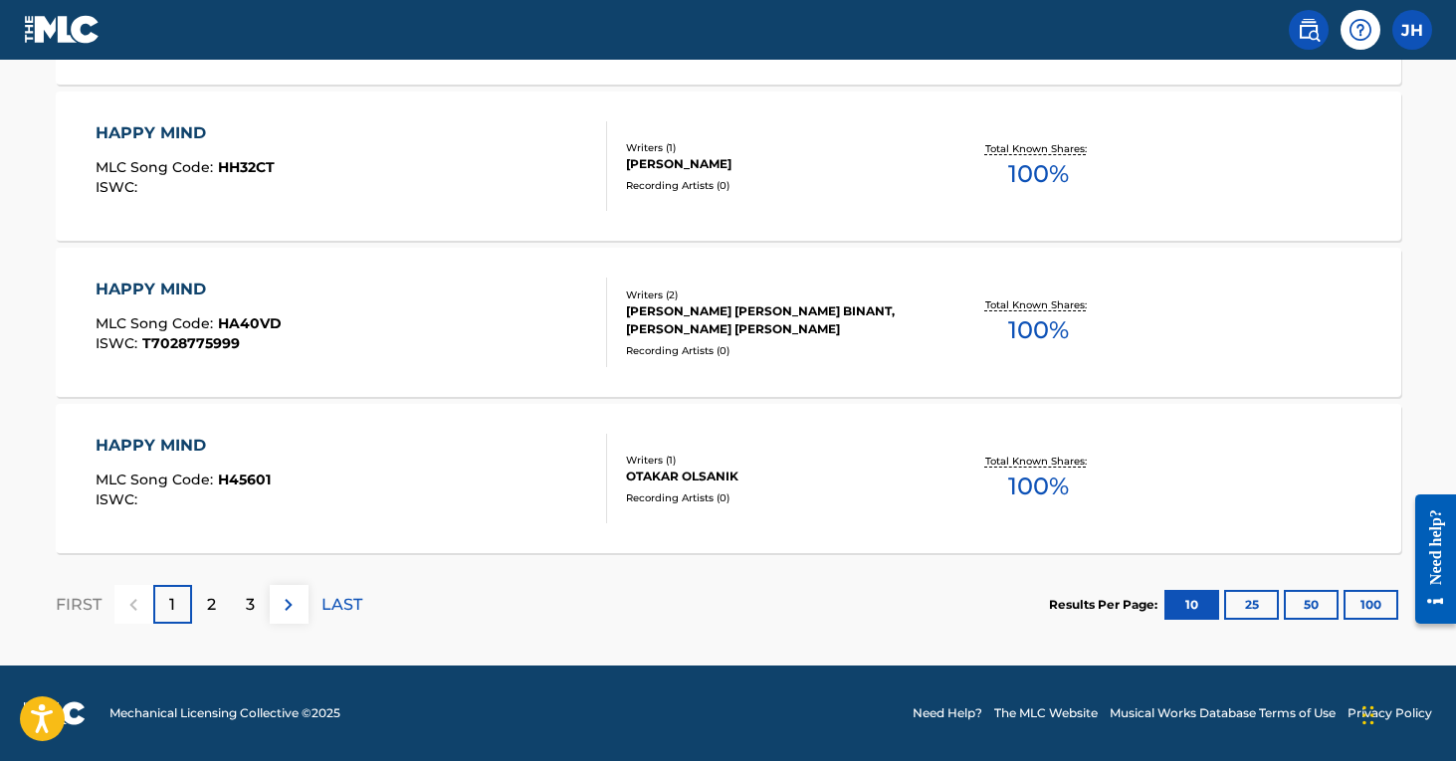
scroll to position [1675, 0]
click at [210, 606] on p "2" at bounding box center [211, 605] width 9 height 24
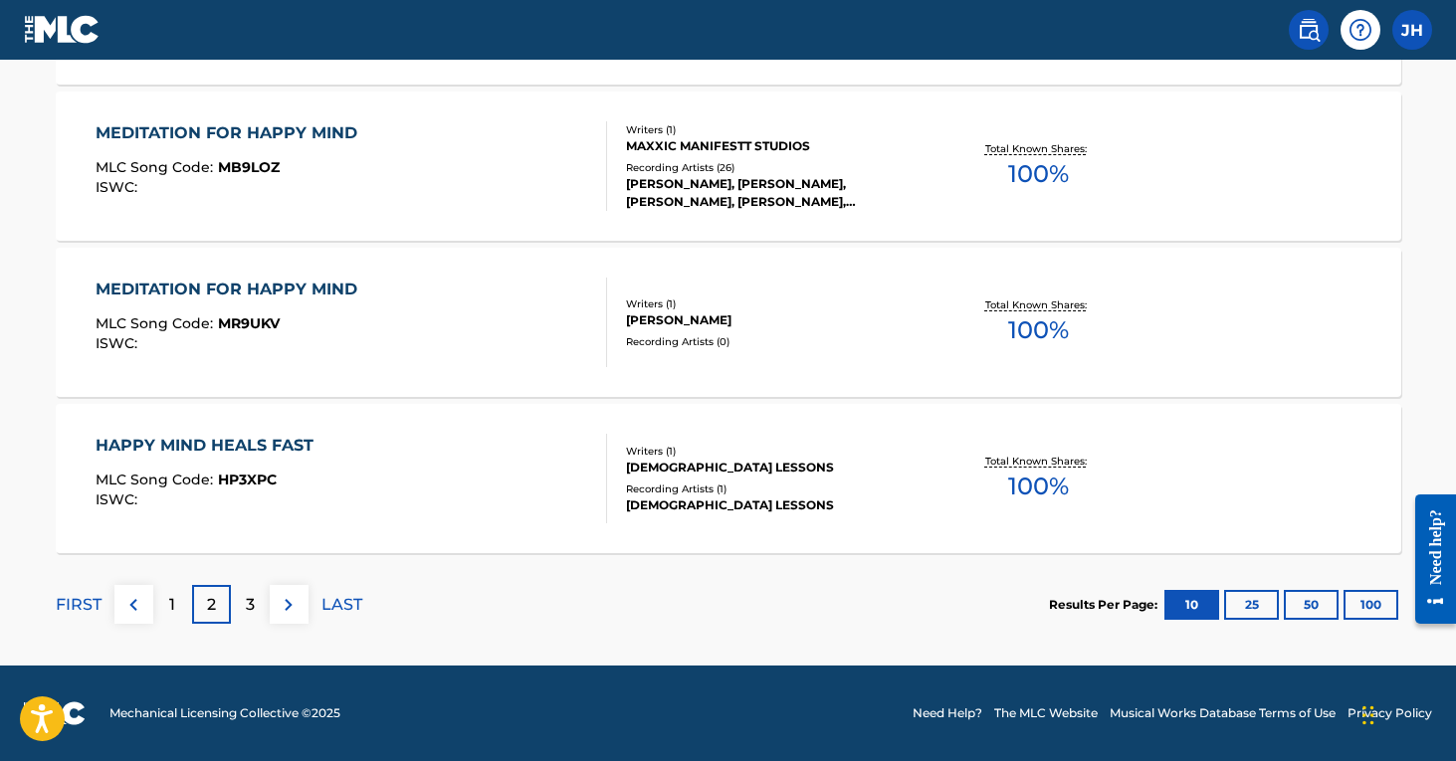
click at [254, 596] on p "3" at bounding box center [250, 605] width 9 height 24
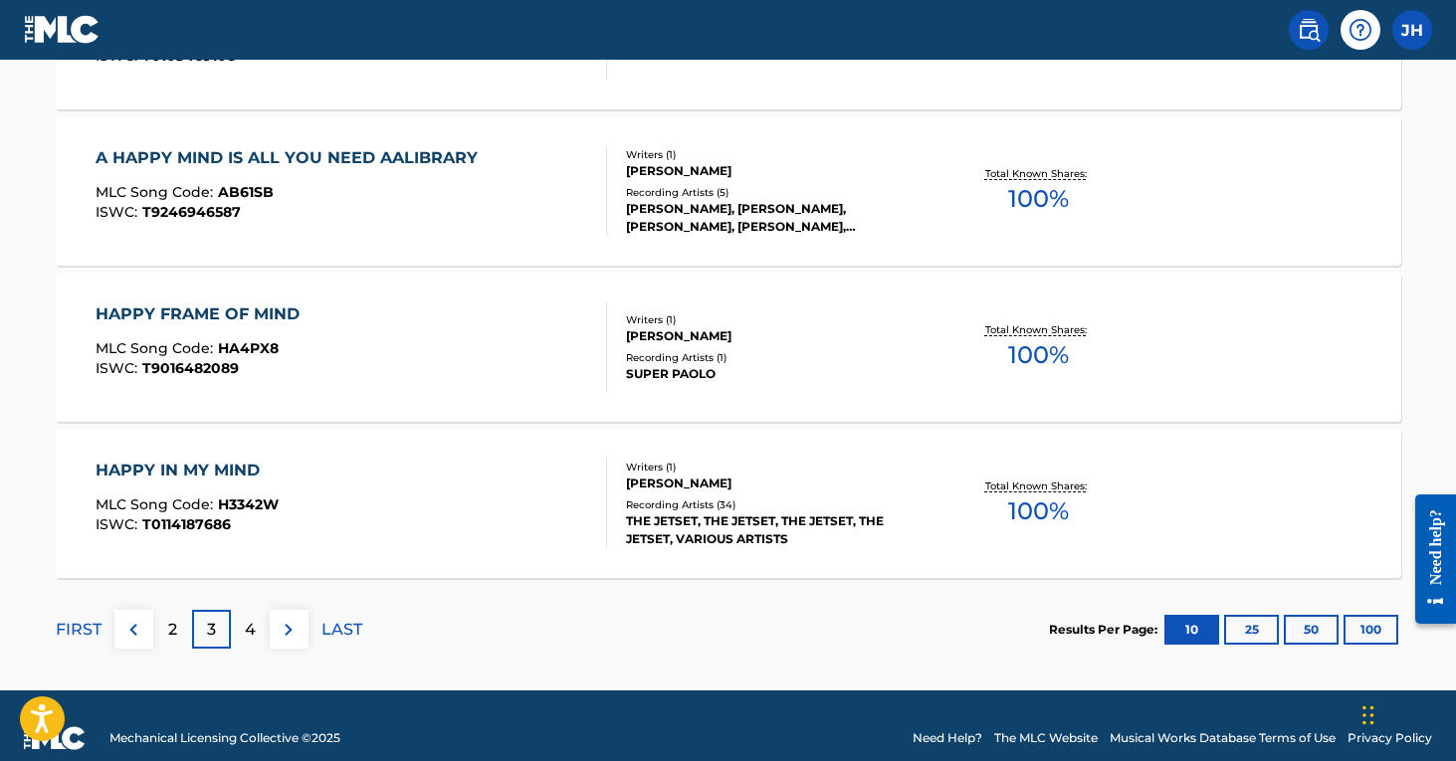
scroll to position [1674, 0]
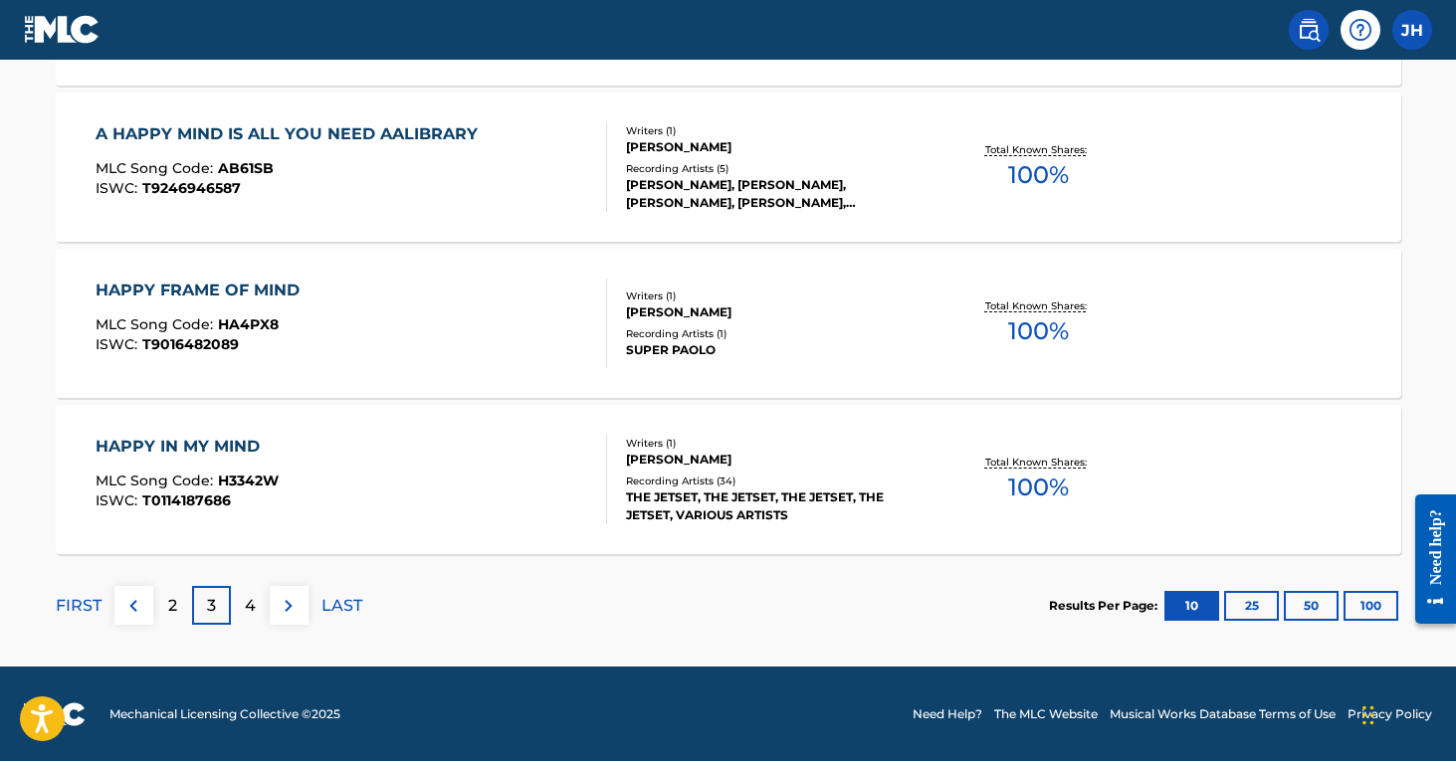
click at [239, 593] on div "4" at bounding box center [250, 605] width 39 height 39
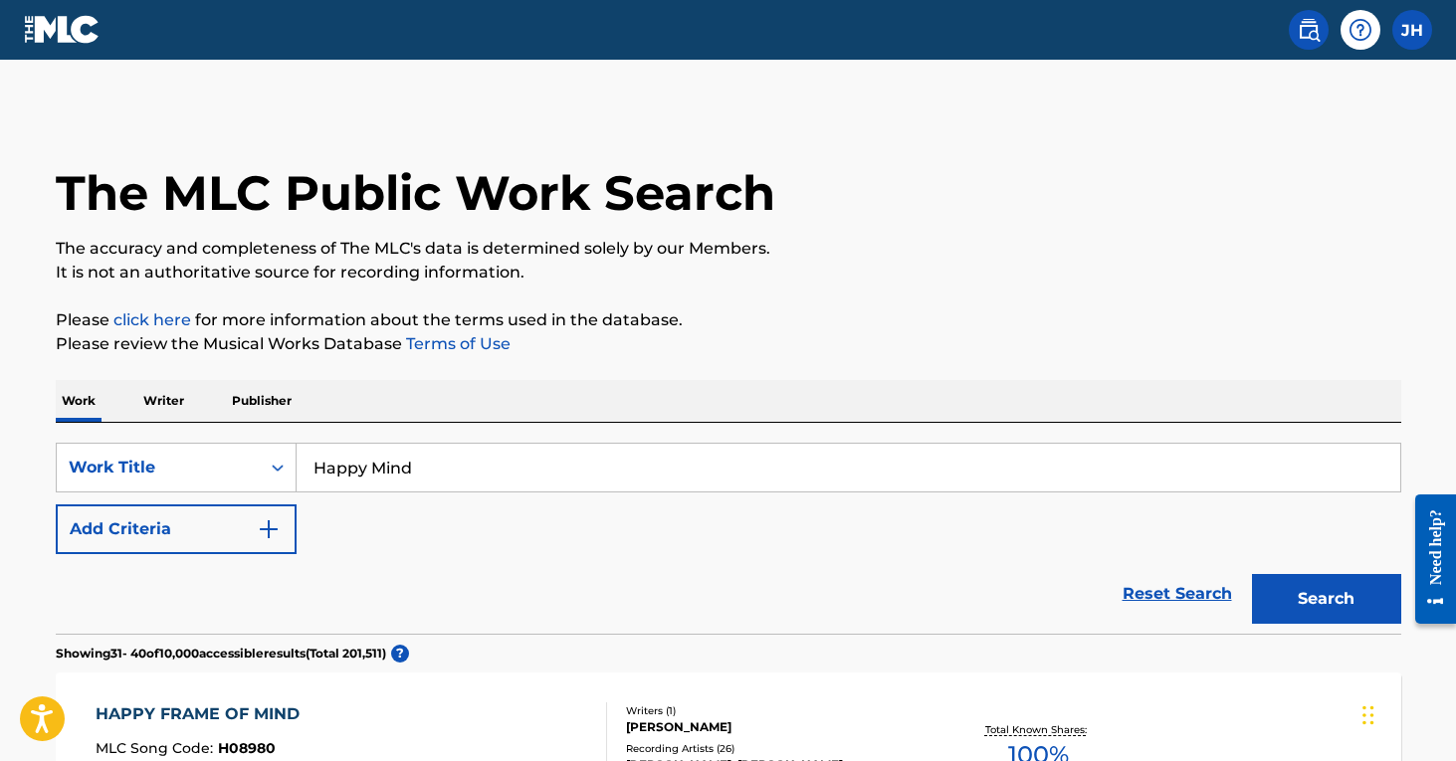
scroll to position [0, 0]
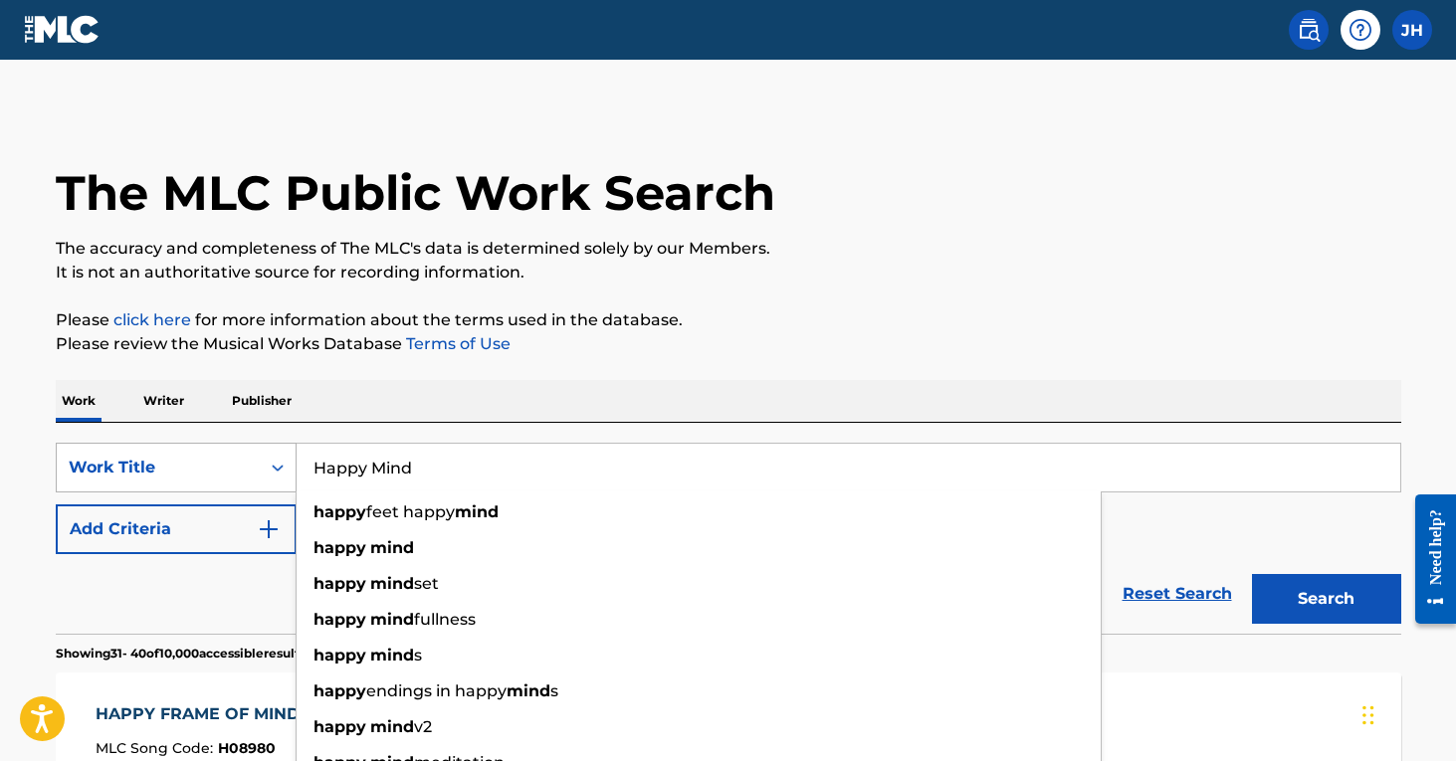
drag, startPoint x: 464, startPoint y: 461, endPoint x: 289, endPoint y: 467, distance: 175.2
click at [289, 467] on div "SearchWithCriteriaf8aa359d-cf83-4c51-85db-d2ff2b2dbd2e Work Title Happy Mind ha…" at bounding box center [728, 468] width 1345 height 50
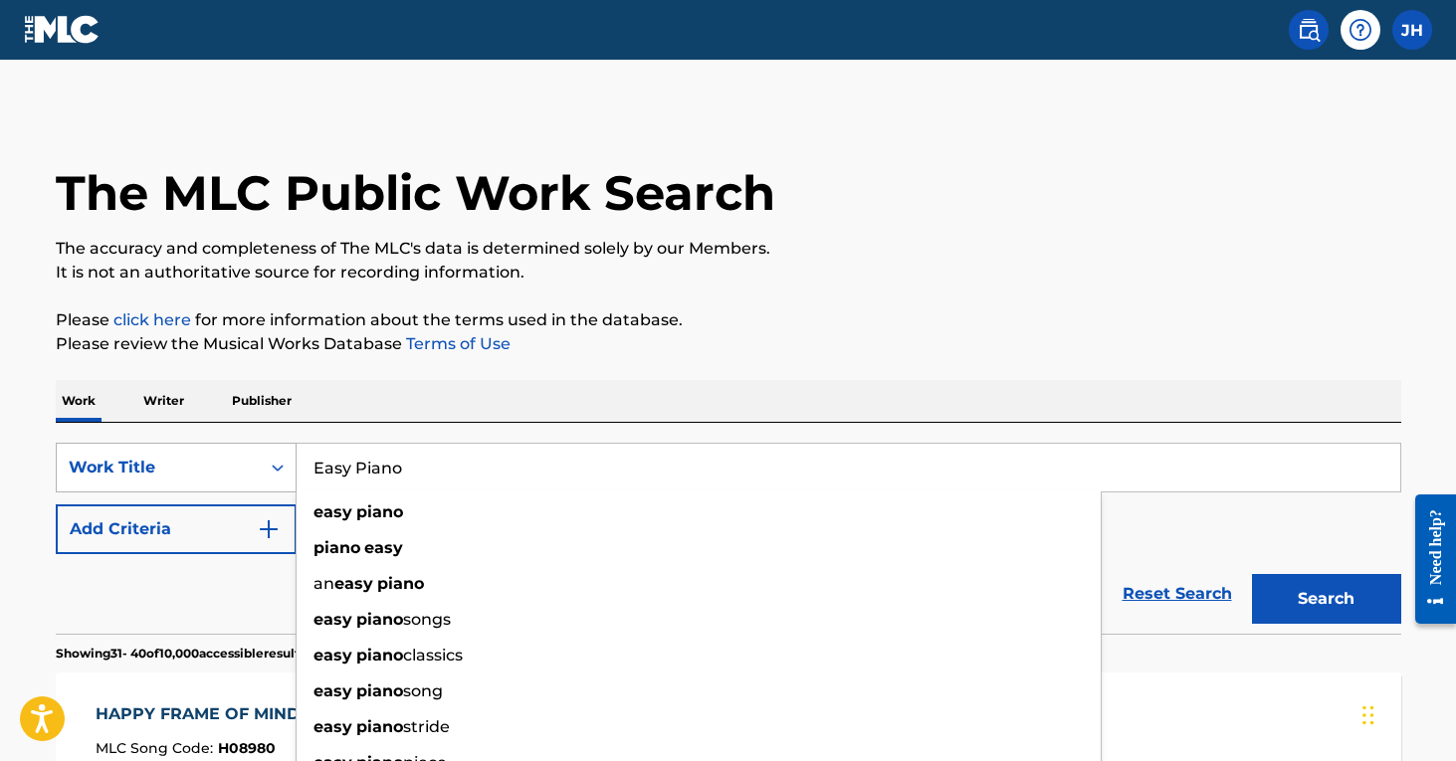
click at [1326, 599] on button "Search" at bounding box center [1326, 599] width 149 height 50
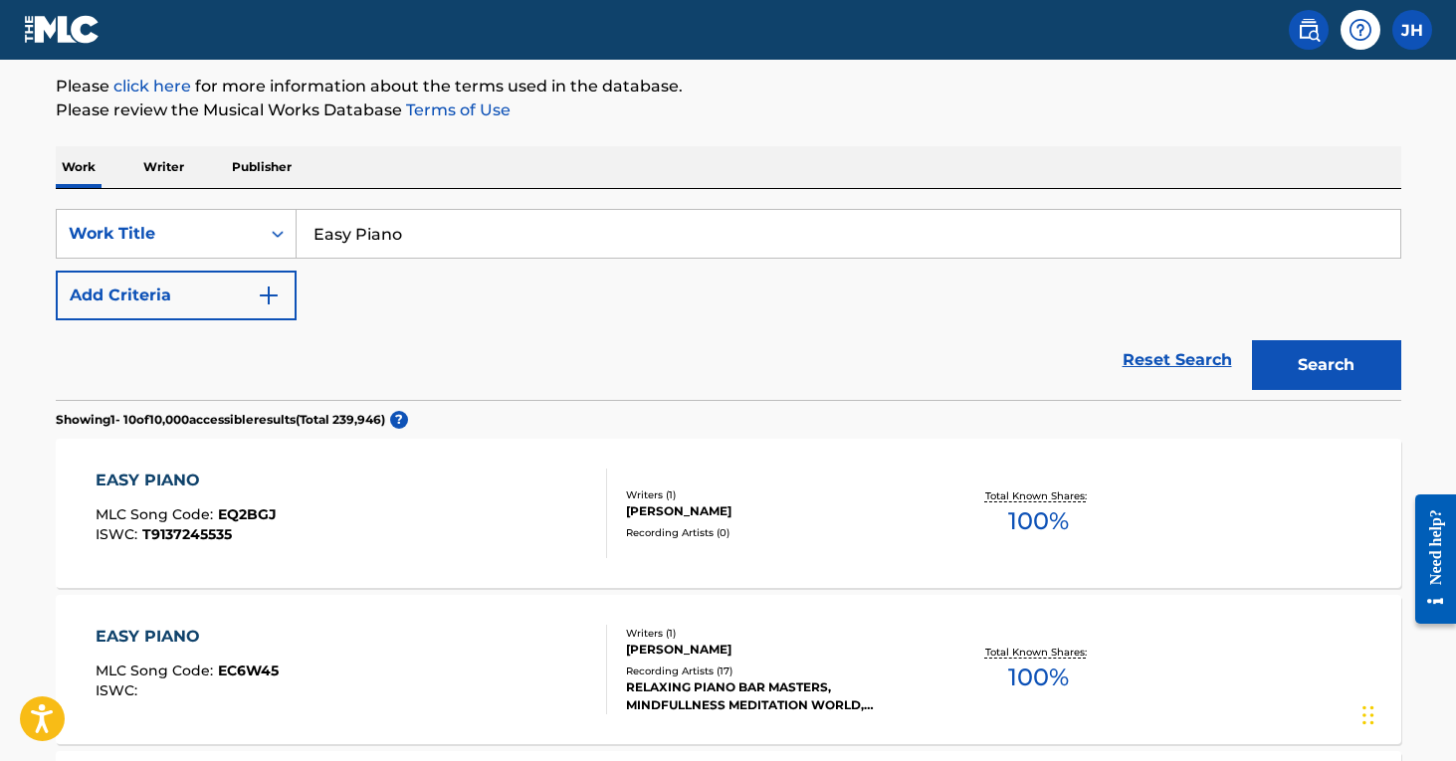
scroll to position [235, 0]
drag, startPoint x: 421, startPoint y: 226, endPoint x: 303, endPoint y: 216, distance: 118.8
click at [306, 221] on input "Easy Piano" at bounding box center [849, 233] width 1104 height 48
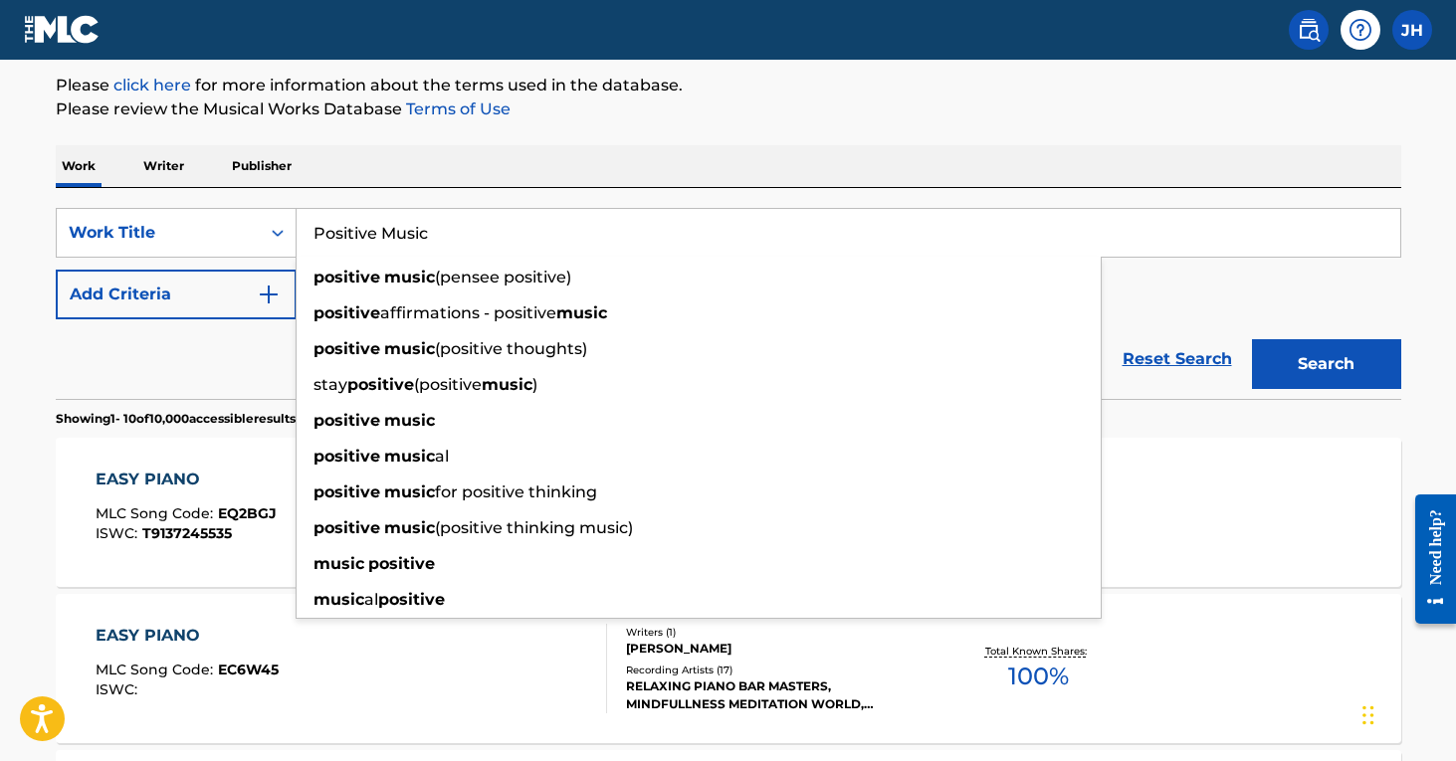
type input "Positive Music"
click at [1326, 364] on button "Search" at bounding box center [1326, 364] width 149 height 50
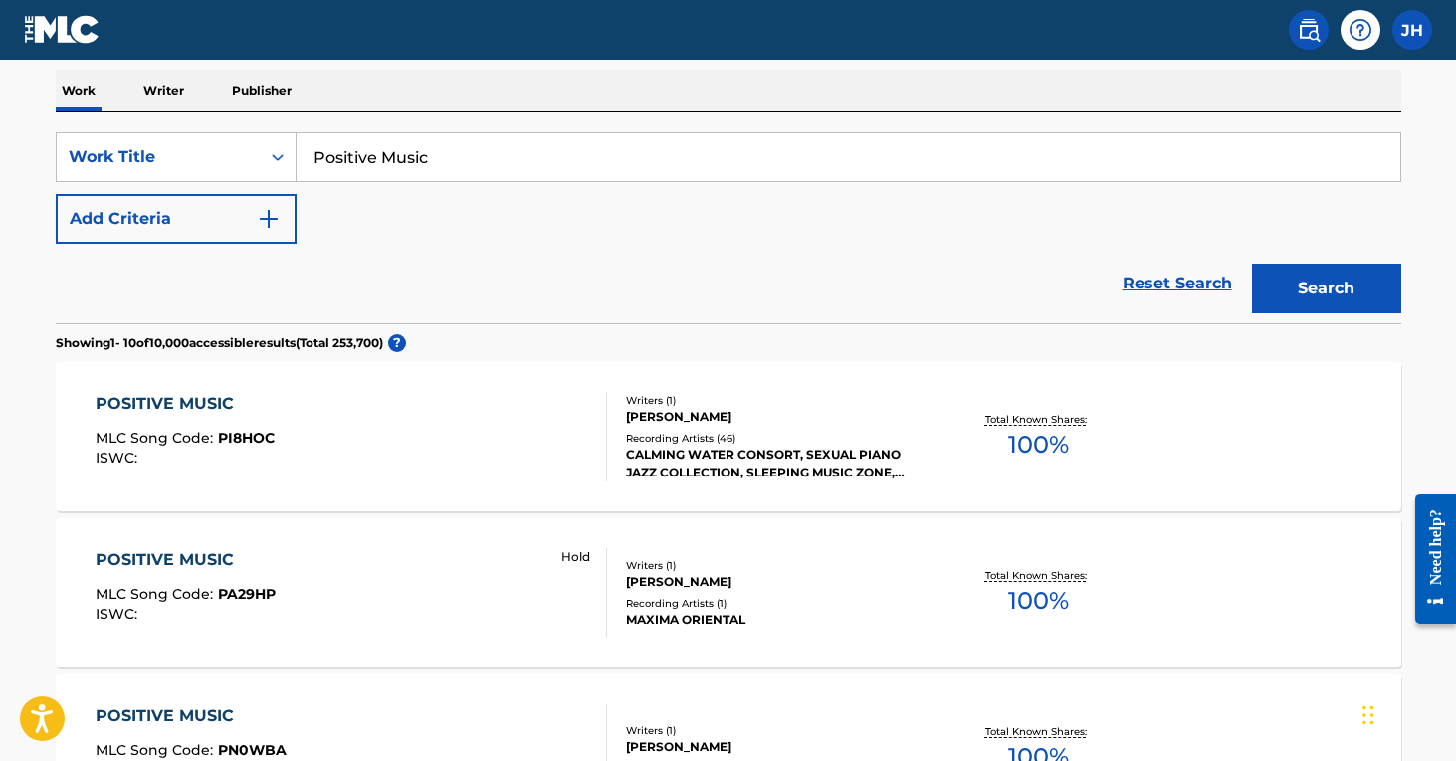
scroll to position [311, 0]
click at [699, 473] on div "CALMING WATER CONSORT, SEXUAL PIANO JAZZ COLLECTION, SLEEPING MUSIC ZONE, RESTA…" at bounding box center [776, 463] width 301 height 36
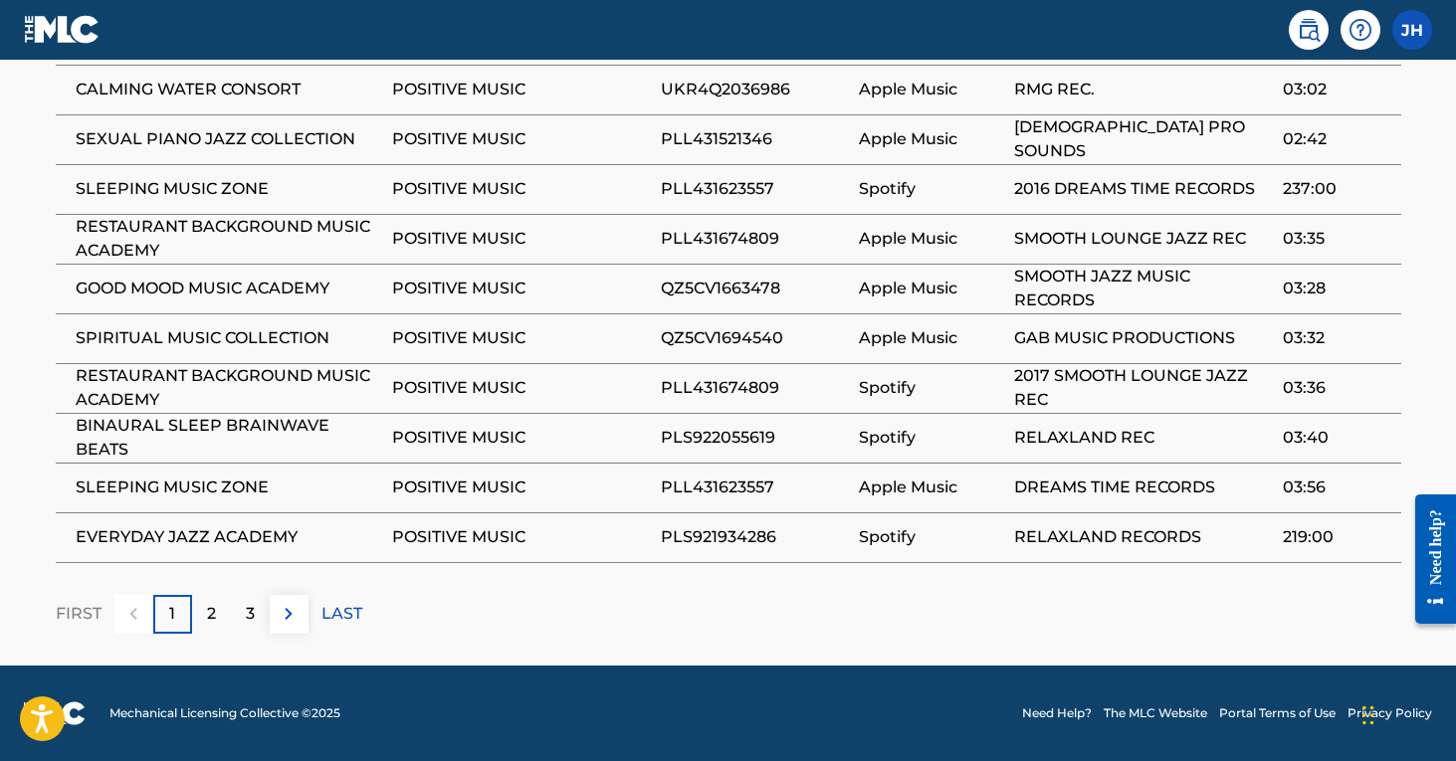
scroll to position [1238, 0]
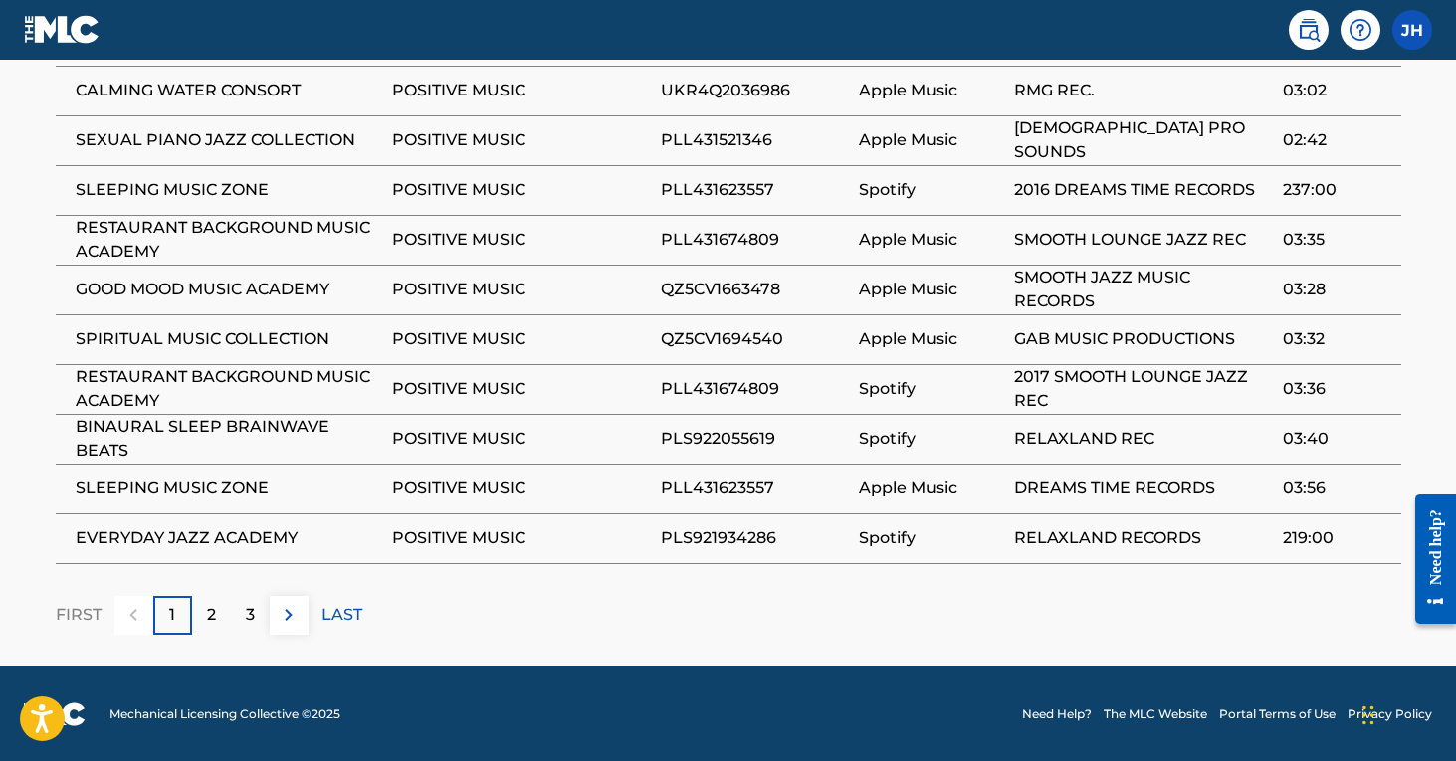
click at [218, 607] on div "2" at bounding box center [211, 615] width 39 height 39
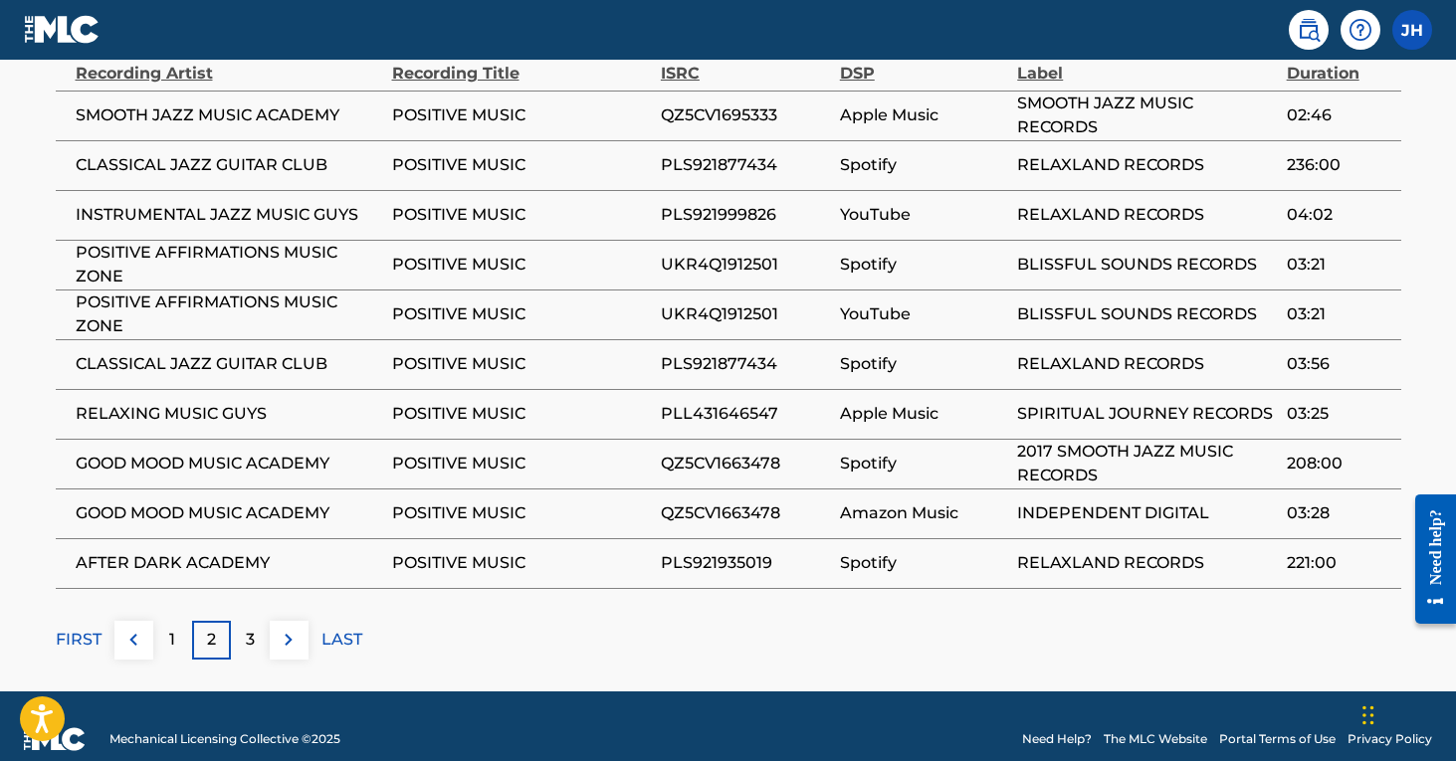
scroll to position [1223, 0]
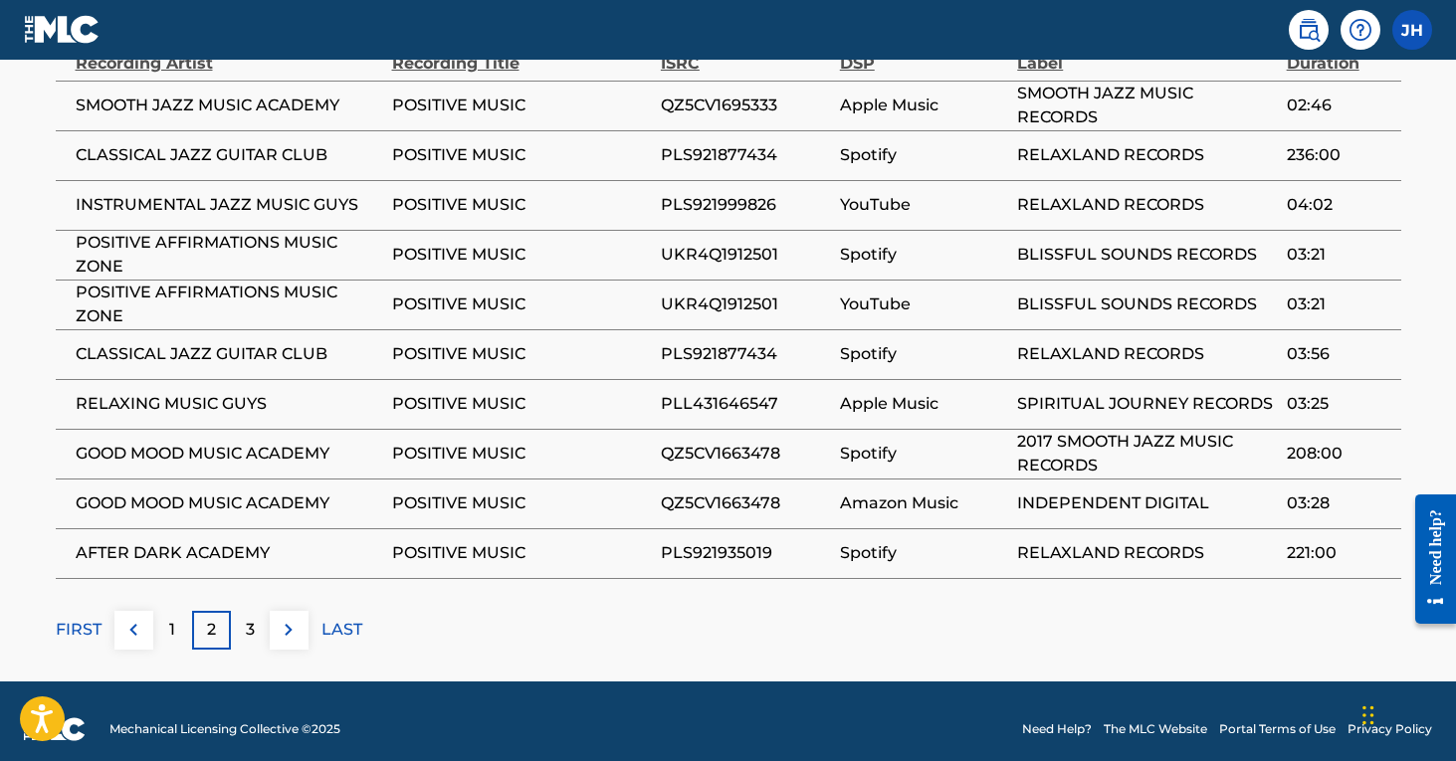
click at [255, 635] on div "3" at bounding box center [250, 630] width 39 height 39
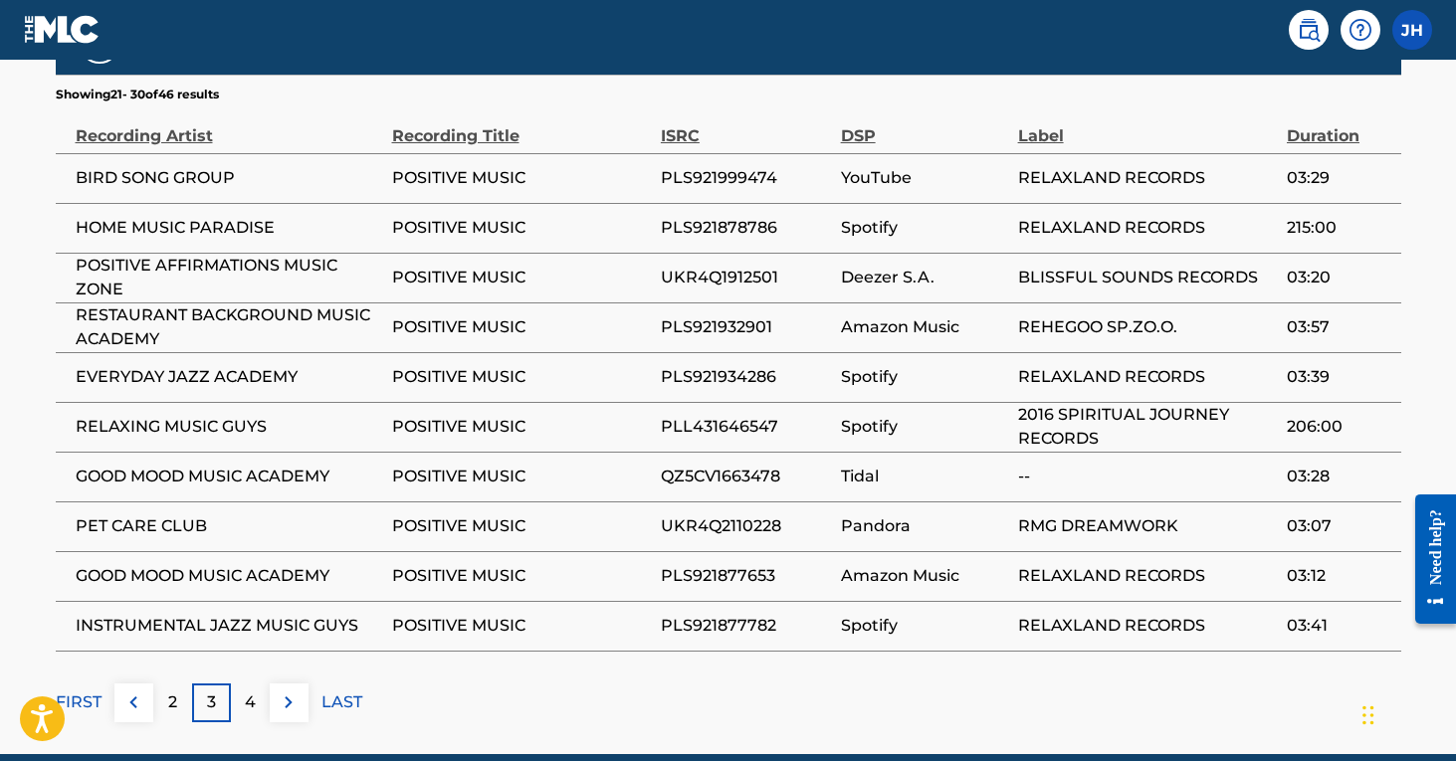
scroll to position [1172, 0]
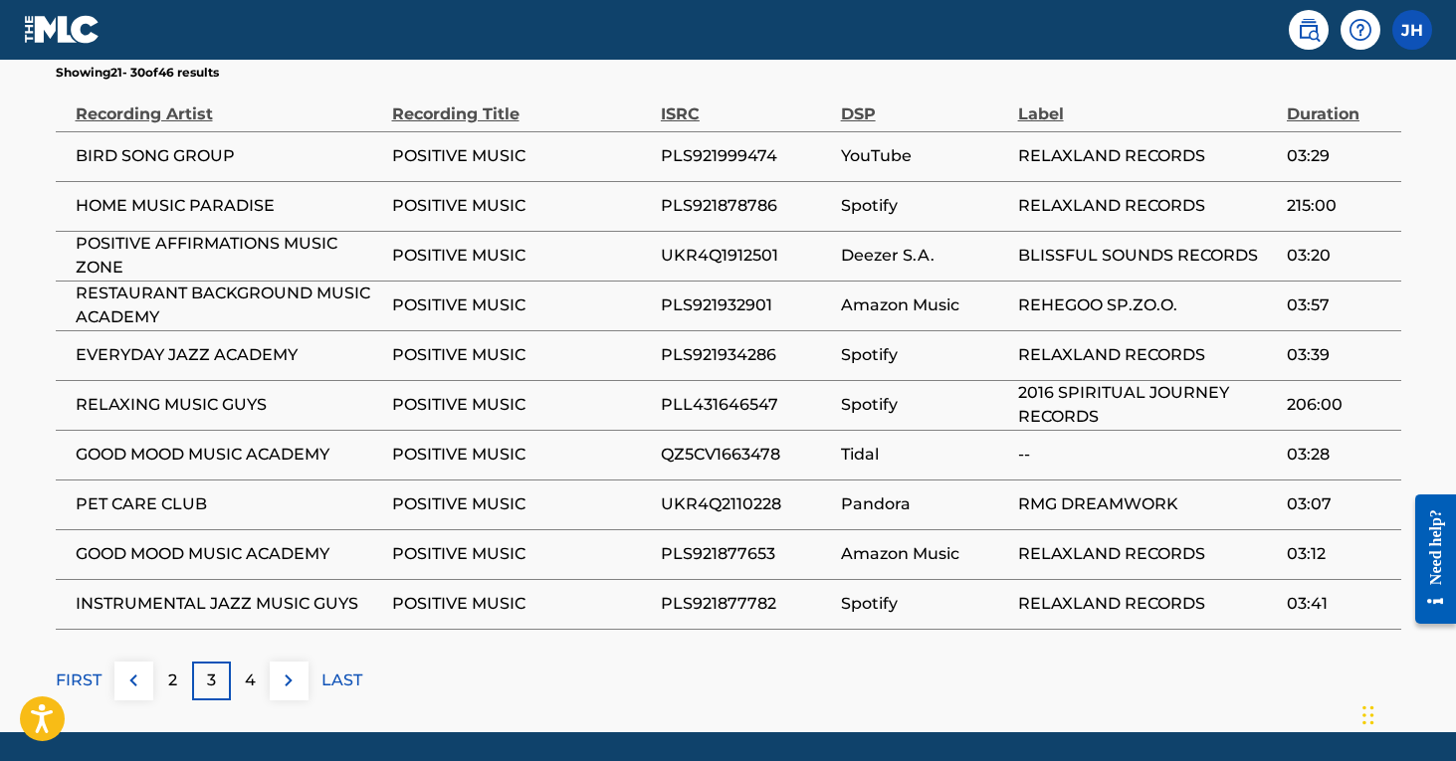
click at [261, 680] on div "4" at bounding box center [250, 681] width 39 height 39
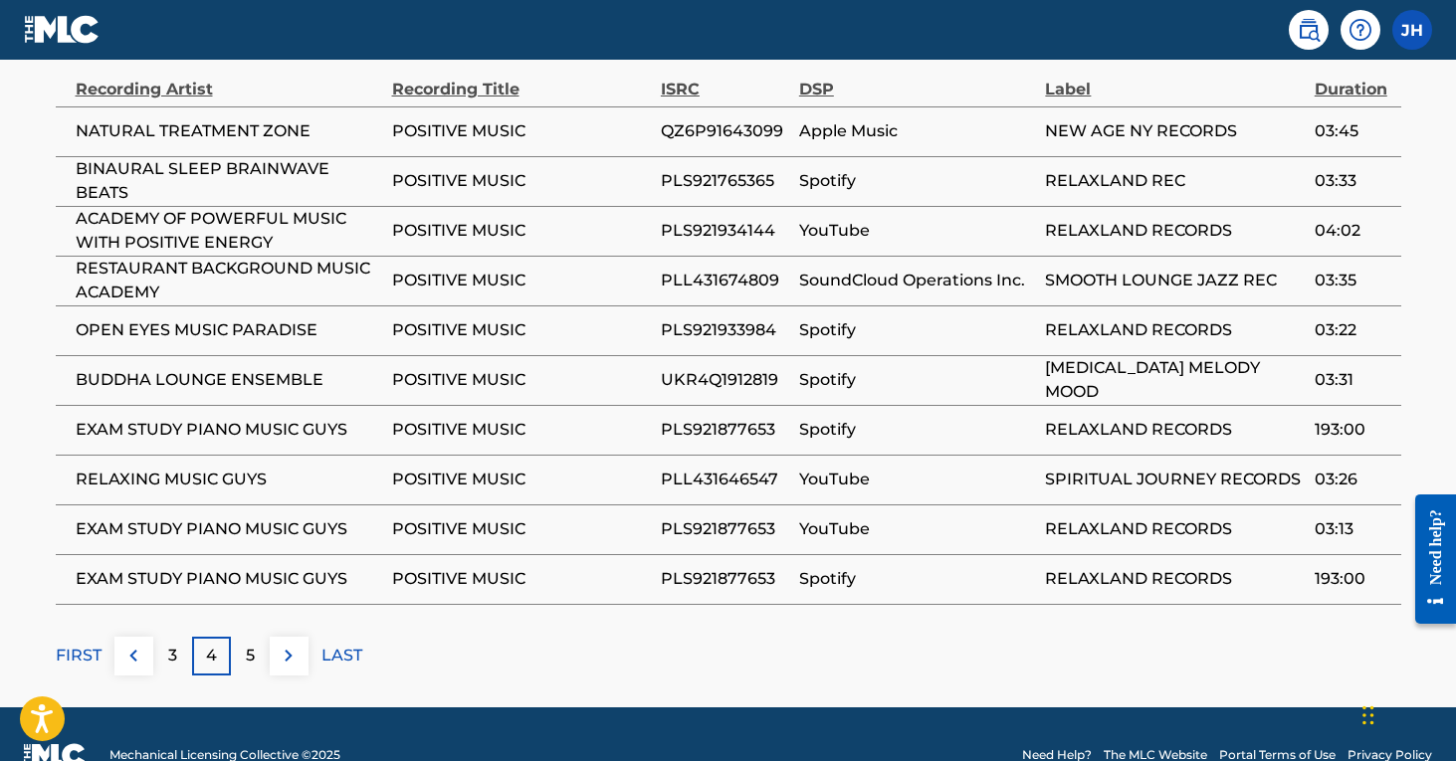
scroll to position [1217, 0]
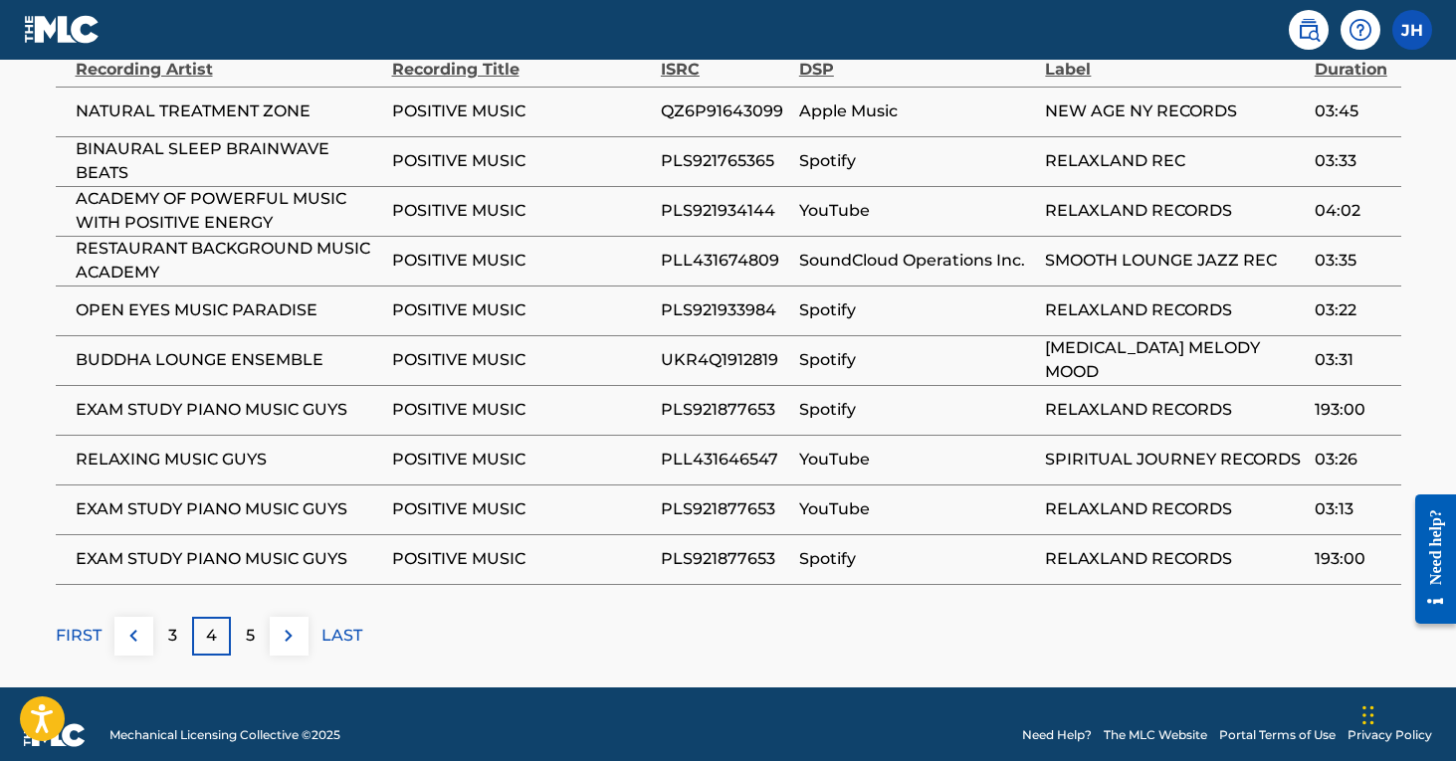
click at [256, 642] on div "5" at bounding box center [250, 636] width 39 height 39
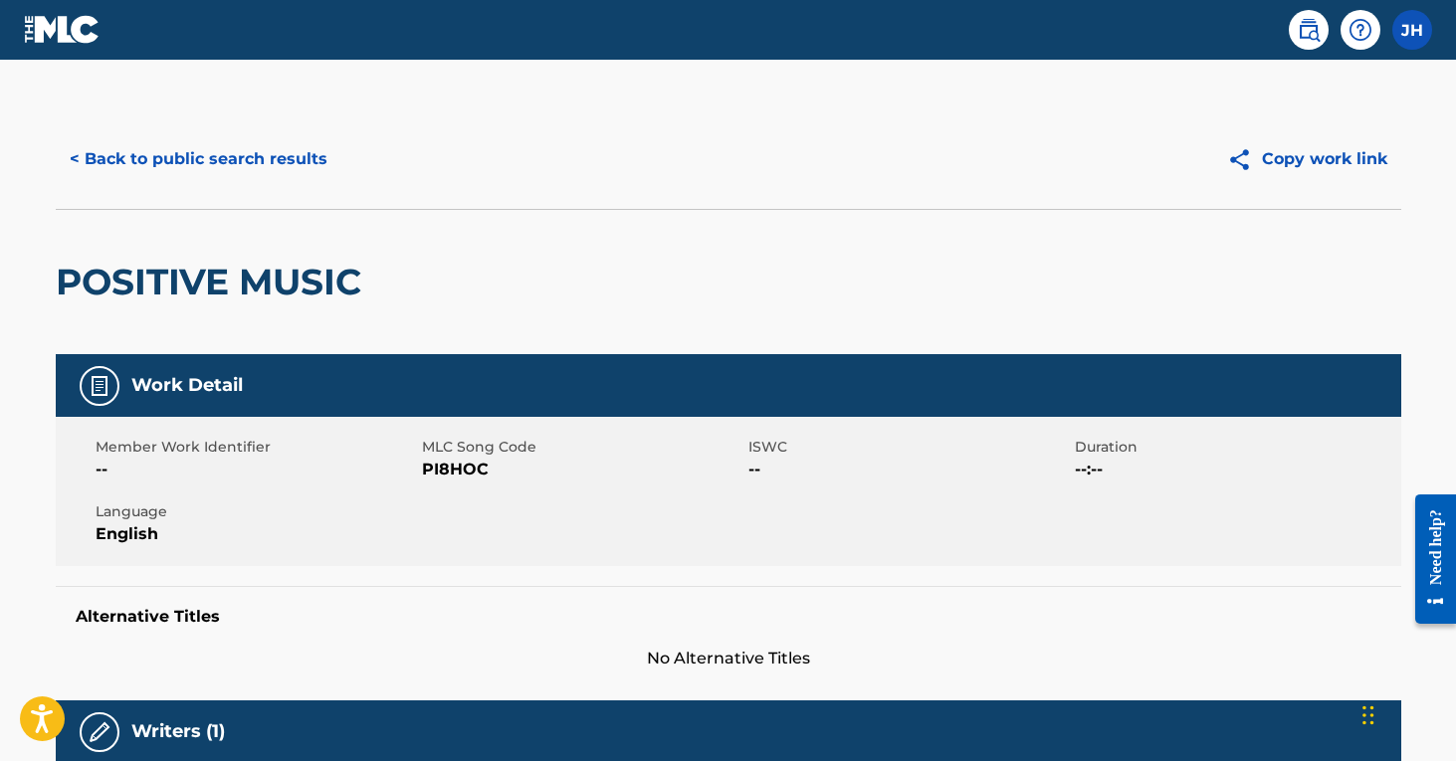
scroll to position [0, 0]
click at [200, 164] on button "< Back to public search results" at bounding box center [199, 159] width 286 height 50
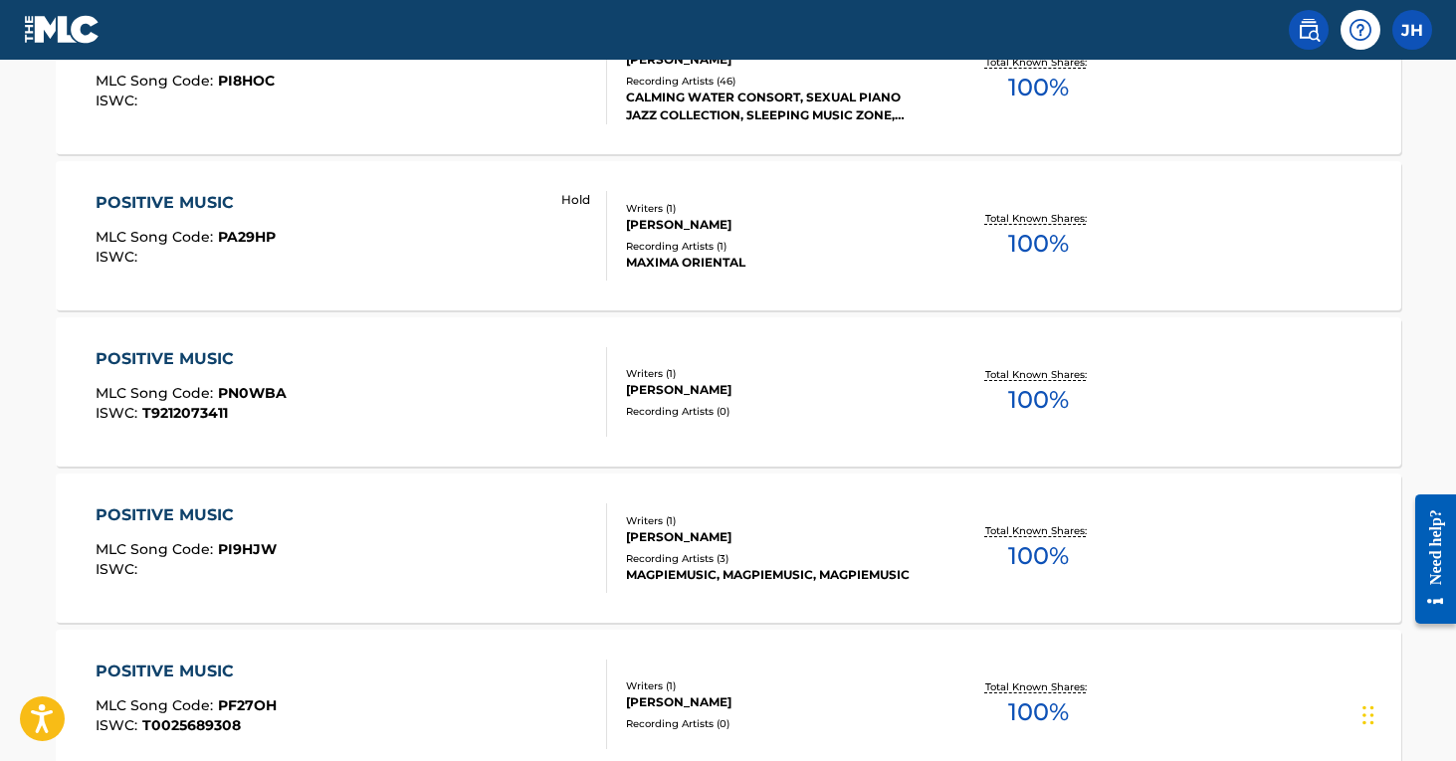
scroll to position [641, 0]
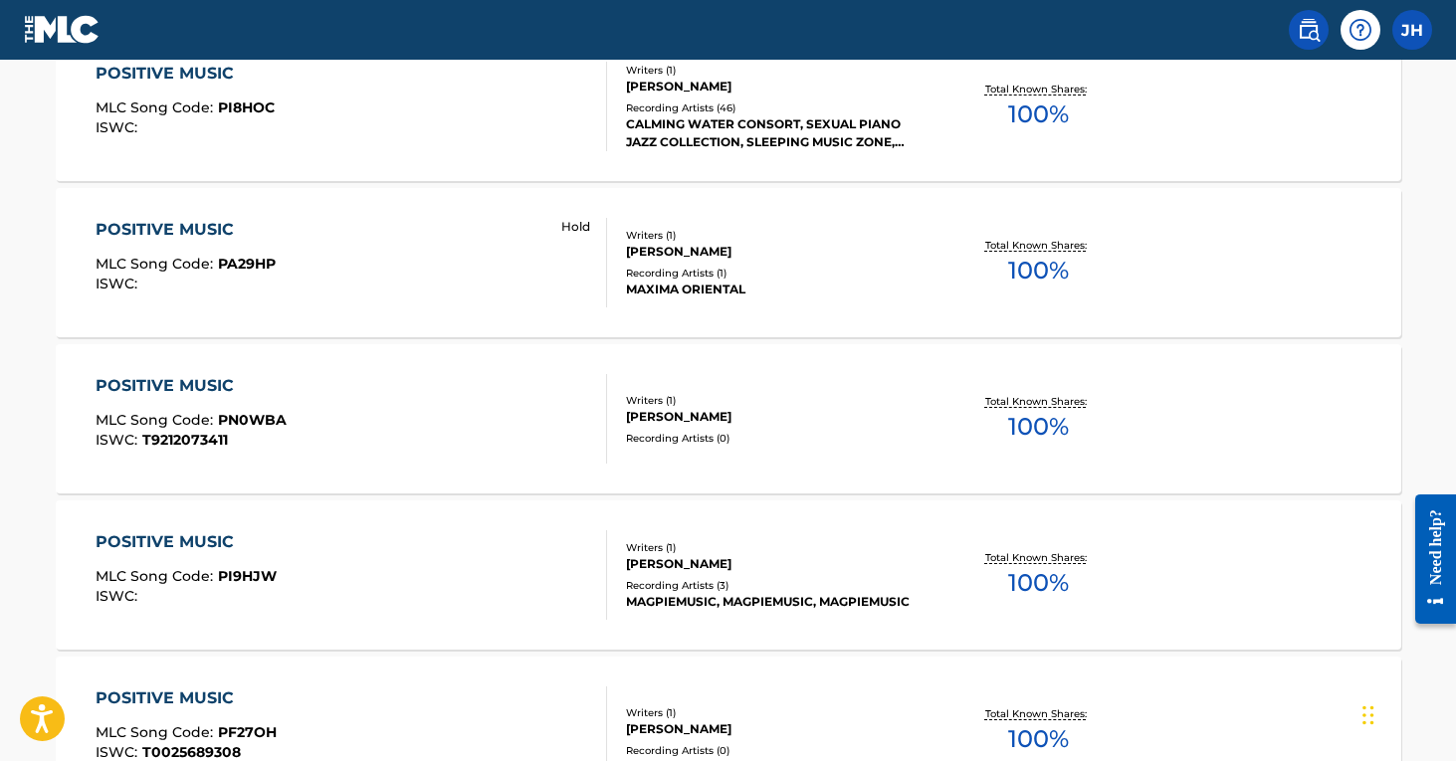
click at [776, 260] on div "[PERSON_NAME]" at bounding box center [776, 252] width 301 height 18
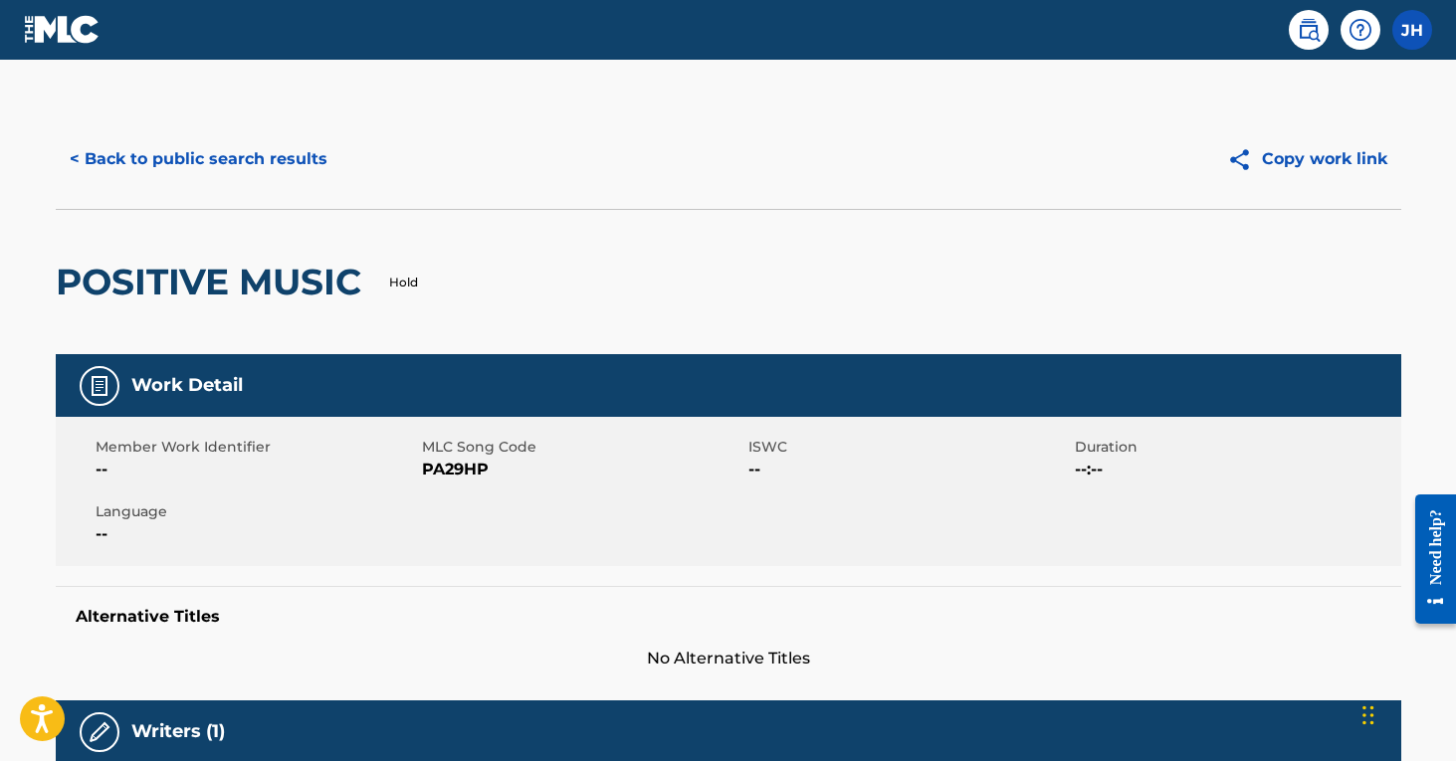
click at [311, 168] on button "< Back to public search results" at bounding box center [199, 159] width 286 height 50
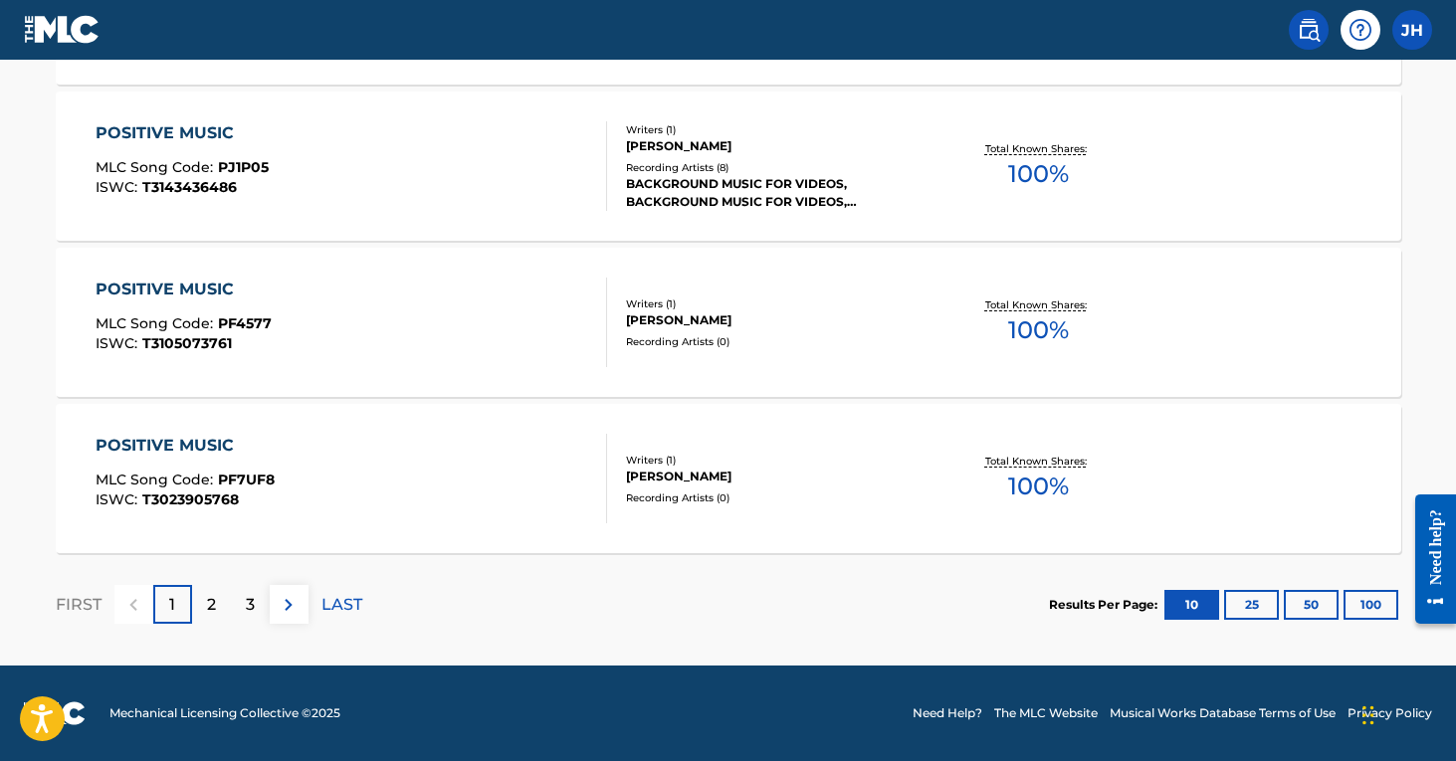
scroll to position [1675, 0]
click at [222, 600] on div "2" at bounding box center [211, 604] width 39 height 39
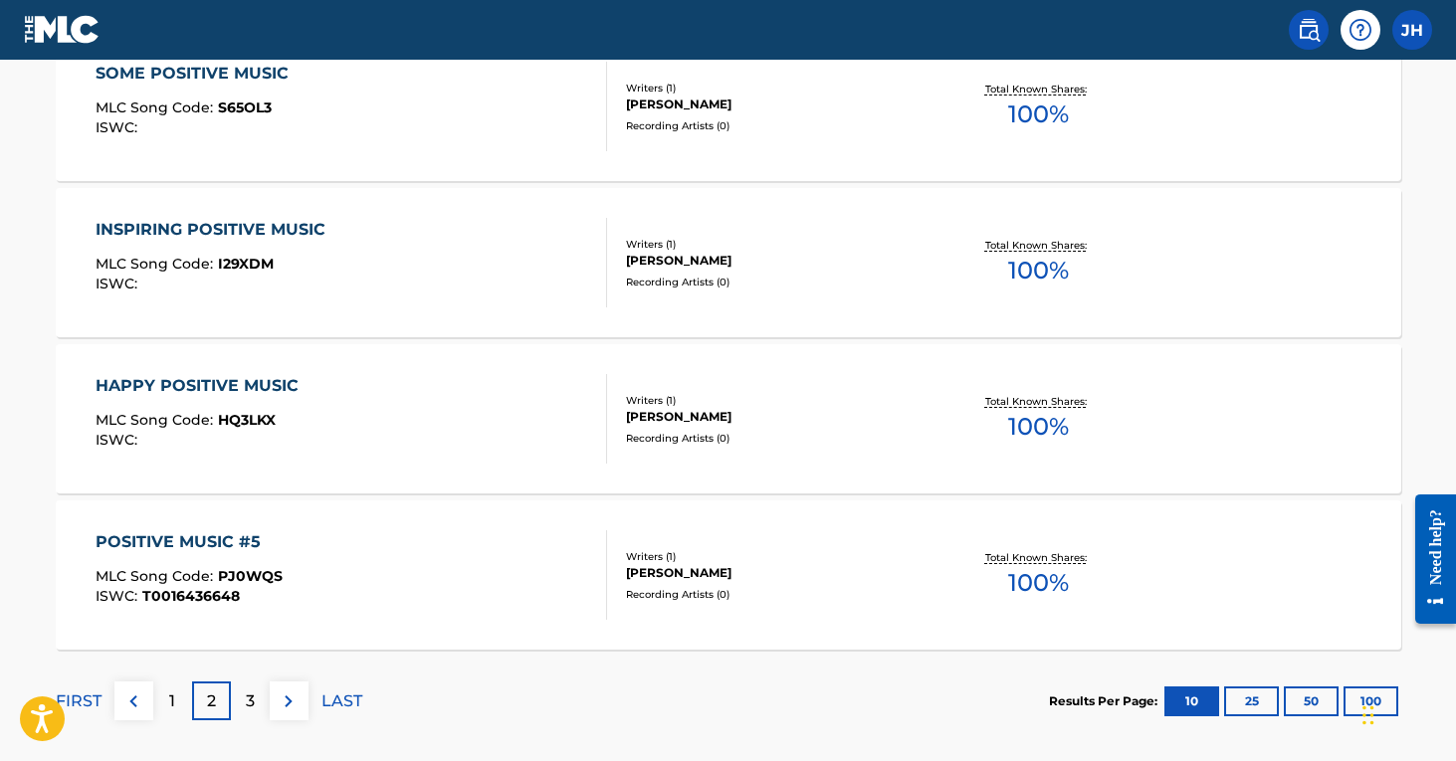
scroll to position [1597, 0]
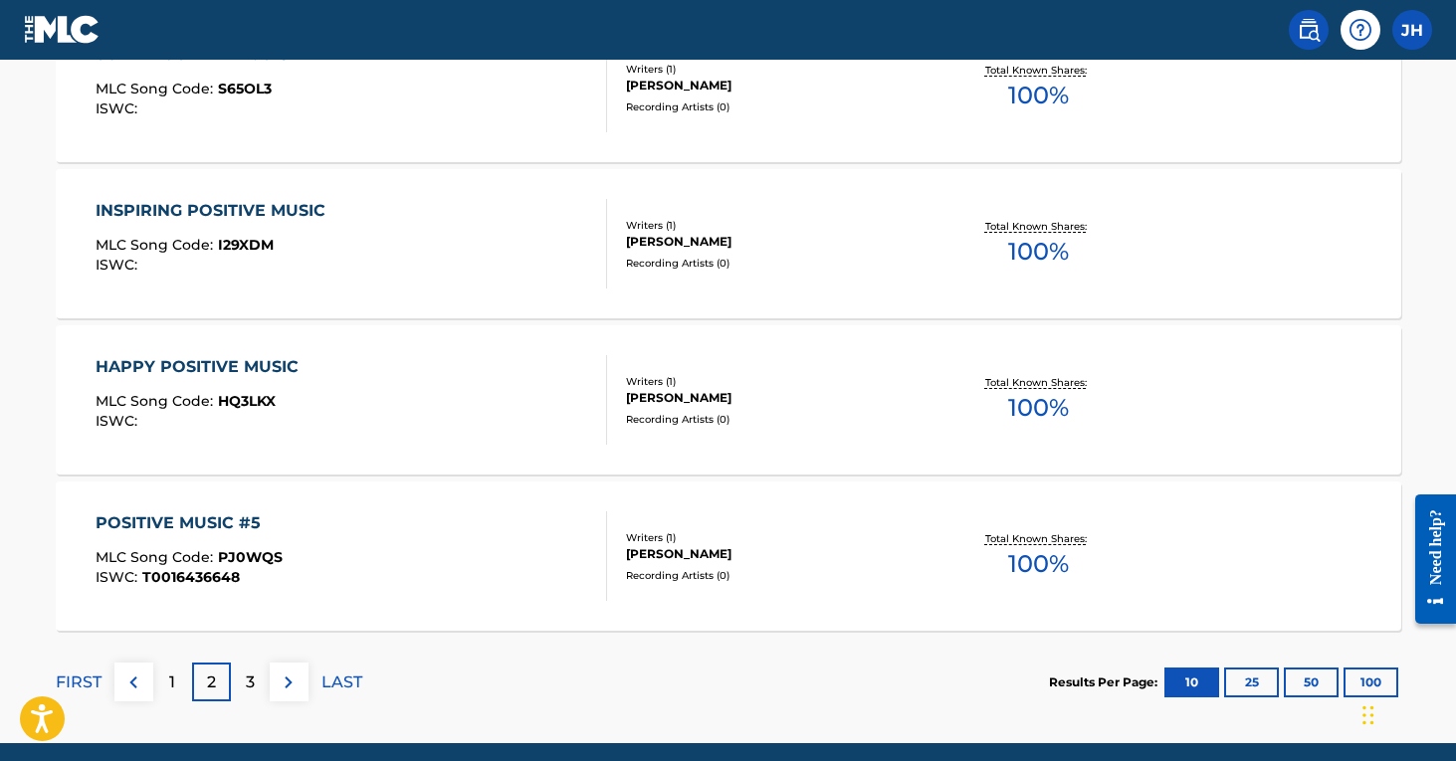
click at [254, 682] on p "3" at bounding box center [250, 683] width 9 height 24
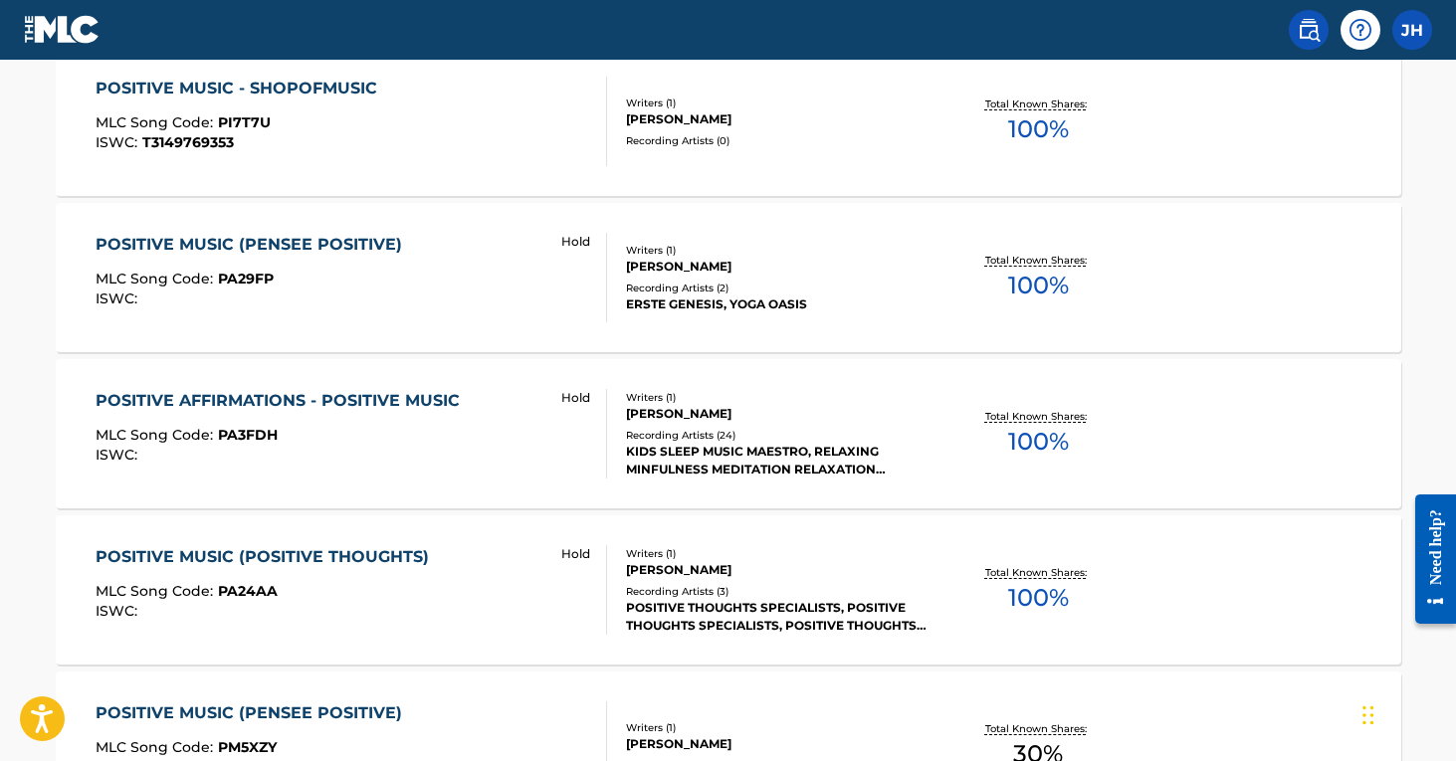
scroll to position [1257, 0]
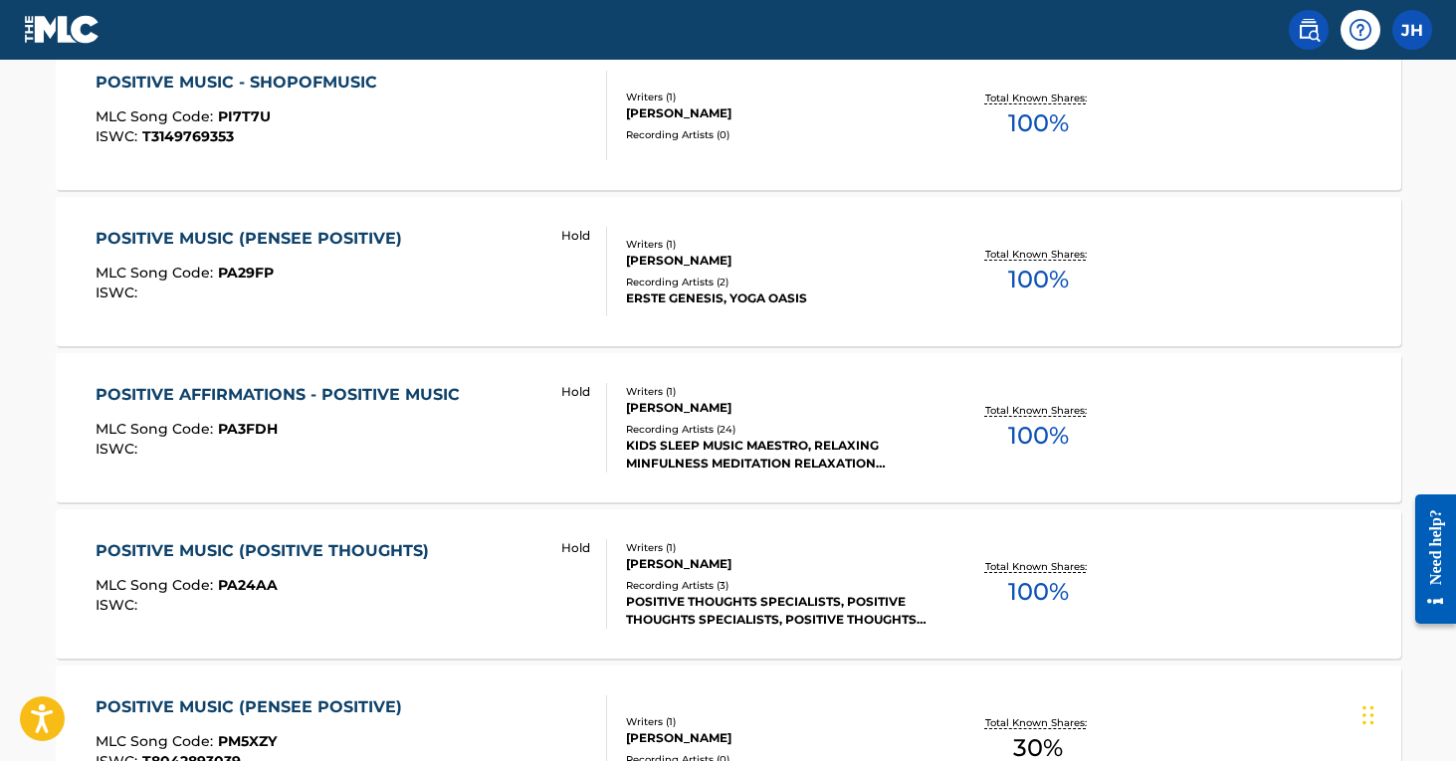
click at [699, 423] on div "Recording Artists ( 24 )" at bounding box center [776, 429] width 301 height 15
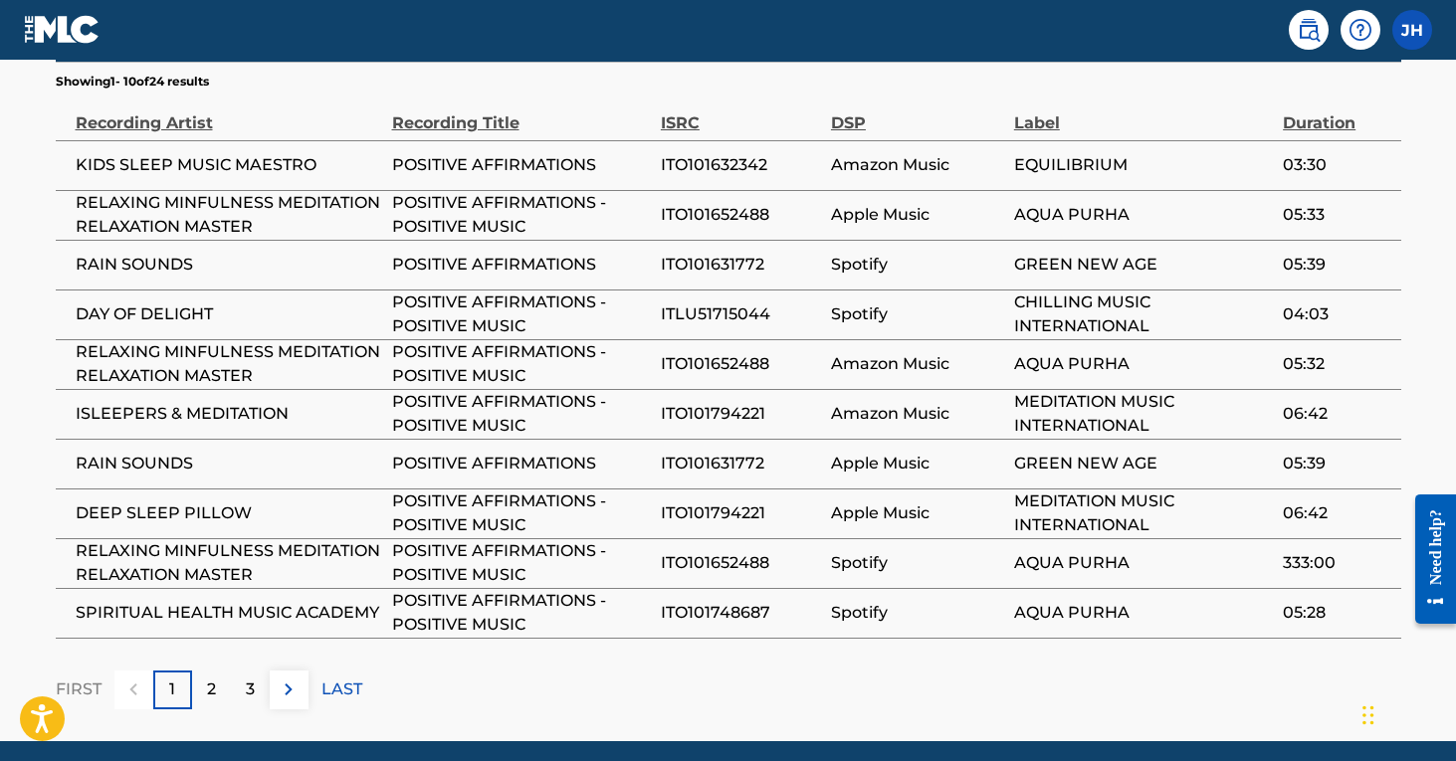
scroll to position [1453, 0]
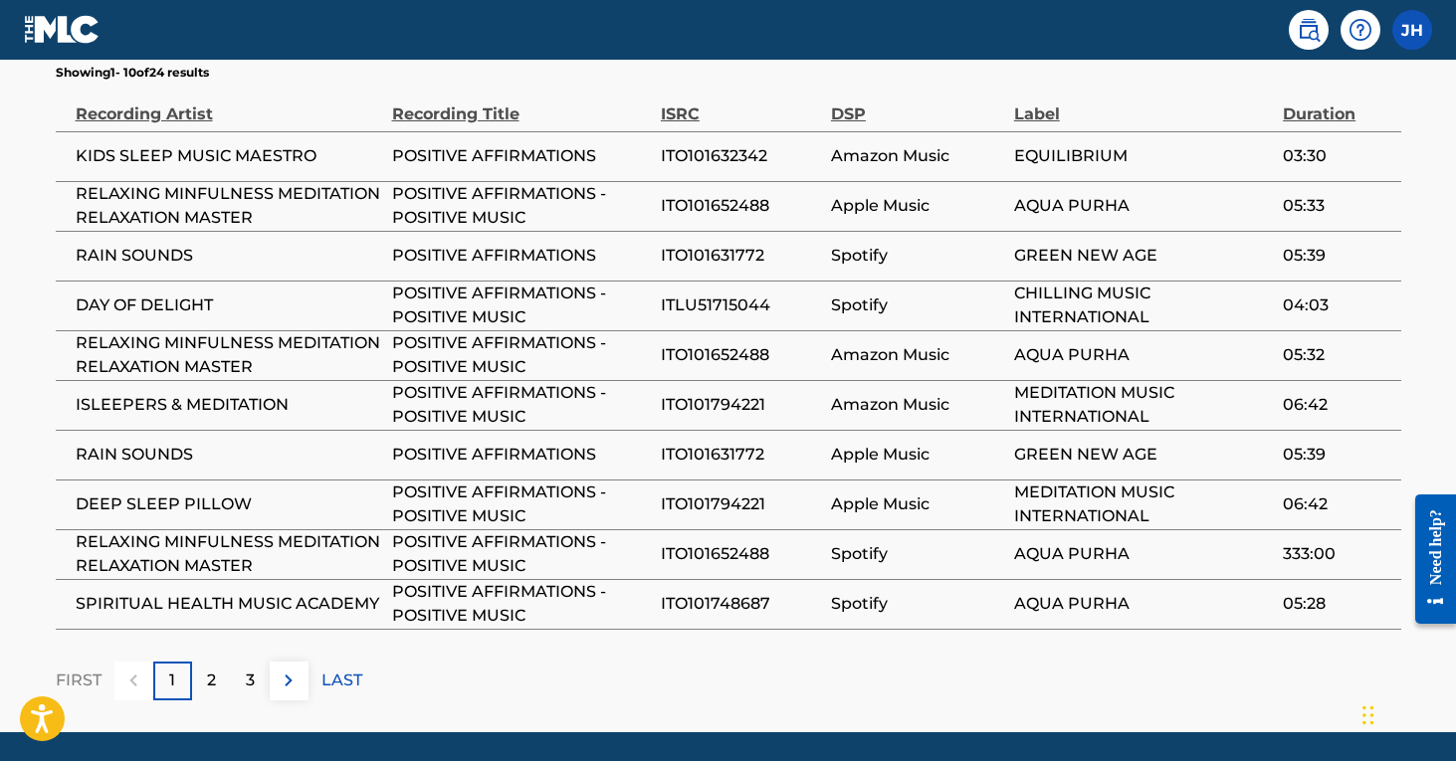
click at [218, 662] on div "2" at bounding box center [211, 681] width 39 height 39
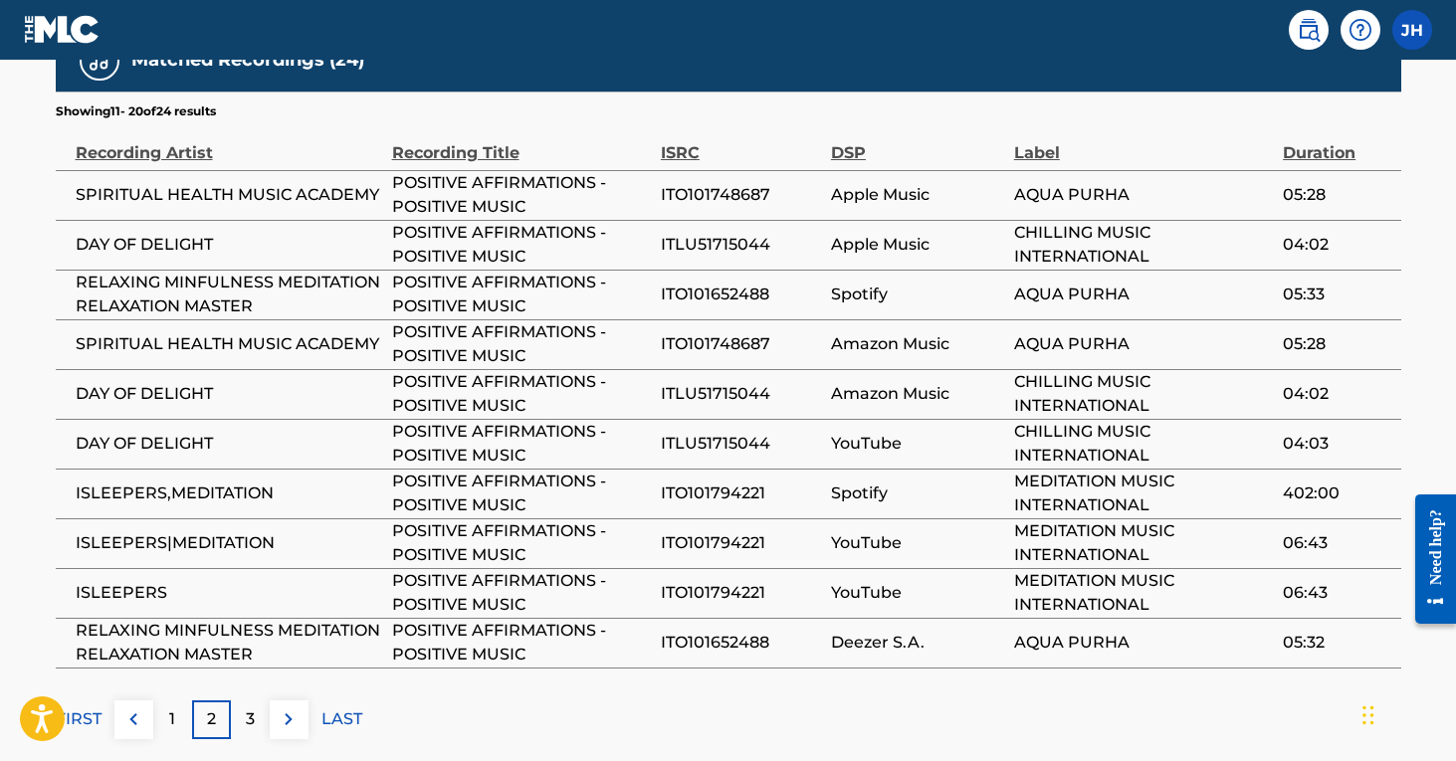
scroll to position [1415, 0]
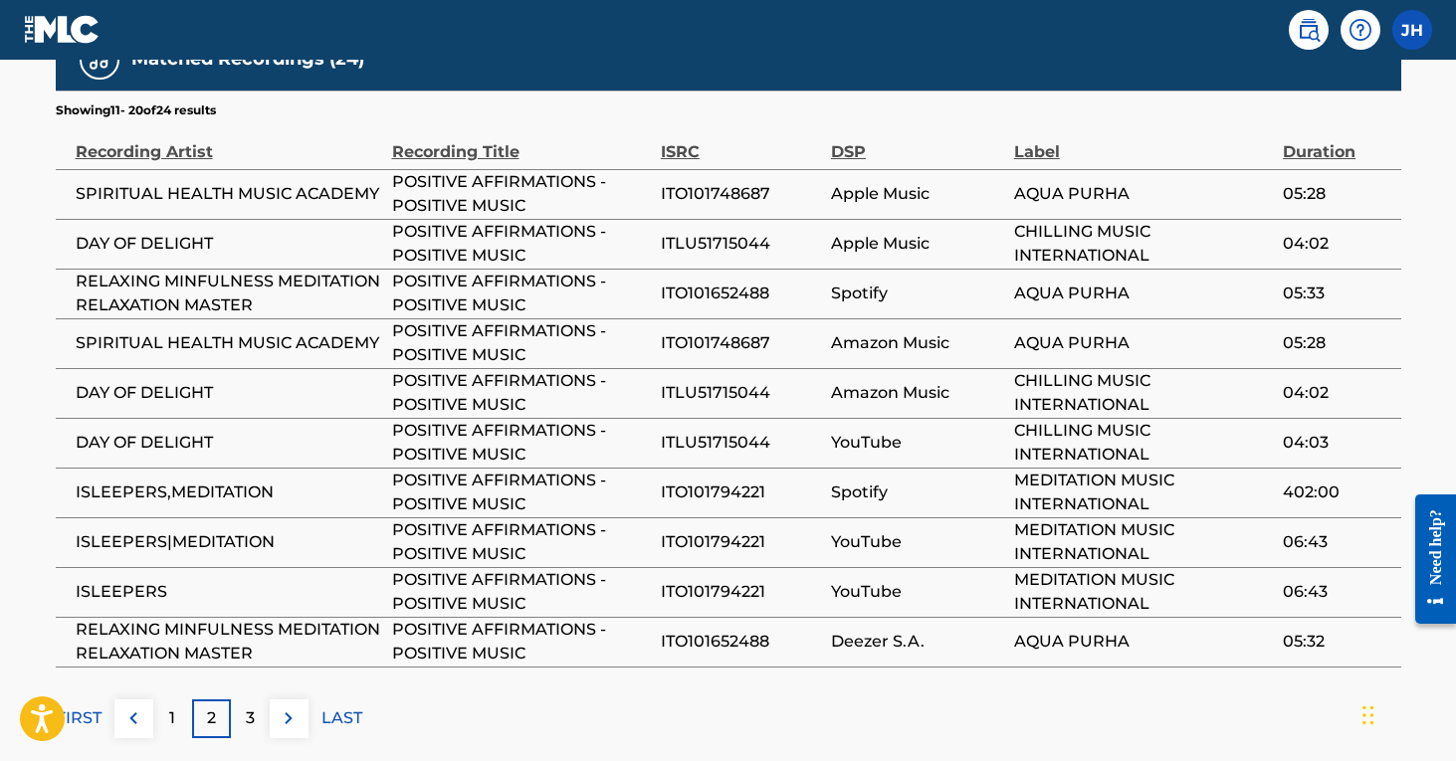
click at [246, 707] on p "3" at bounding box center [250, 719] width 9 height 24
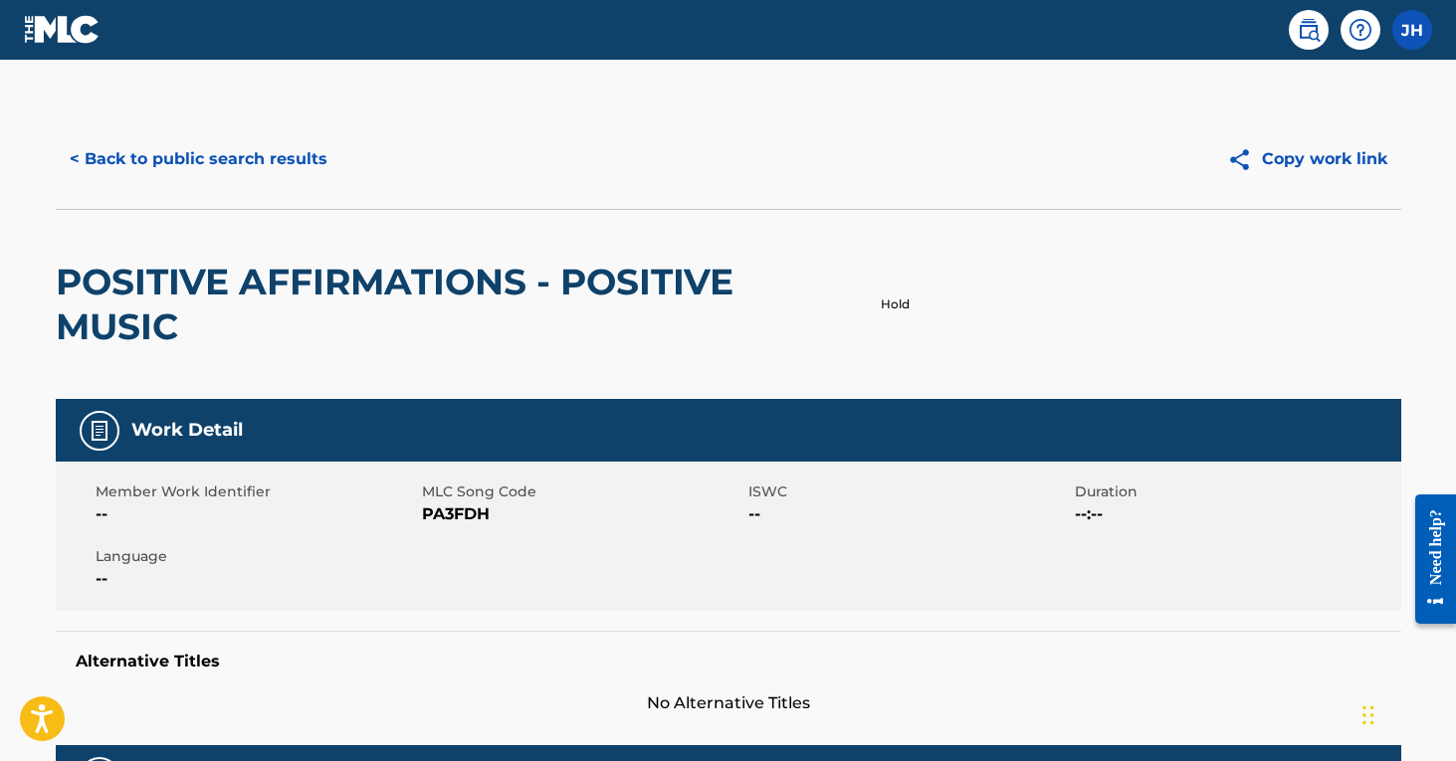
scroll to position [0, 0]
click at [263, 156] on button "< Back to public search results" at bounding box center [199, 159] width 286 height 50
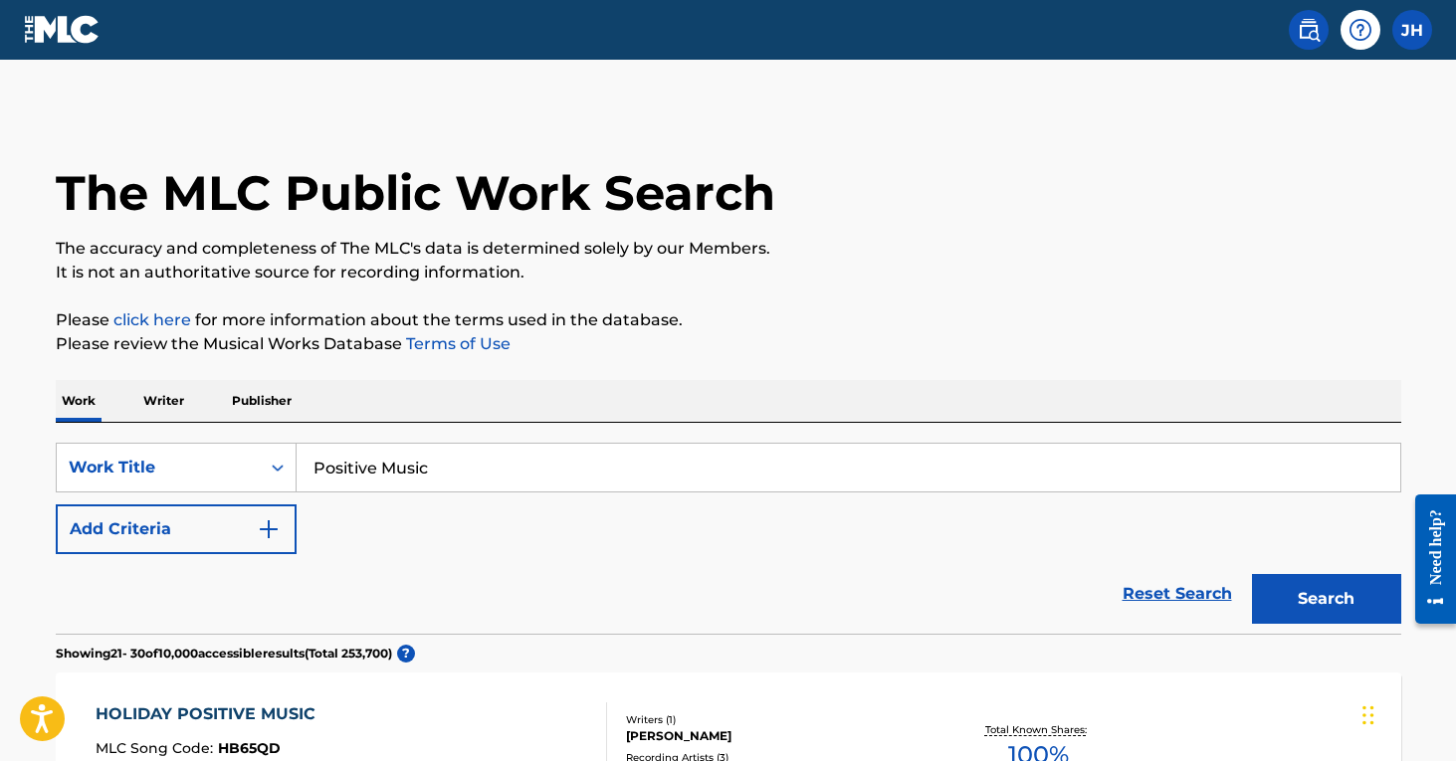
click at [465, 468] on input "Positive Music" at bounding box center [849, 468] width 1104 height 48
click at [1326, 599] on button "Search" at bounding box center [1326, 599] width 149 height 50
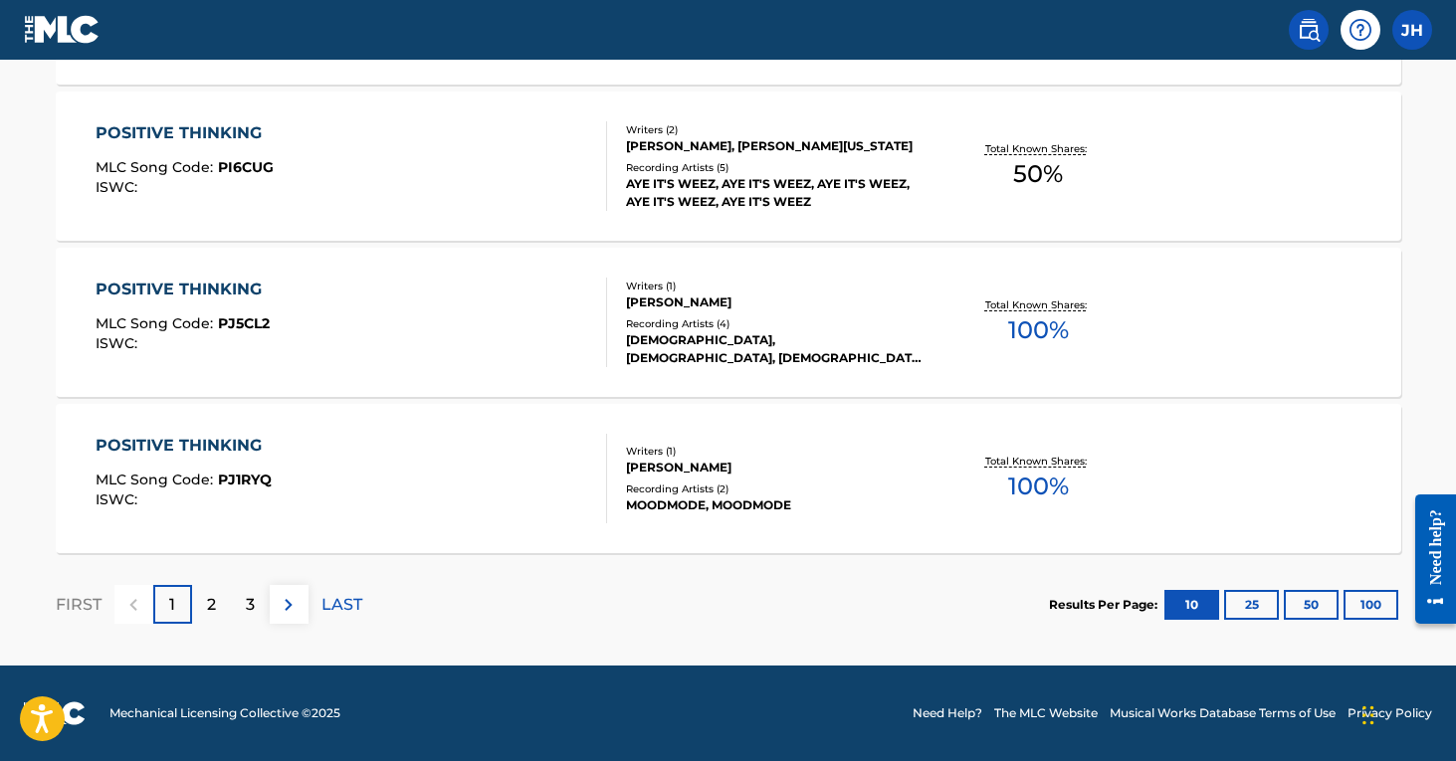
scroll to position [1675, 0]
click at [220, 617] on div "2" at bounding box center [211, 604] width 39 height 39
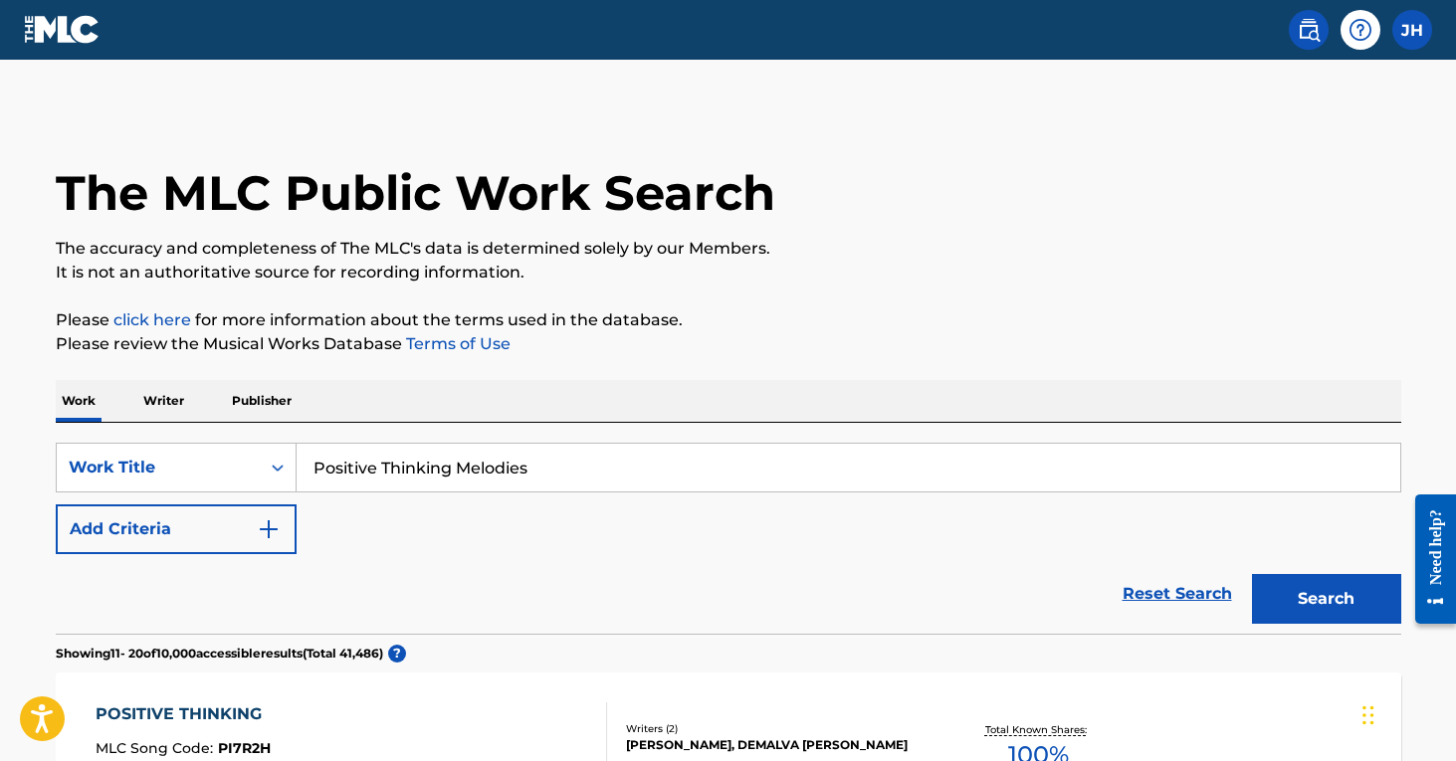
scroll to position [0, 0]
click at [578, 478] on input "Positive Thinking Melodies" at bounding box center [849, 468] width 1104 height 48
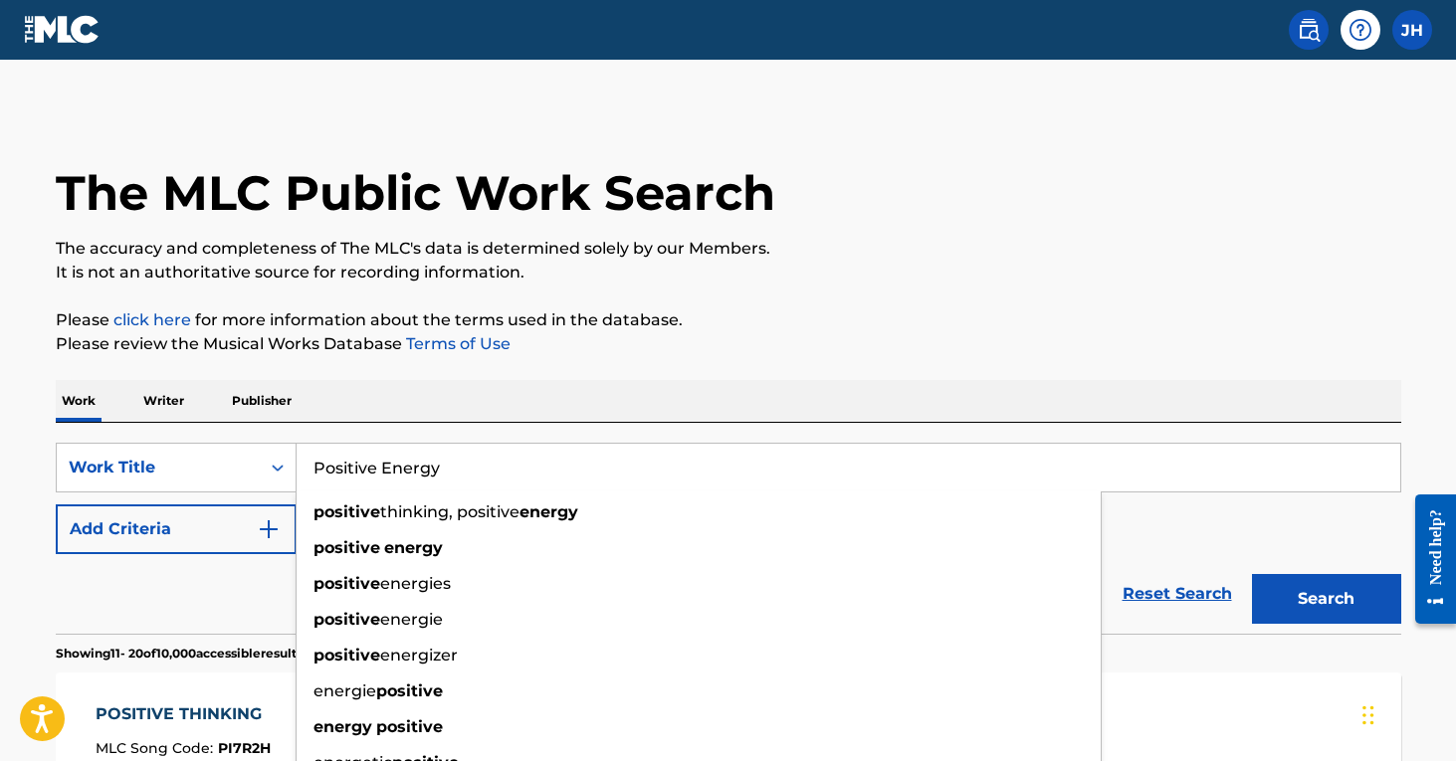
type input "Positive Energy"
click at [1326, 599] on button "Search" at bounding box center [1326, 599] width 149 height 50
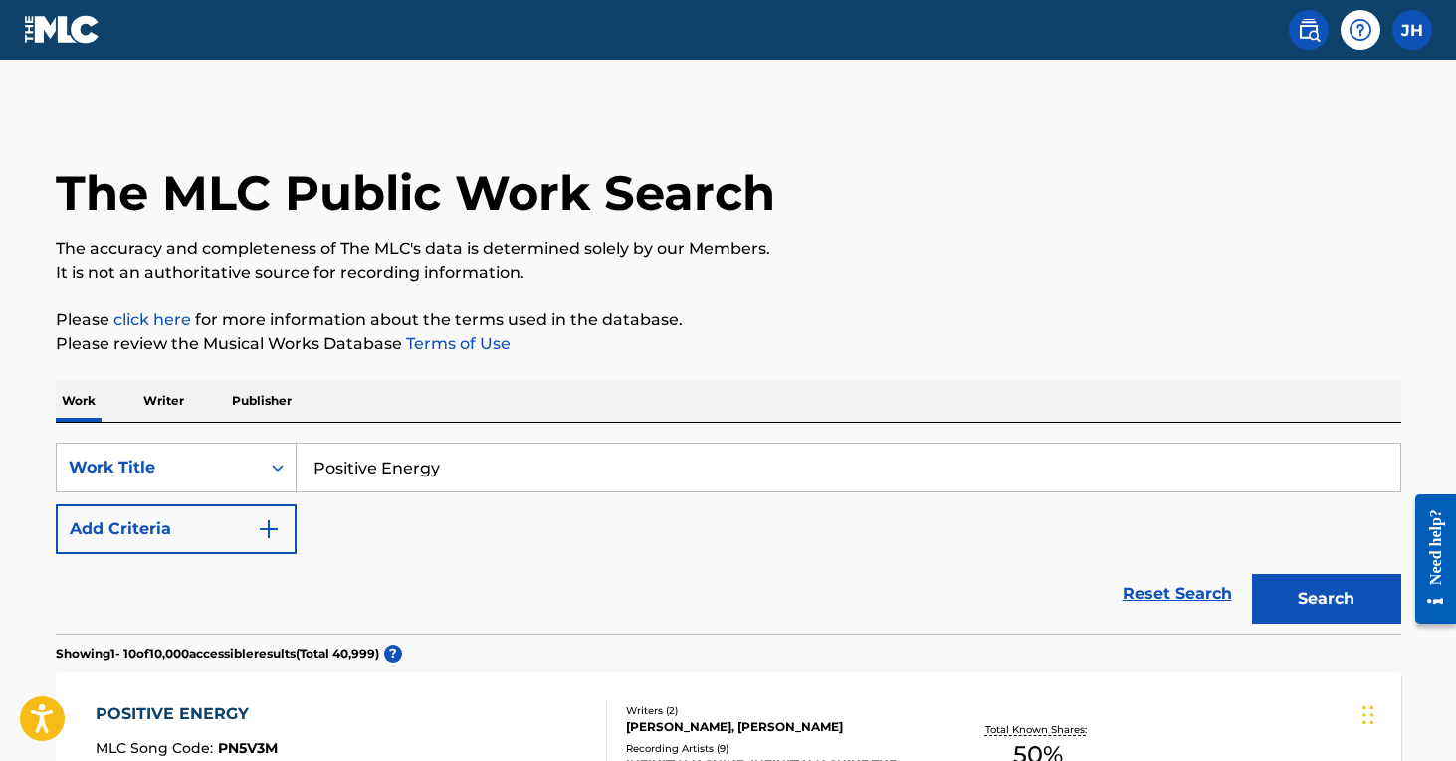
click at [264, 537] on img "Search Form" at bounding box center [269, 529] width 24 height 24
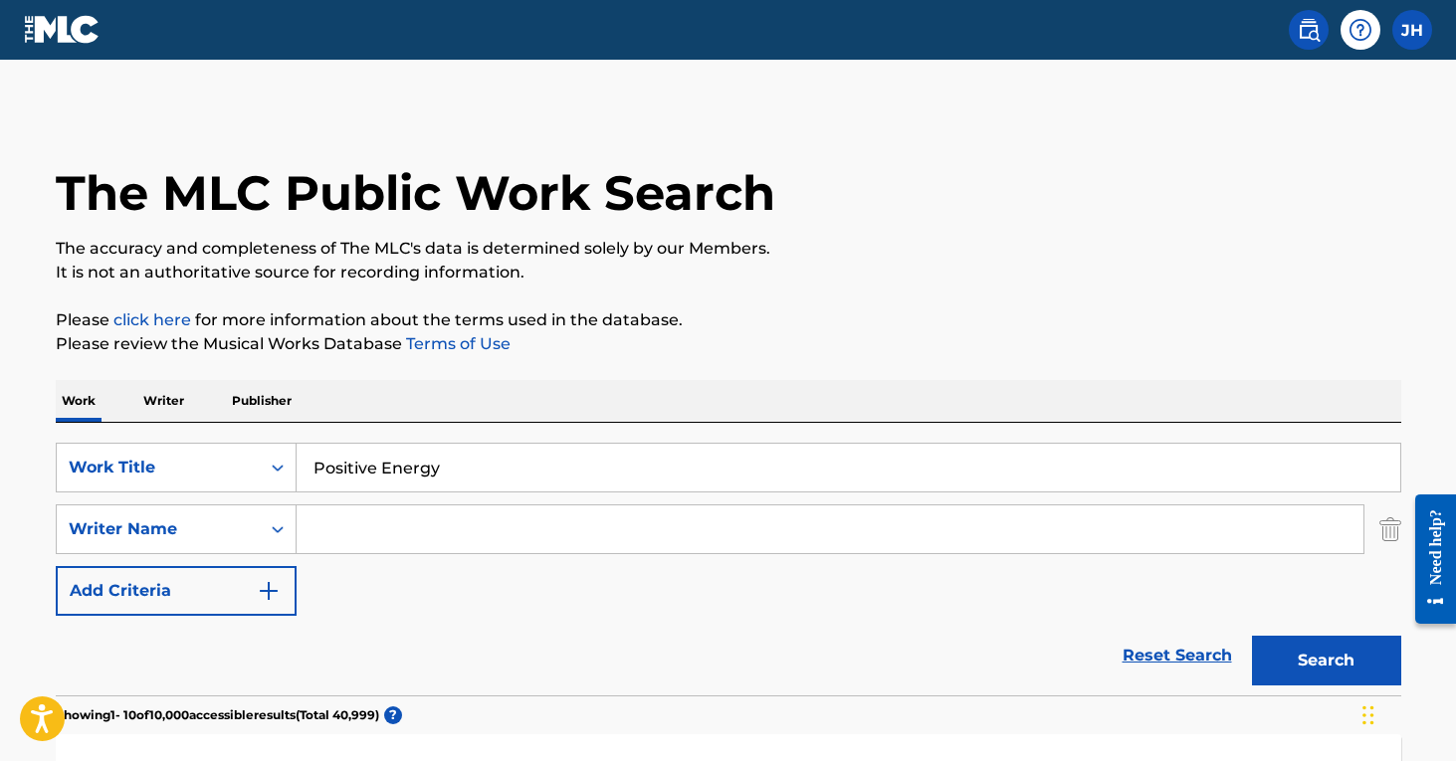
click at [427, 538] on input "Search Form" at bounding box center [830, 530] width 1067 height 48
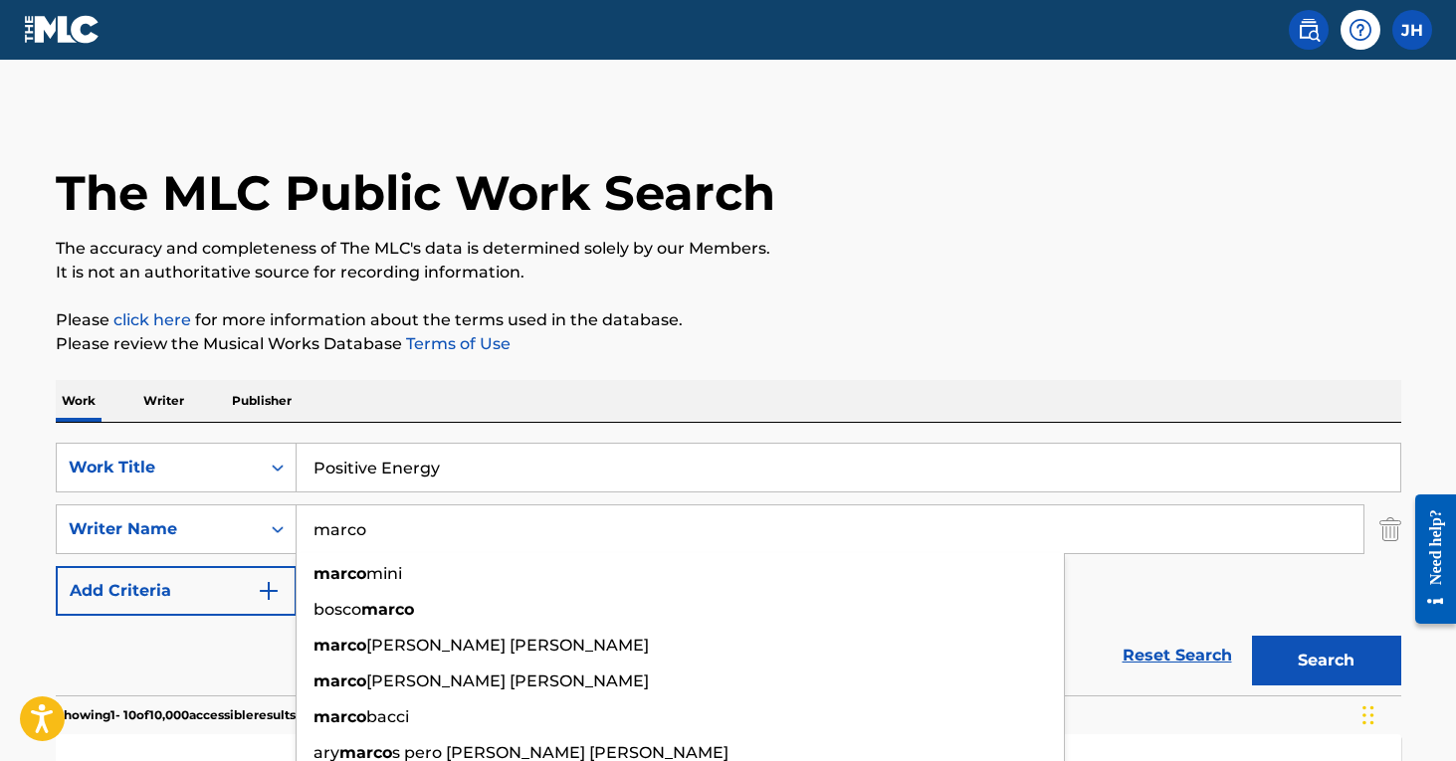
click at [1326, 661] on button "Search" at bounding box center [1326, 661] width 149 height 50
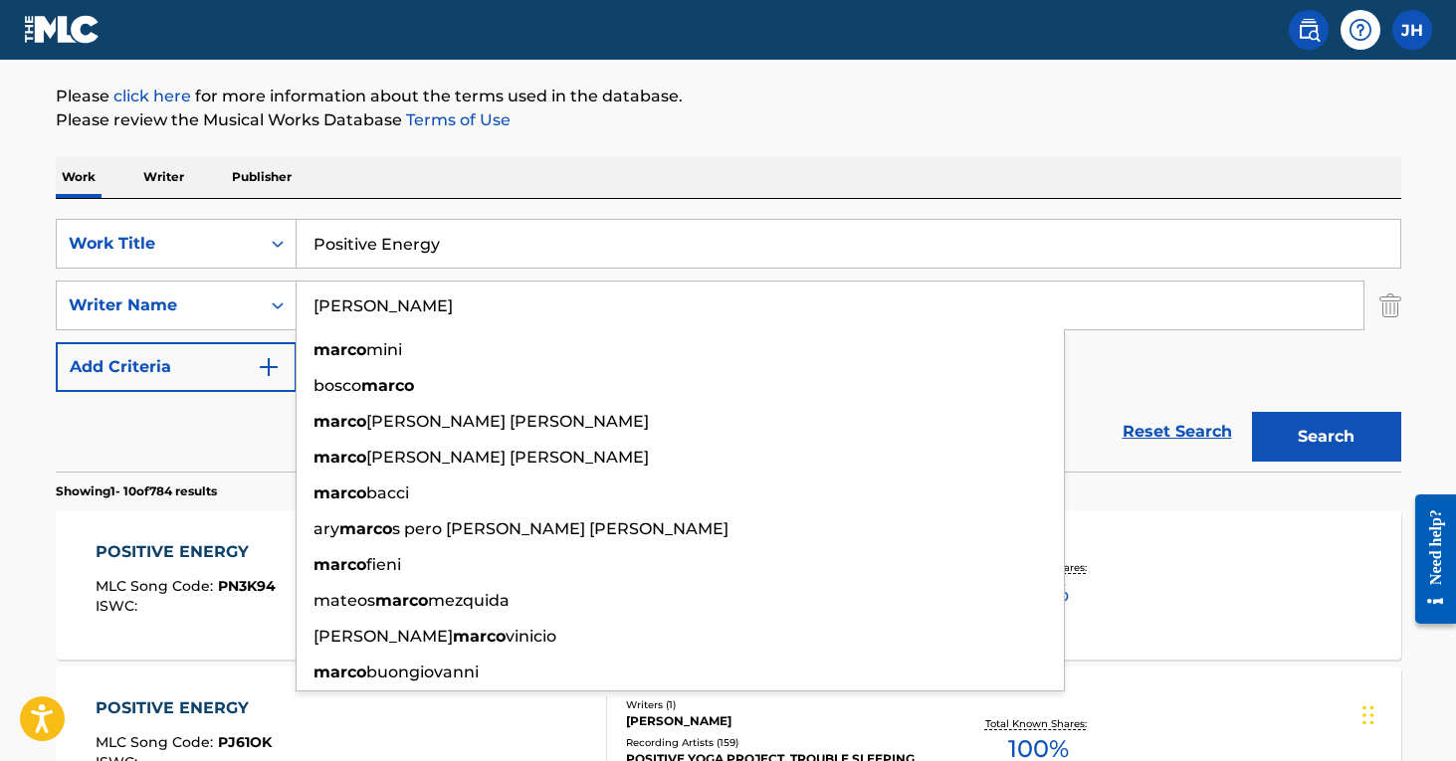
scroll to position [230, 0]
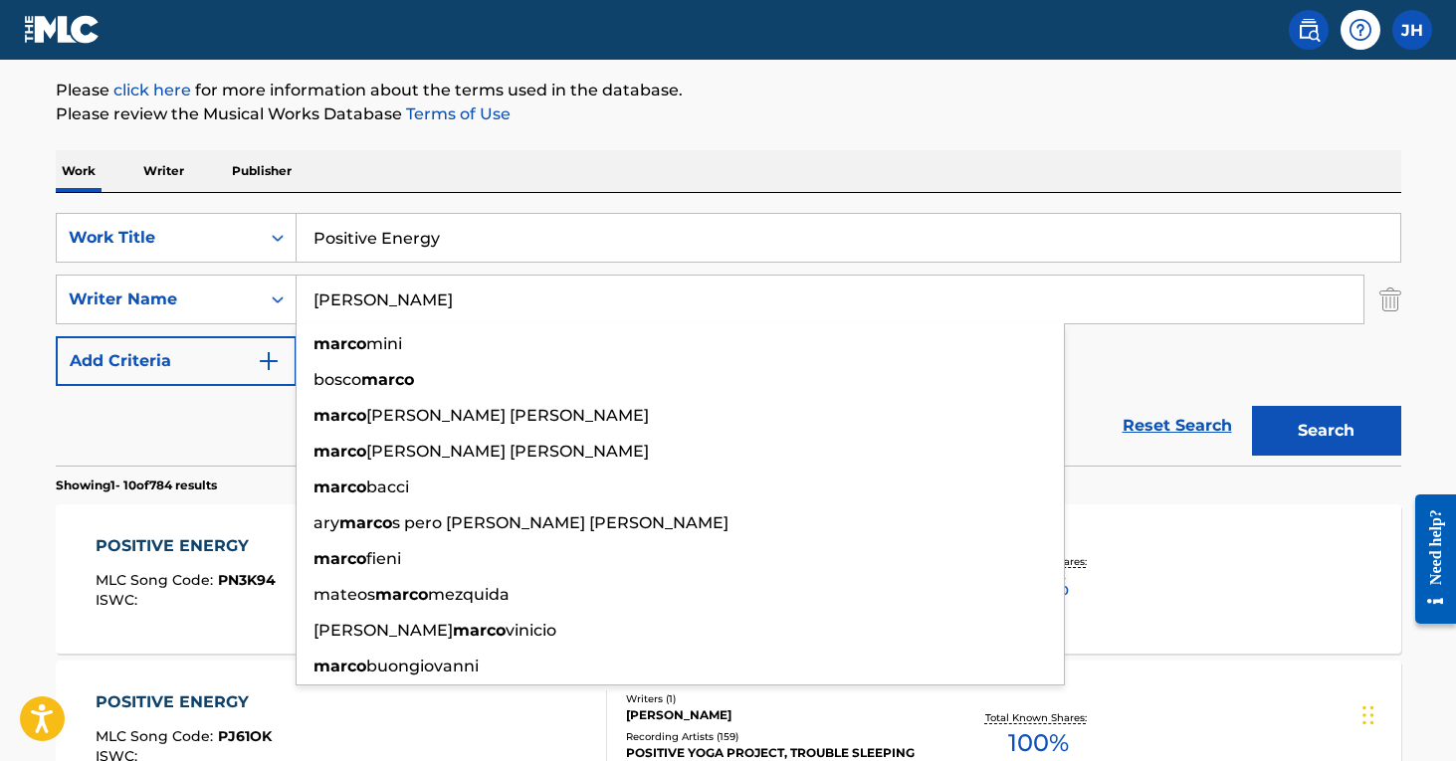
type input "[PERSON_NAME]"
click at [180, 602] on div "ISWC :" at bounding box center [186, 600] width 180 height 15
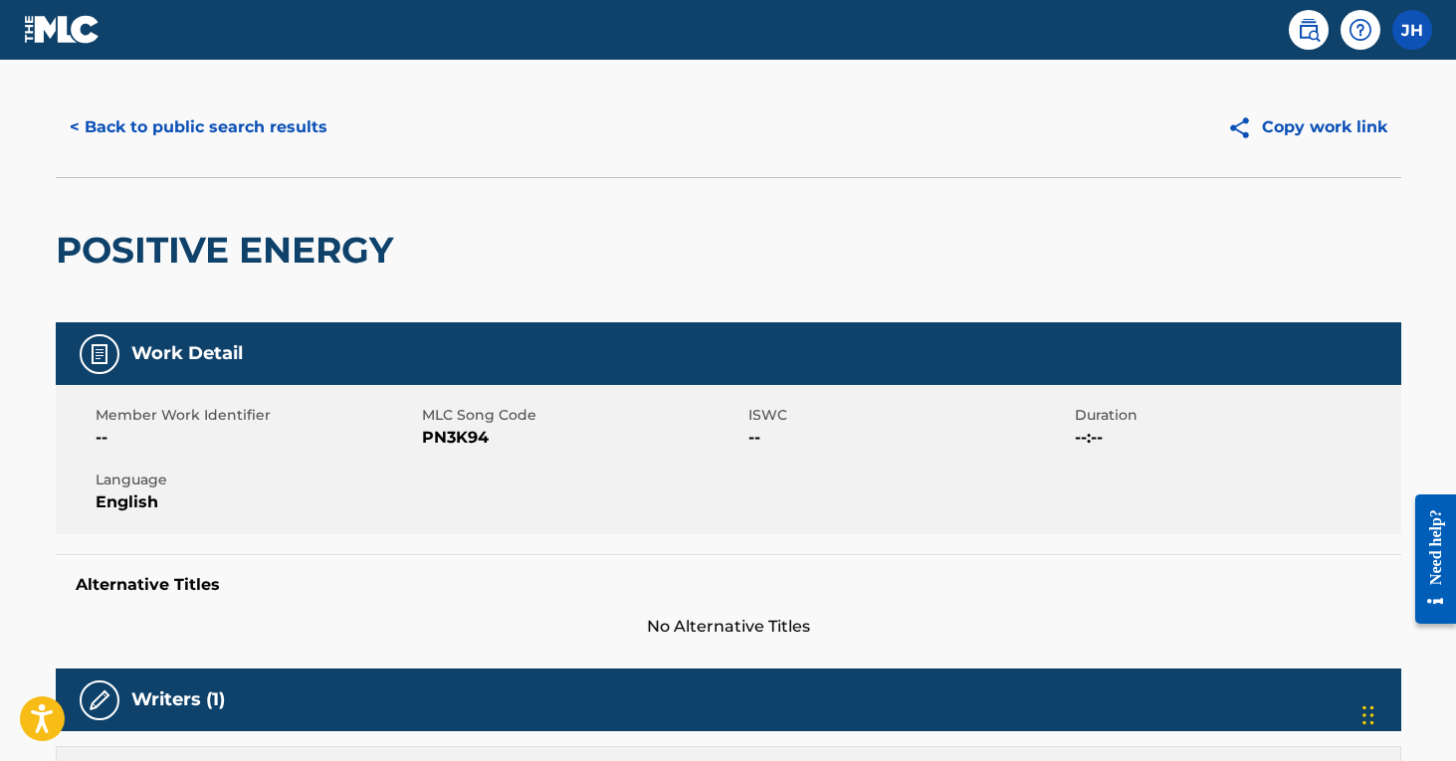
scroll to position [34, 0]
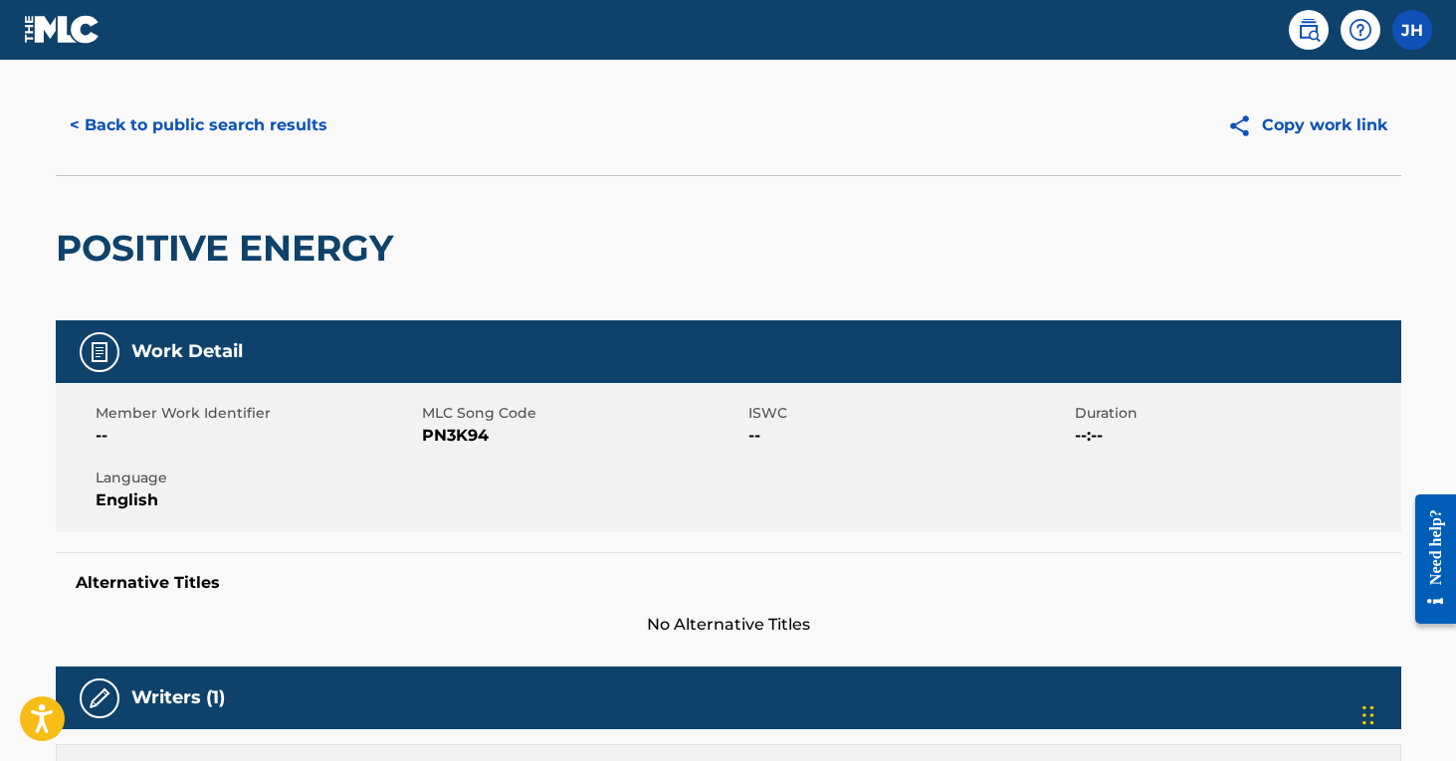
click at [142, 131] on button "< Back to public search results" at bounding box center [199, 126] width 286 height 50
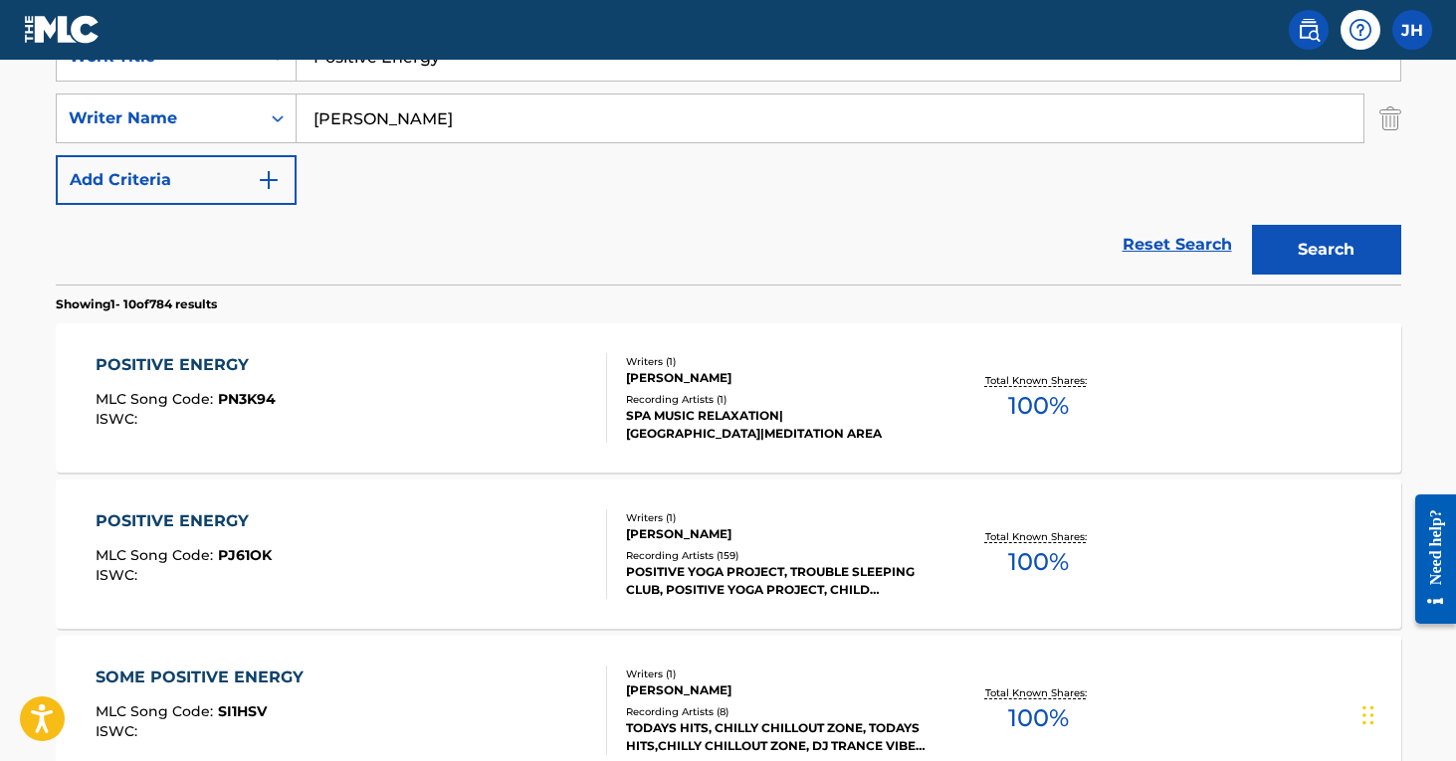
scroll to position [422, 0]
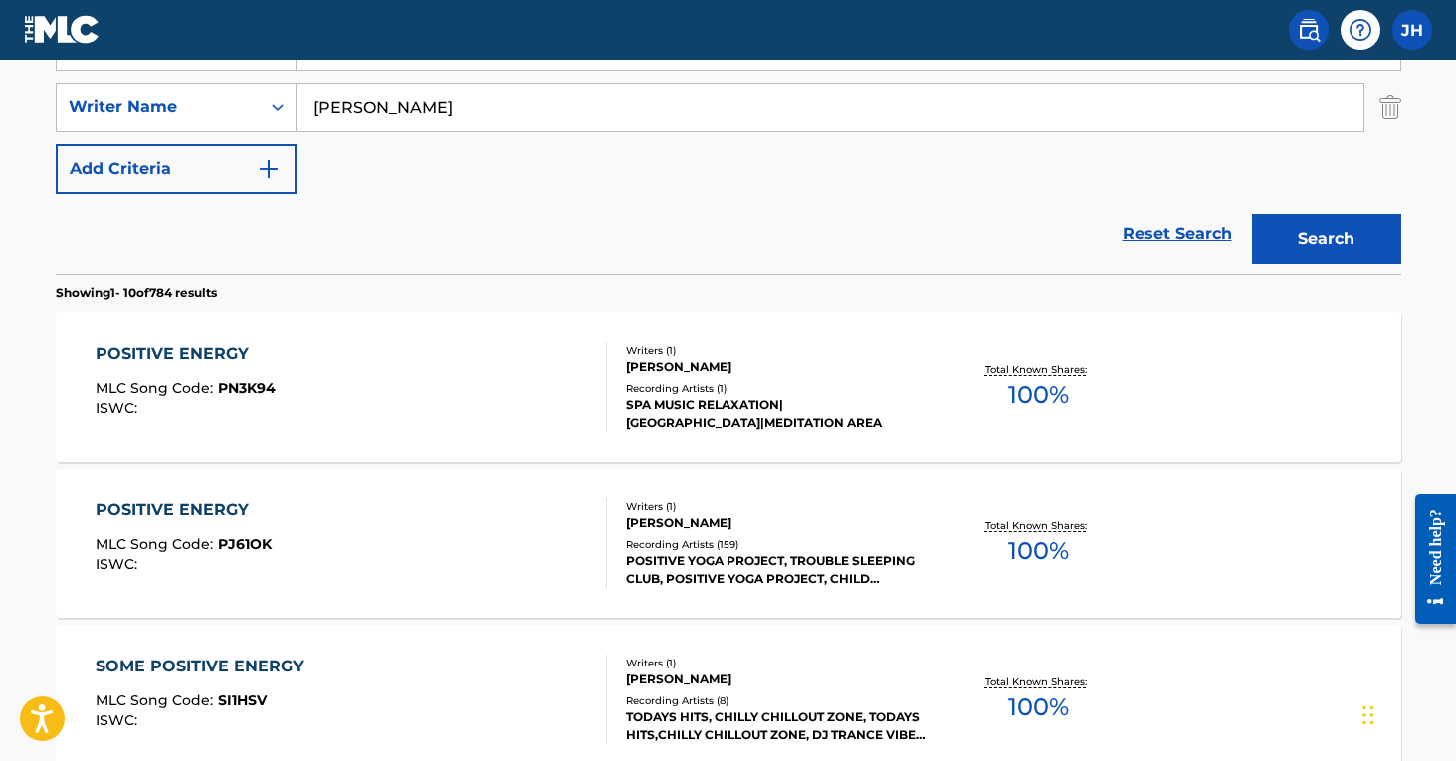
click at [354, 501] on div "POSITIVE ENERGY MLC Song Code : PJ61OK ISWC :" at bounding box center [352, 544] width 512 height 90
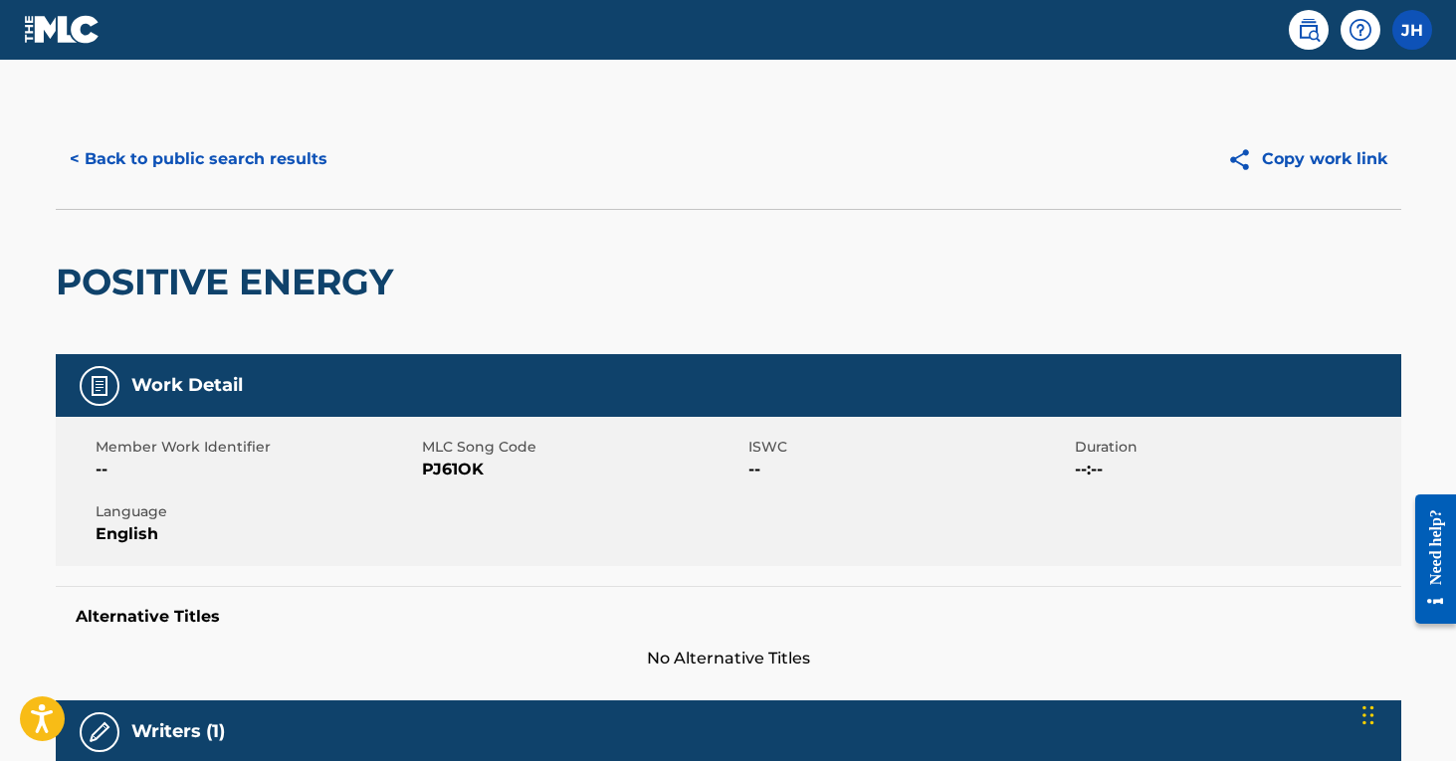
click at [262, 172] on button "< Back to public search results" at bounding box center [199, 159] width 286 height 50
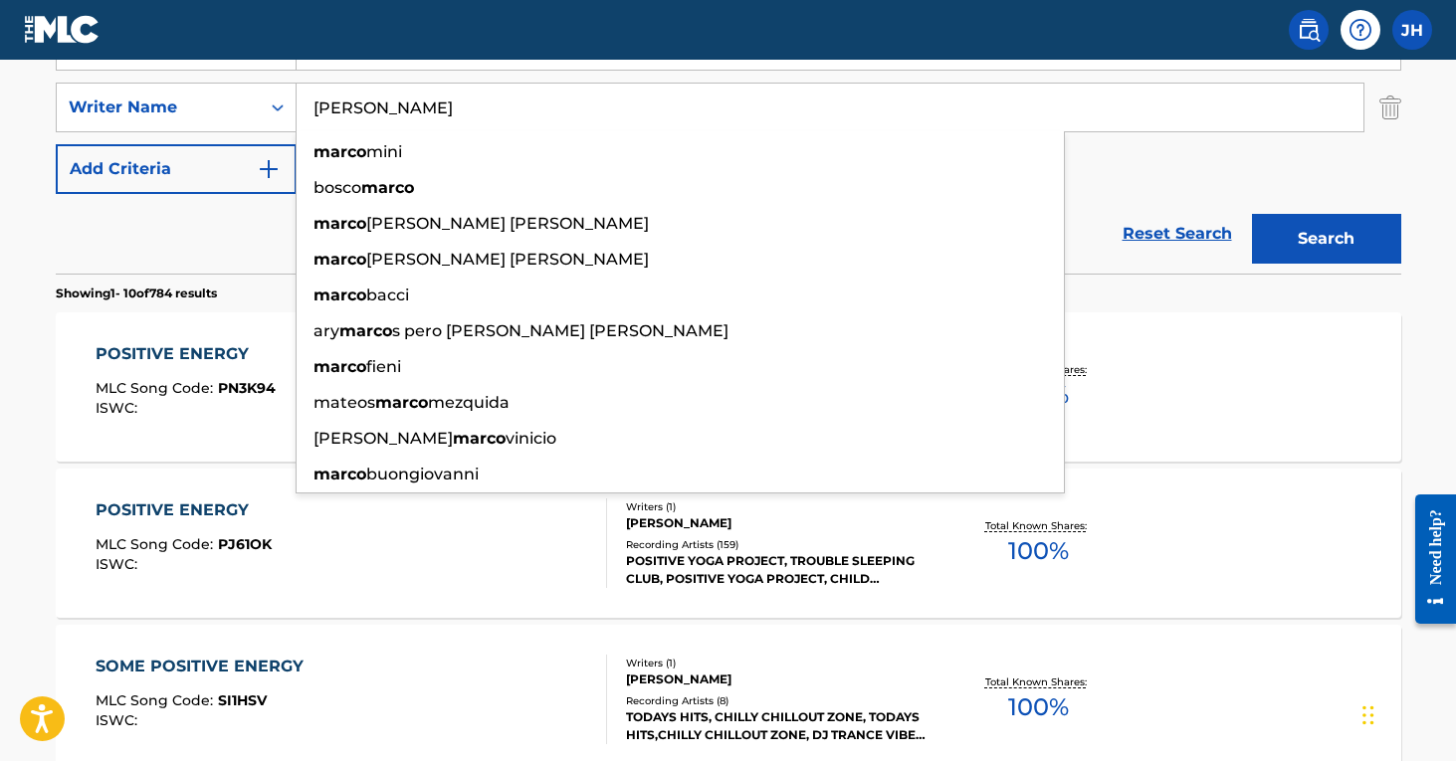
drag, startPoint x: 409, startPoint y: 116, endPoint x: 303, endPoint y: 112, distance: 106.6
click at [303, 112] on input "[PERSON_NAME]" at bounding box center [830, 108] width 1067 height 48
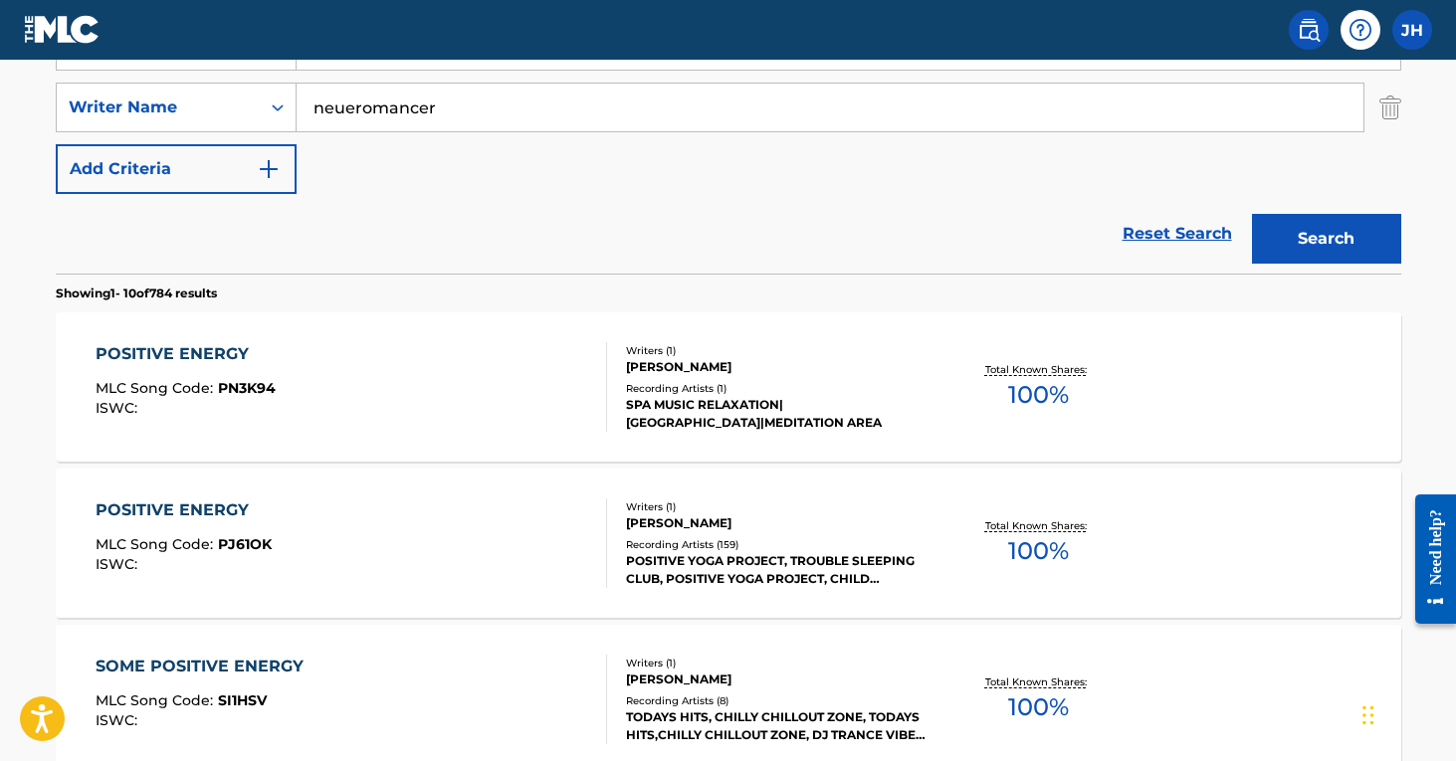
type input "neueromancer"
click at [1326, 239] on button "Search" at bounding box center [1326, 239] width 149 height 50
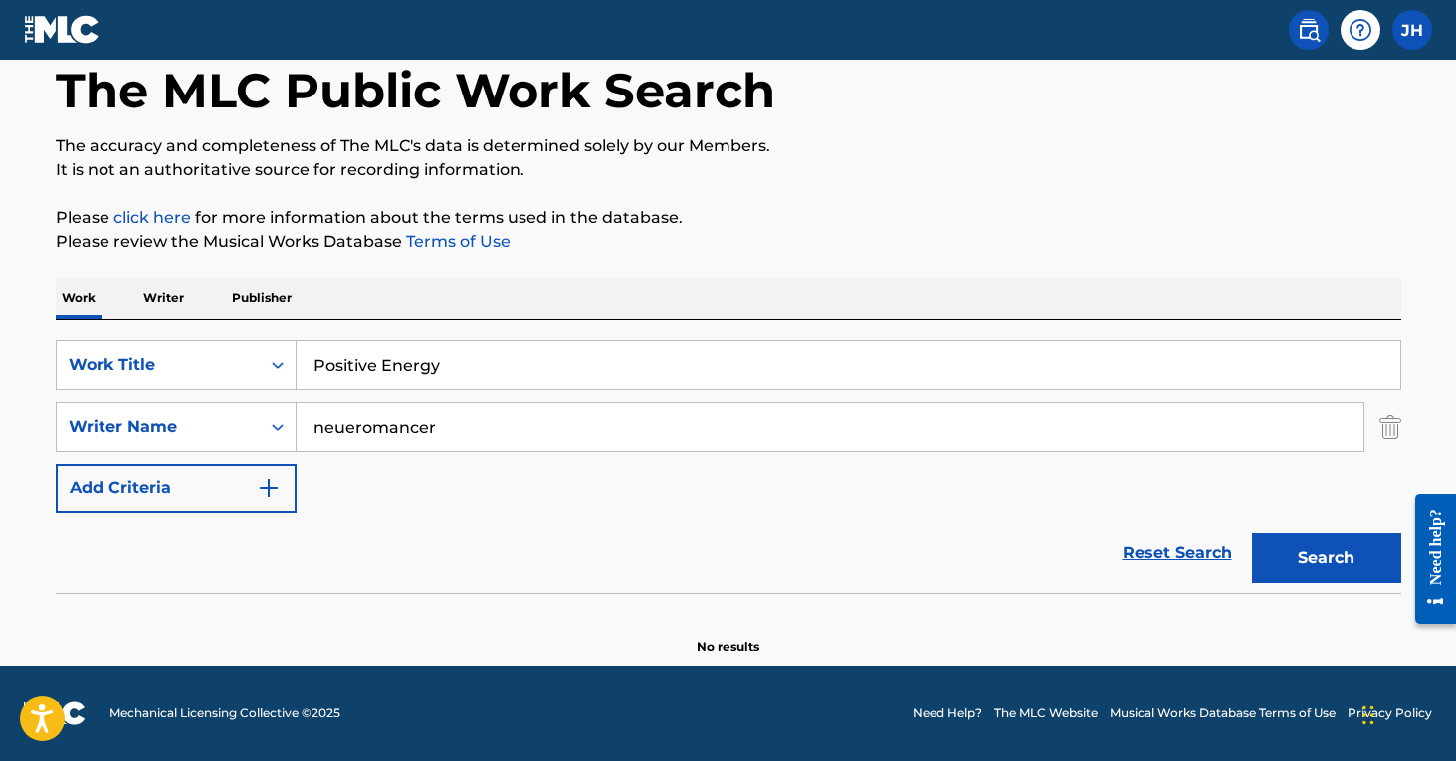
scroll to position [103, 0]
drag, startPoint x: 467, startPoint y: 427, endPoint x: 279, endPoint y: 424, distance: 188.1
click at [279, 425] on div "SearchWithCriteria9a00f95d-ea94-4e3c-b925-dbd326737c57 Writer Name neueromancer" at bounding box center [728, 427] width 1345 height 50
click at [1326, 558] on button "Search" at bounding box center [1326, 558] width 149 height 50
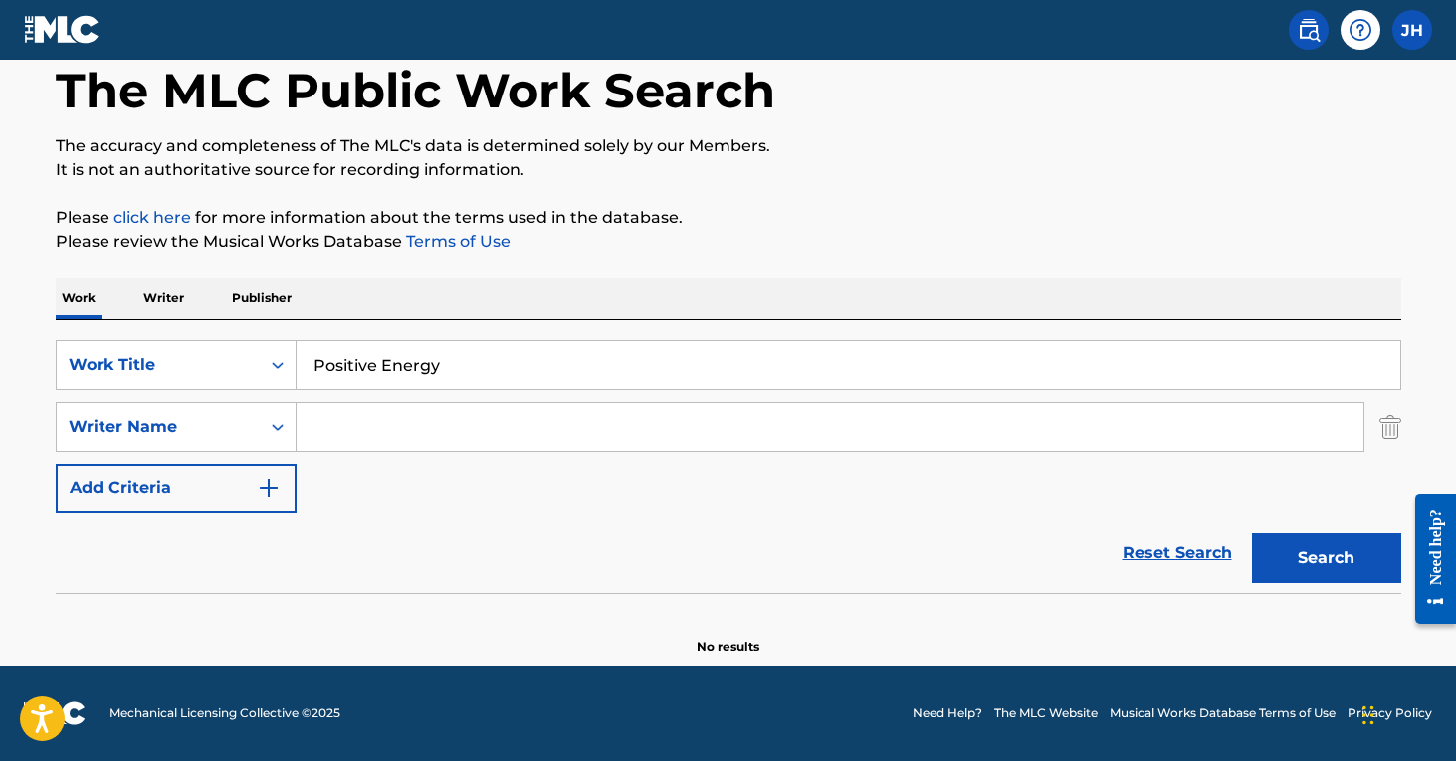
click at [1287, 546] on button "Search" at bounding box center [1326, 558] width 149 height 50
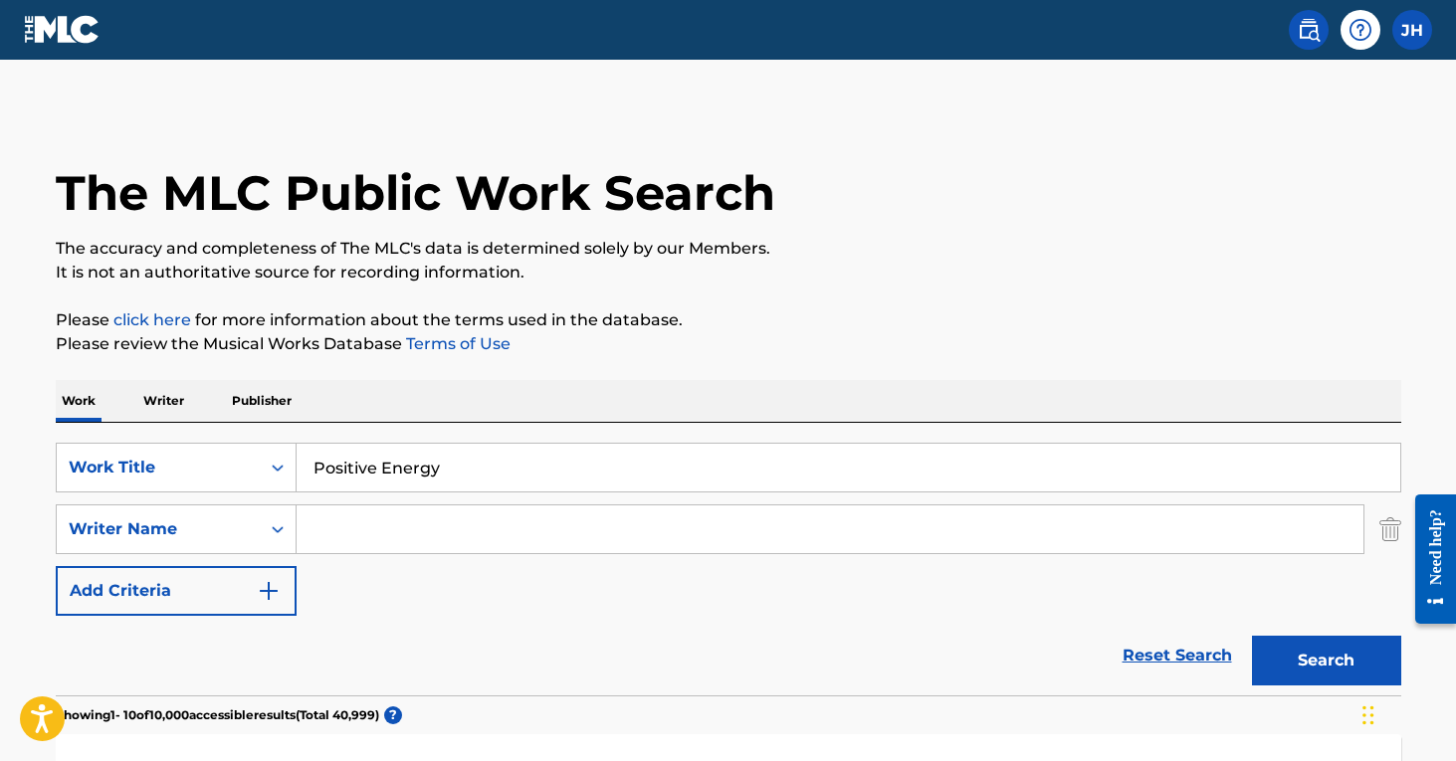
scroll to position [0, 0]
click at [548, 513] on input "Search Form" at bounding box center [830, 530] width 1067 height 48
type input "deep sleep"
click at [1326, 661] on button "Search" at bounding box center [1326, 661] width 149 height 50
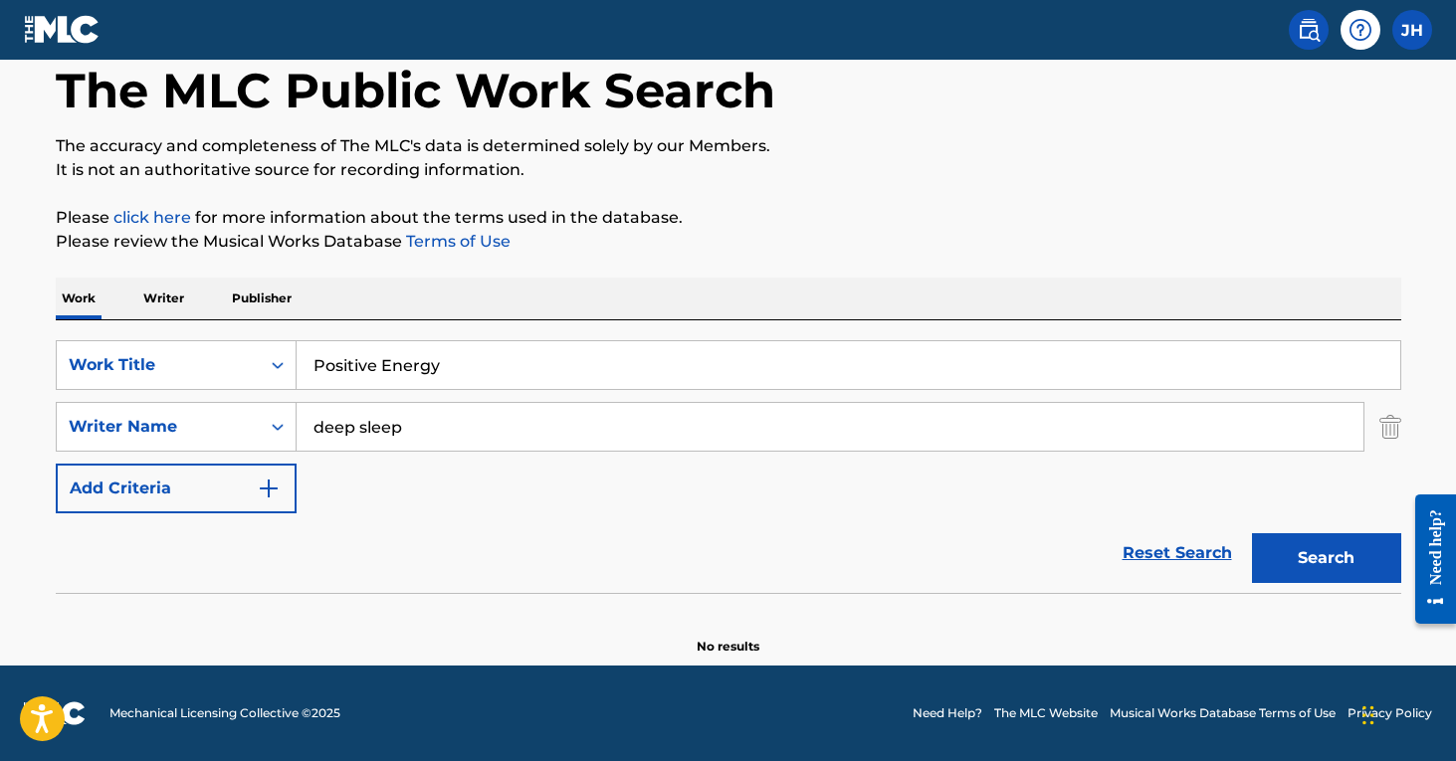
scroll to position [93, 0]
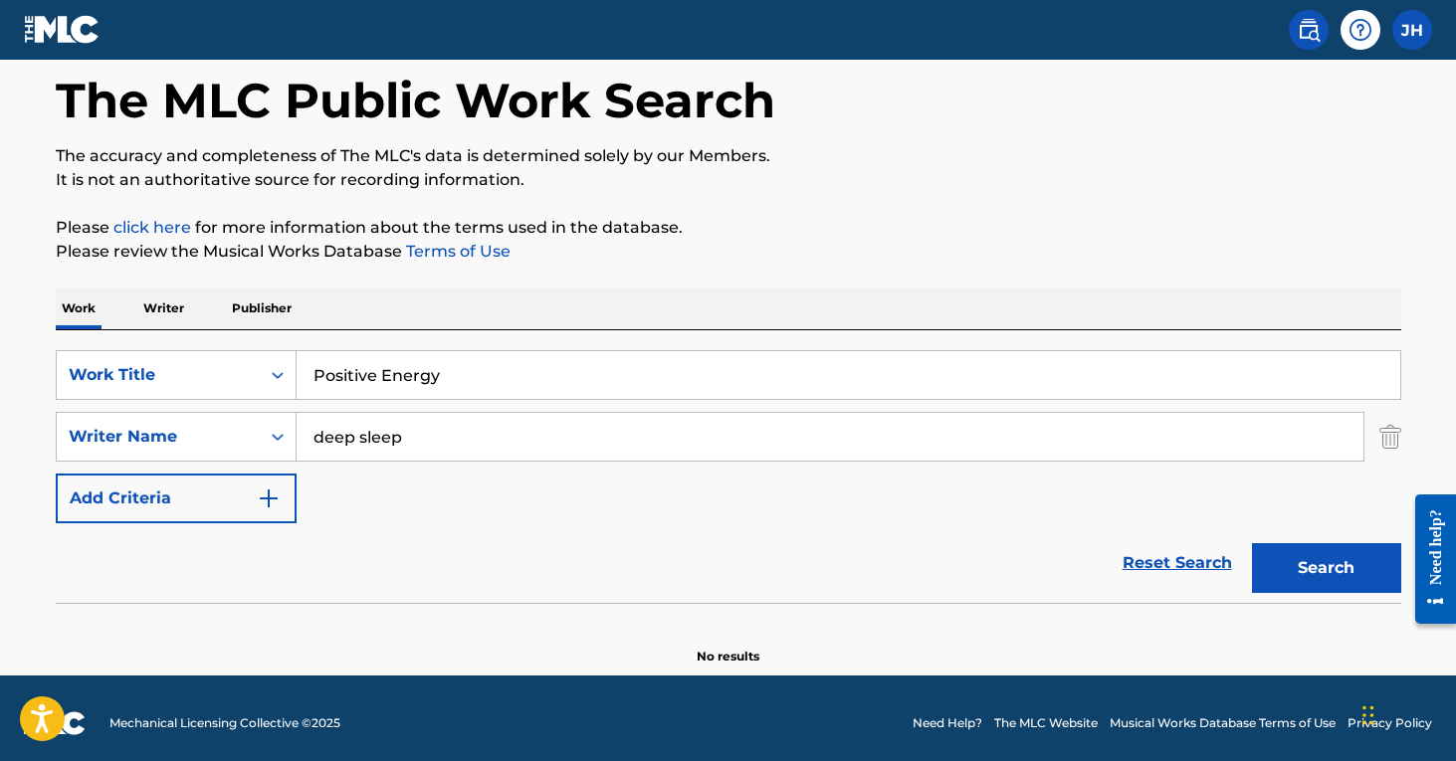
click at [1387, 434] on img "Search Form" at bounding box center [1390, 437] width 22 height 50
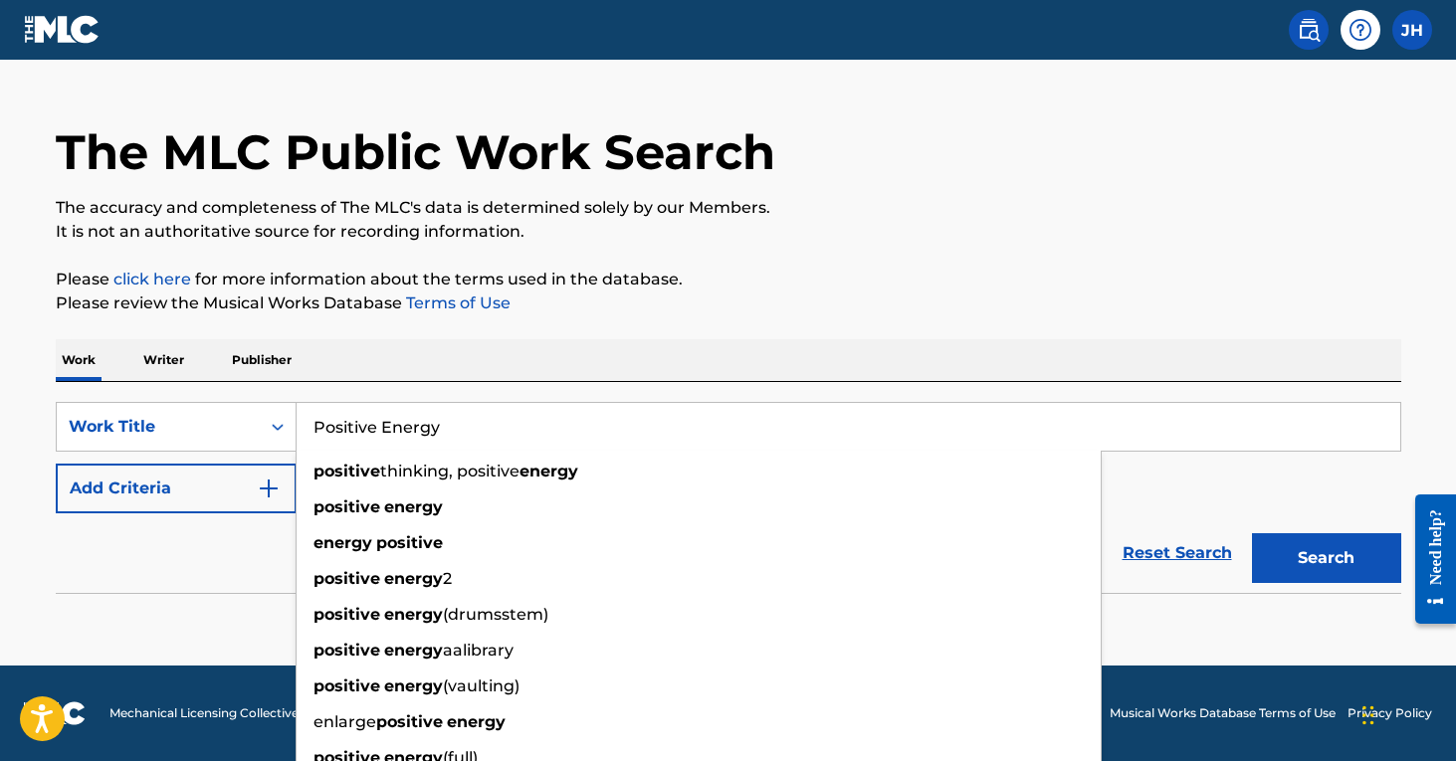
drag, startPoint x: 494, startPoint y: 437, endPoint x: 298, endPoint y: 429, distance: 196.2
click at [298, 430] on input "Positive Energy" at bounding box center [849, 427] width 1104 height 48
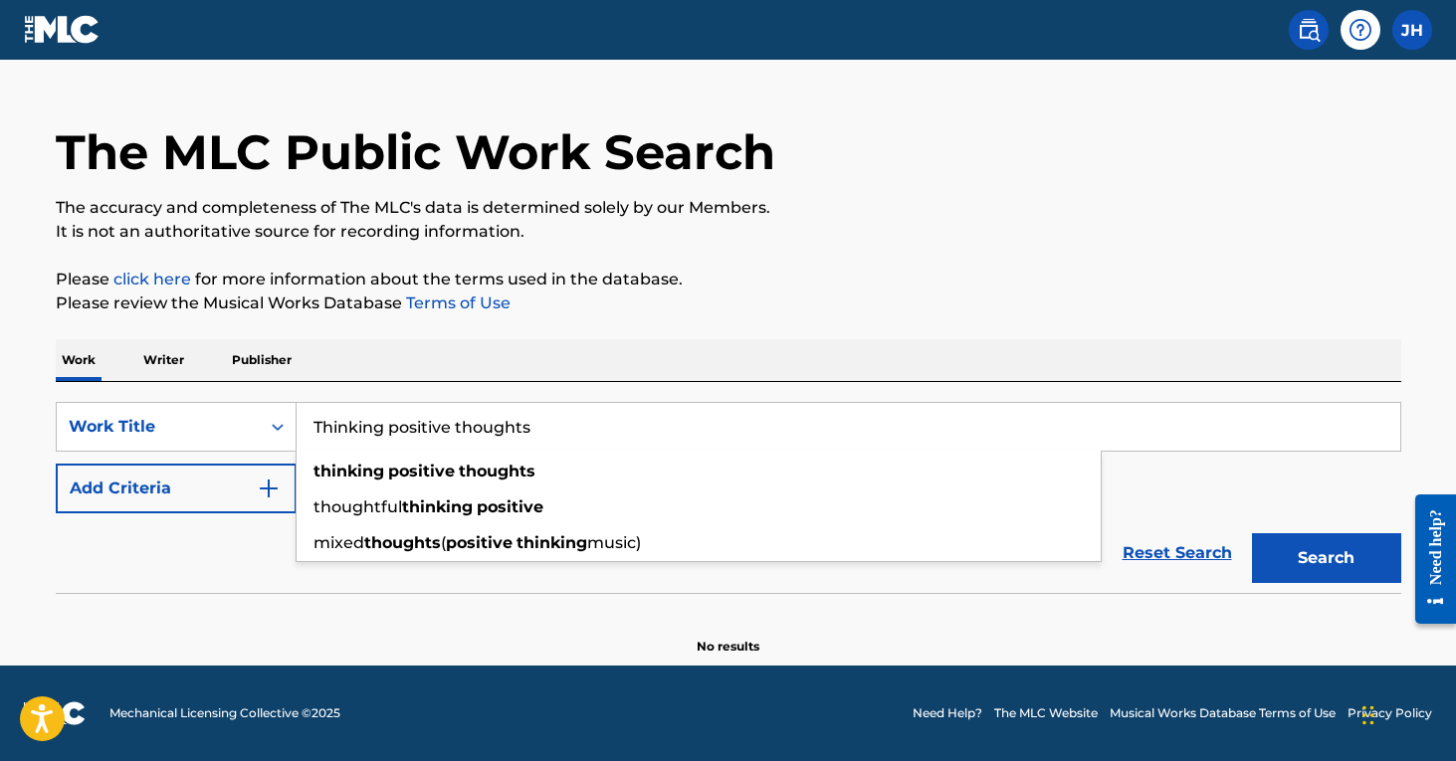
type input "Thinking positive thoughts"
click at [1326, 558] on button "Search" at bounding box center [1326, 558] width 149 height 50
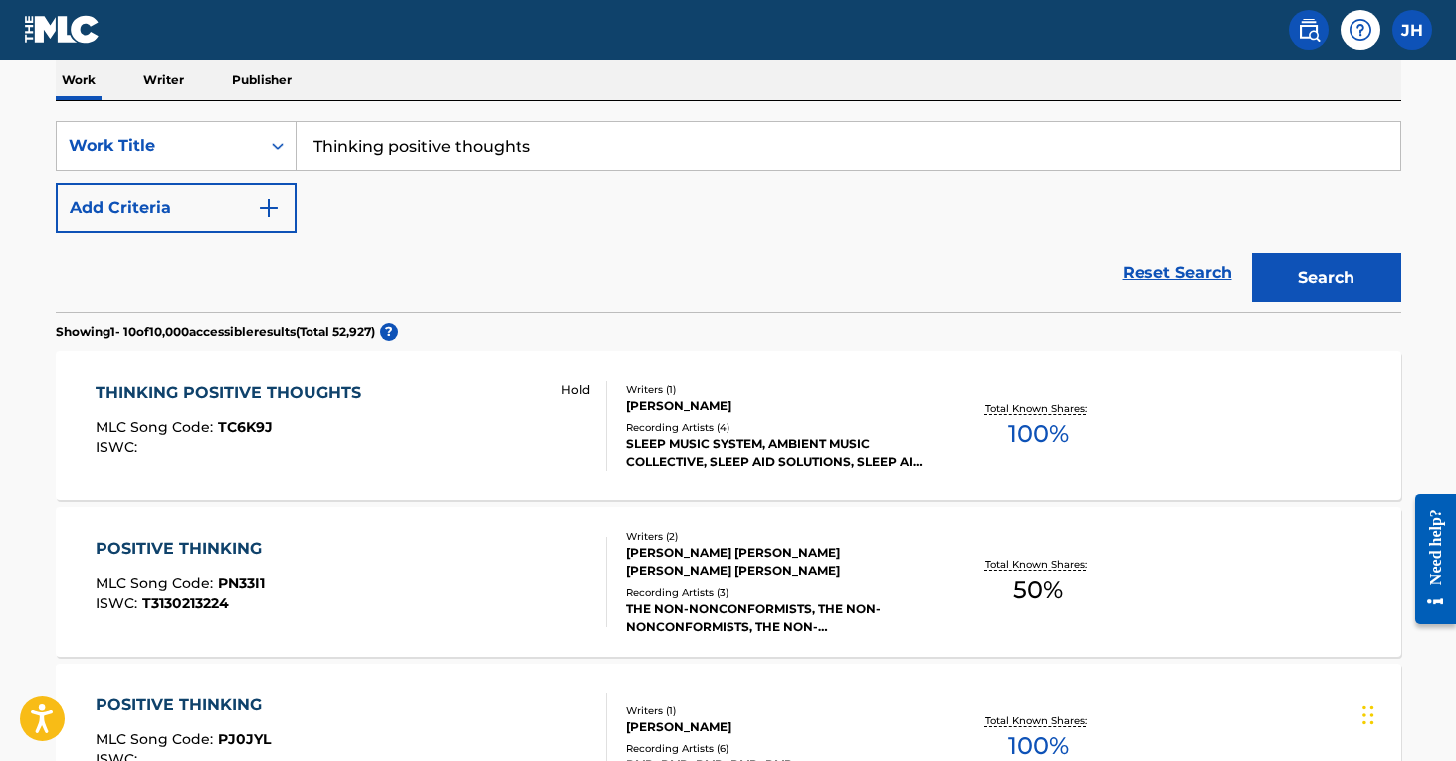
scroll to position [314, 0]
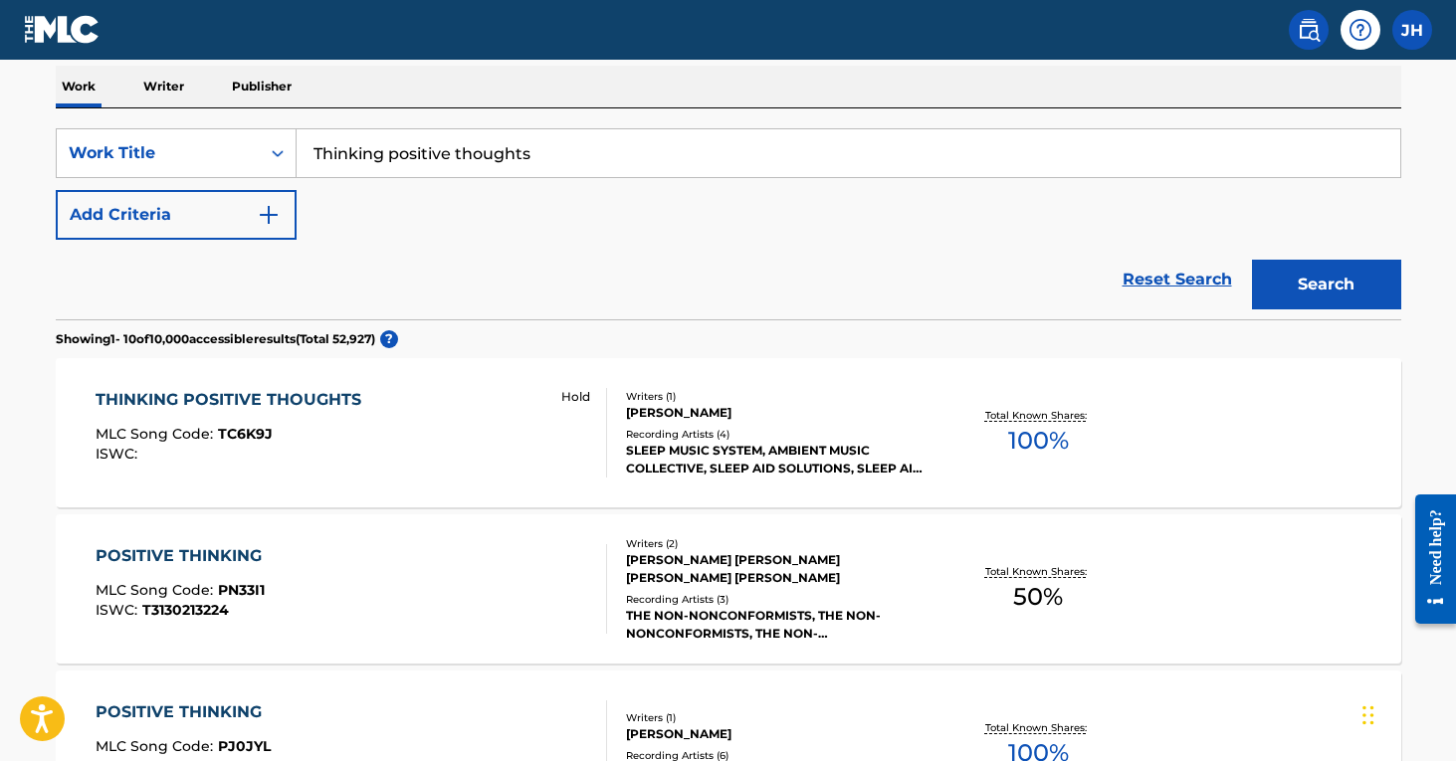
click at [258, 222] on img "Search Form" at bounding box center [269, 215] width 24 height 24
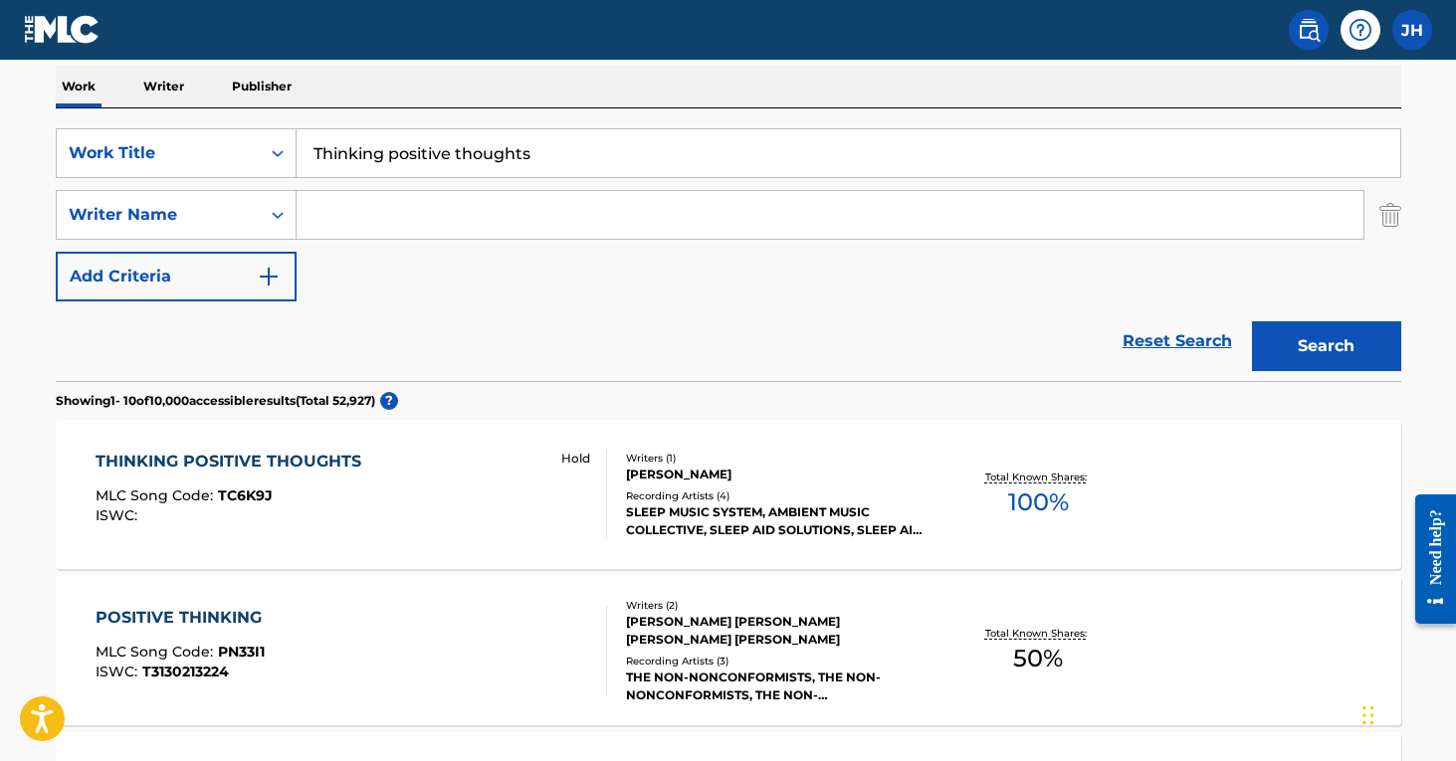
click at [378, 209] on input "Search Form" at bounding box center [830, 215] width 1067 height 48
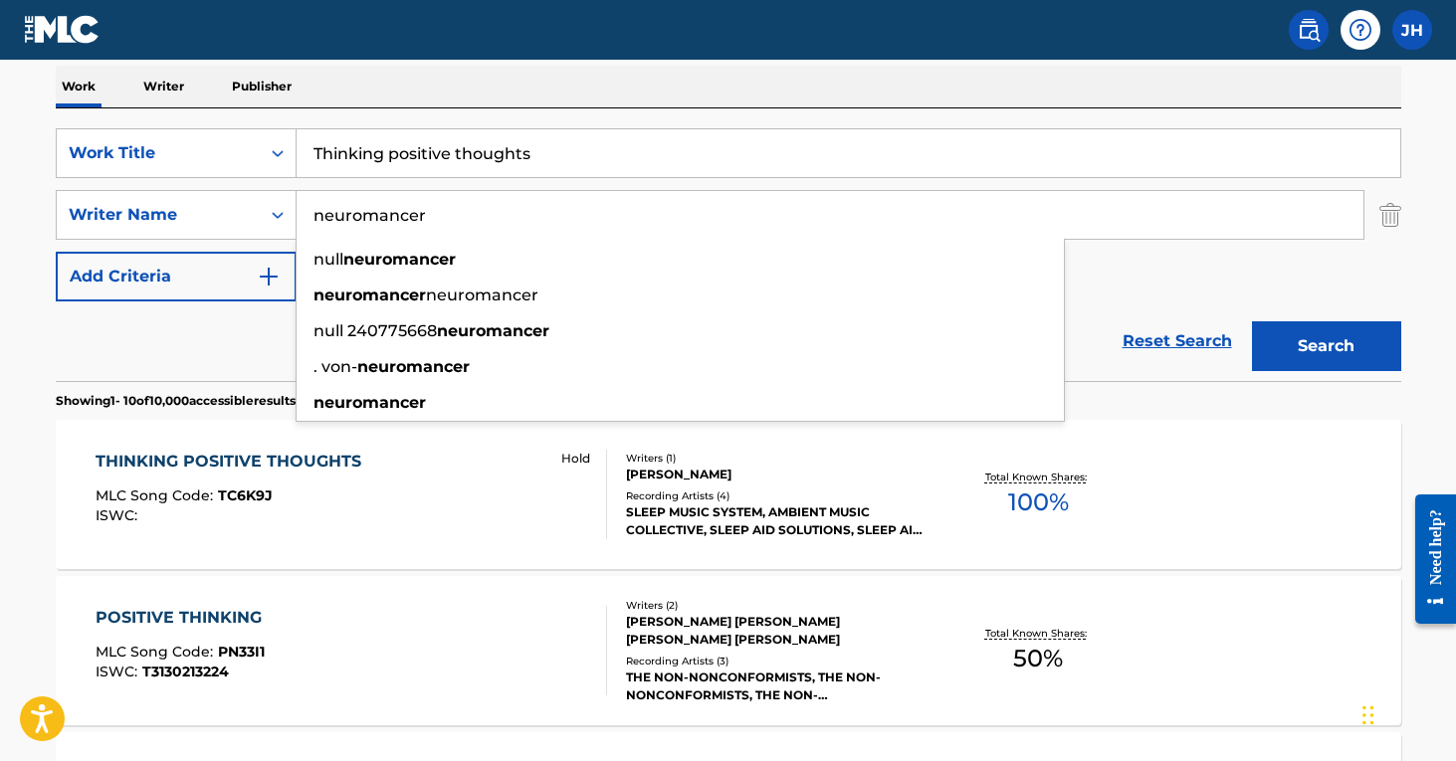
click at [1326, 346] on button "Search" at bounding box center [1326, 346] width 149 height 50
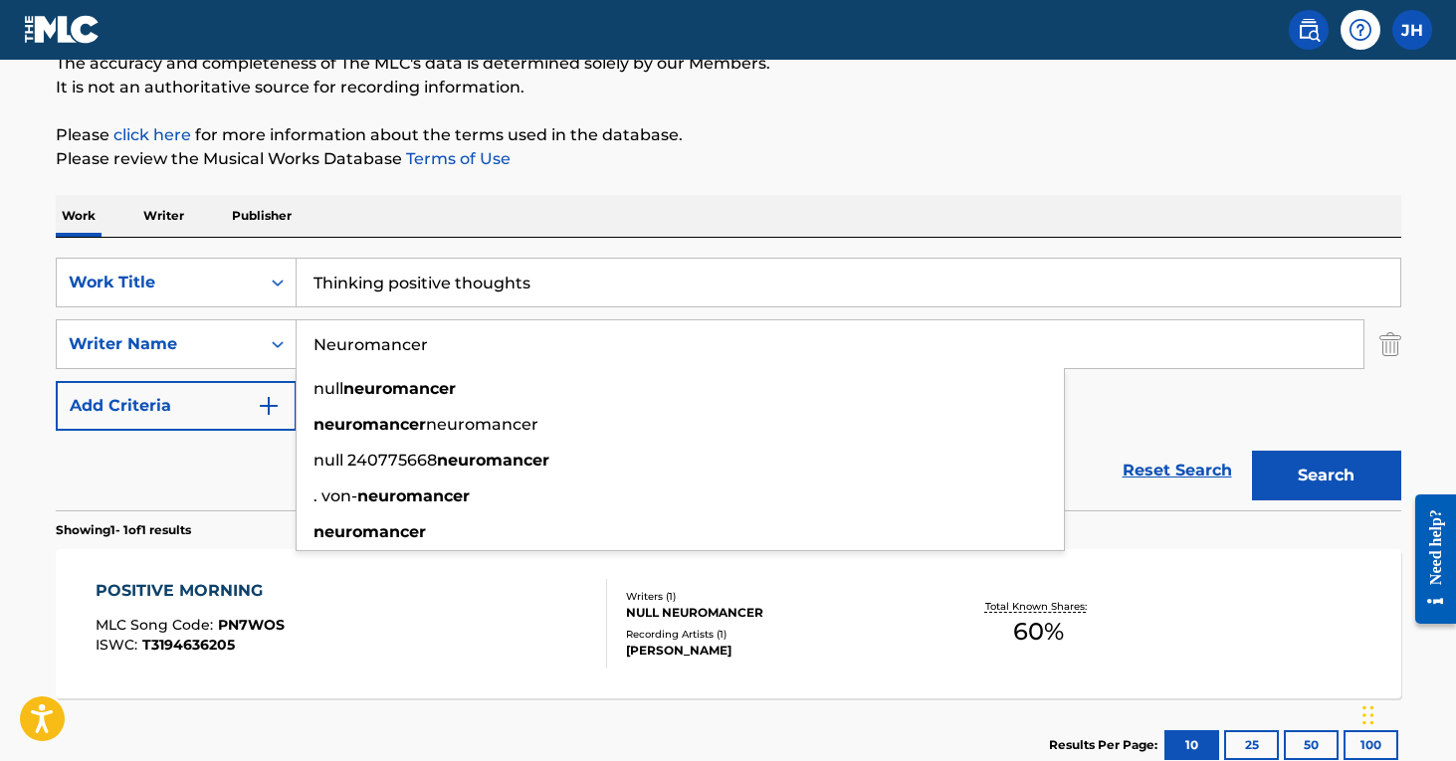
scroll to position [191, 0]
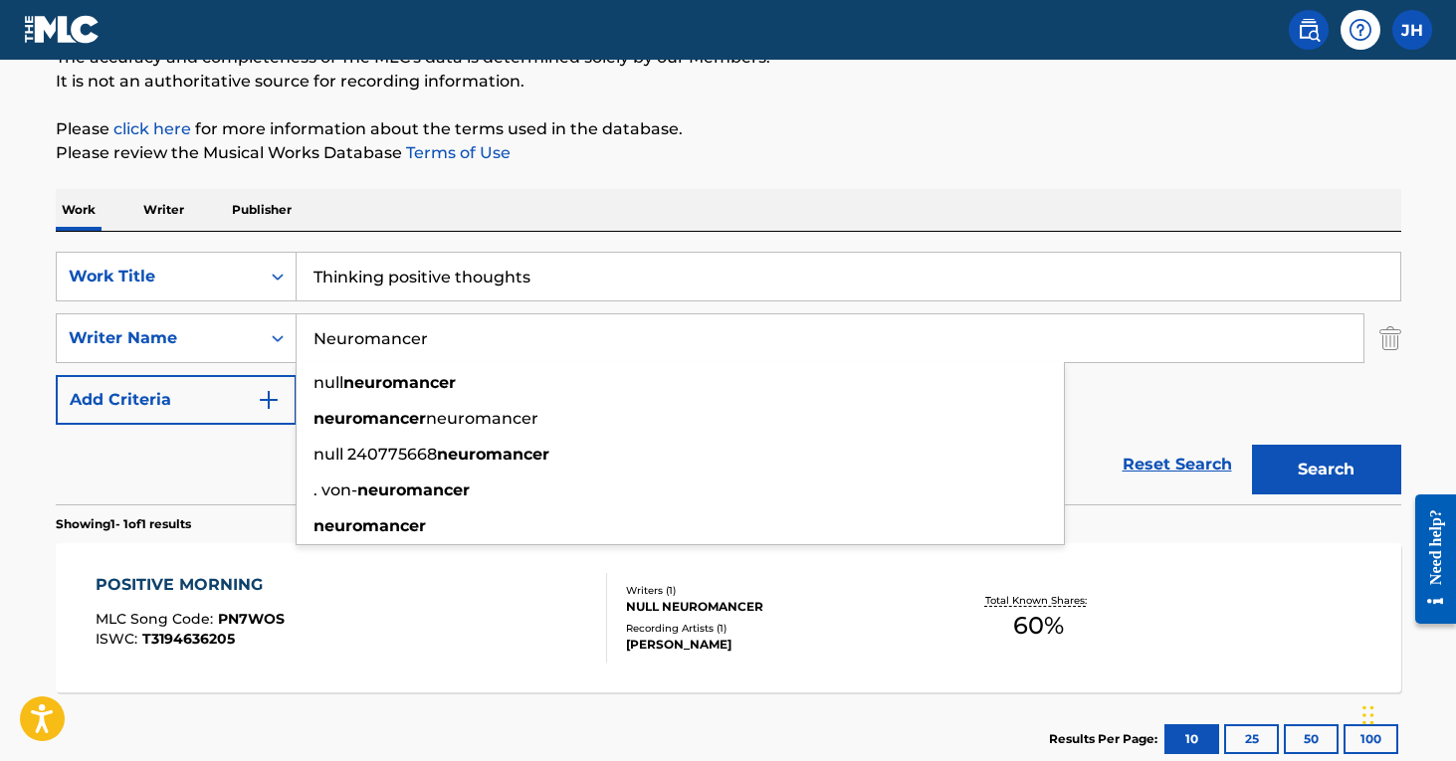
type input "Neuromancer"
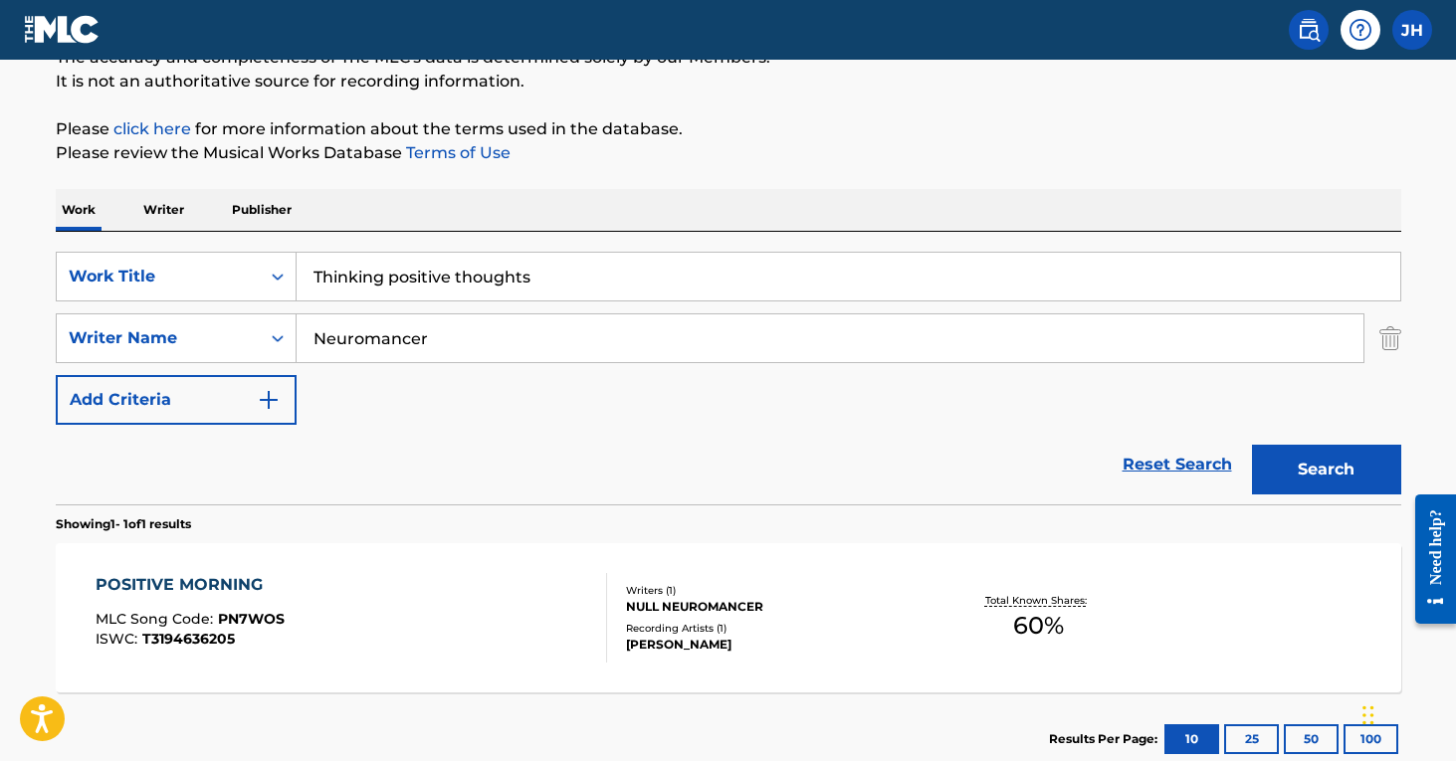
click at [402, 607] on div "POSITIVE MORNING MLC Song Code : PN7WOS ISWC : T3194636205" at bounding box center [352, 618] width 512 height 90
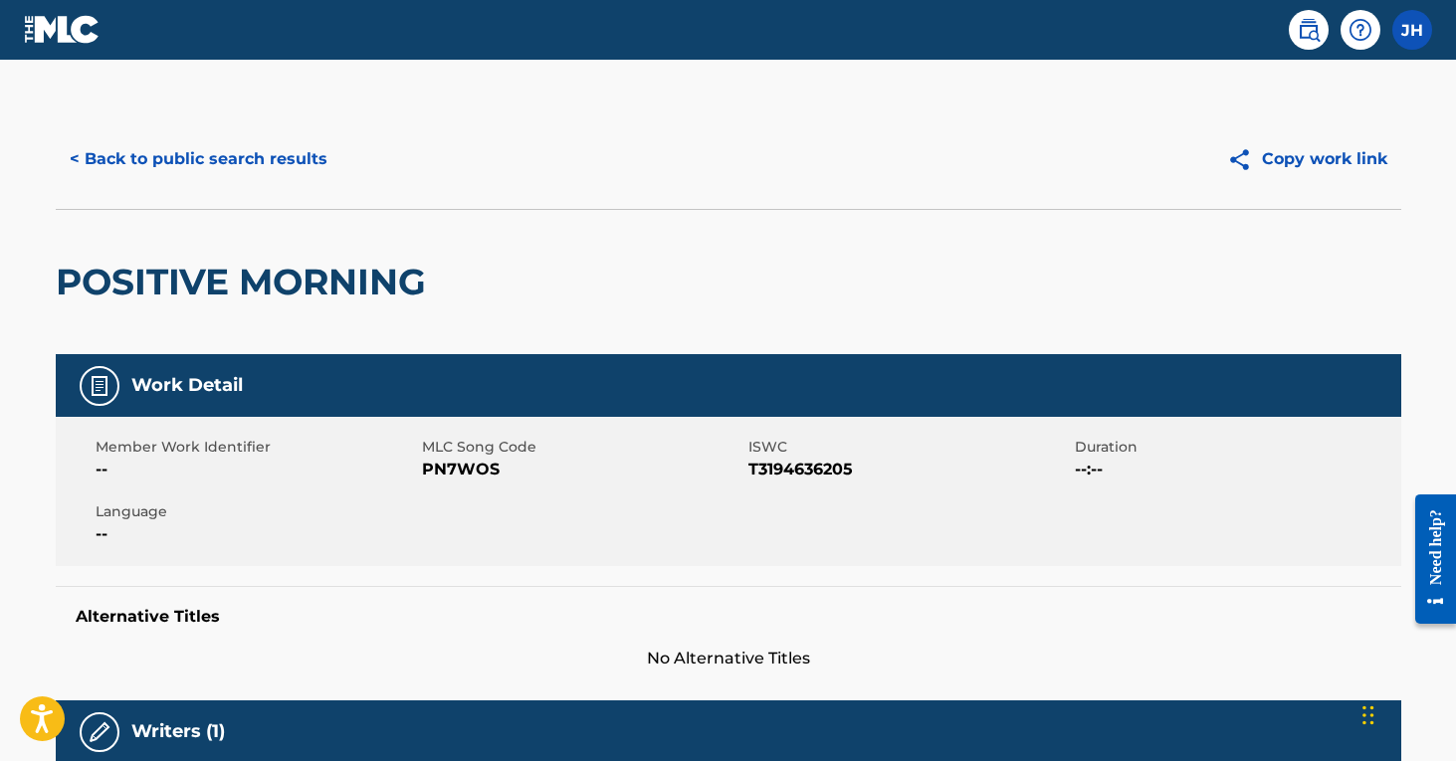
click at [167, 156] on button "< Back to public search results" at bounding box center [199, 159] width 286 height 50
